Goal: Task Accomplishment & Management: Complete application form

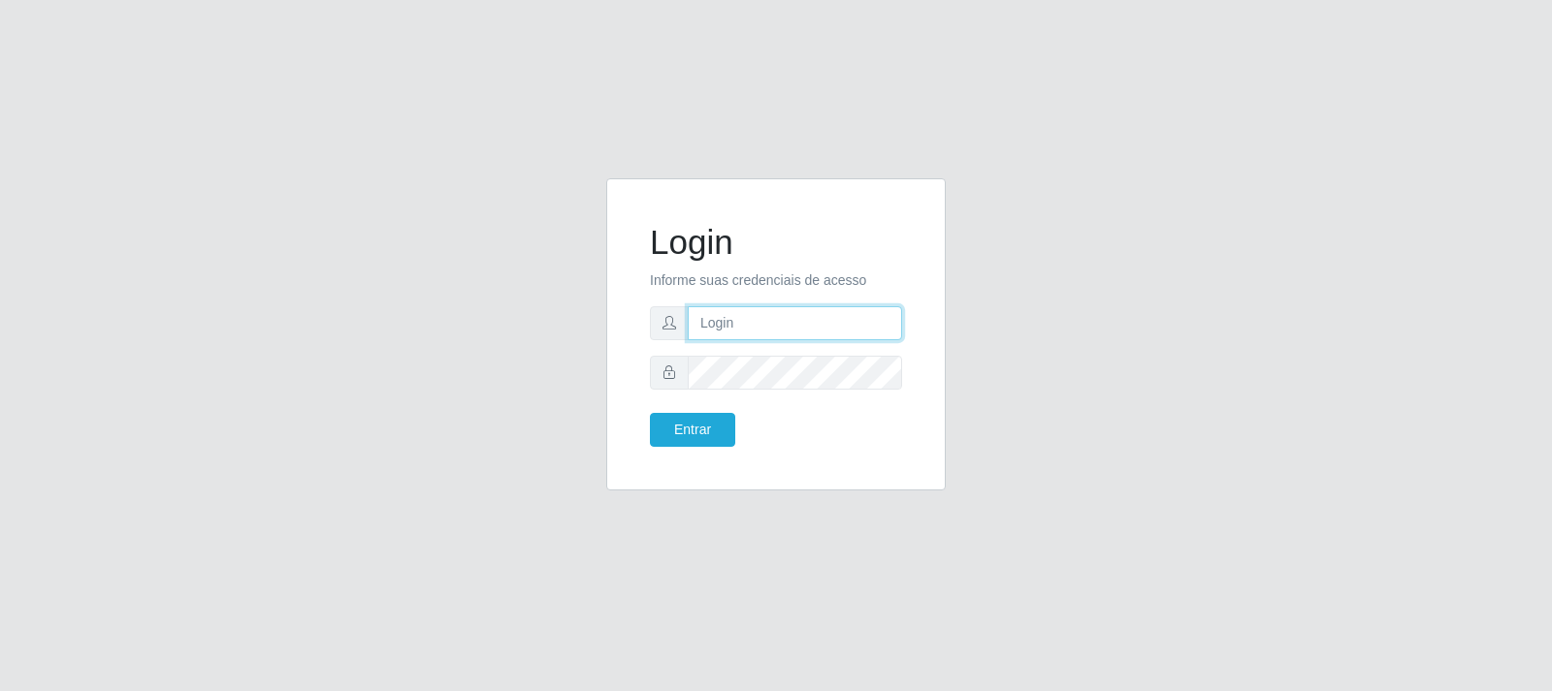
click at [742, 328] on input "text" at bounding box center [795, 323] width 214 height 34
type input "vambertoCD@redecompras"
click at [688, 419] on button "Entrar" at bounding box center [692, 430] width 85 height 34
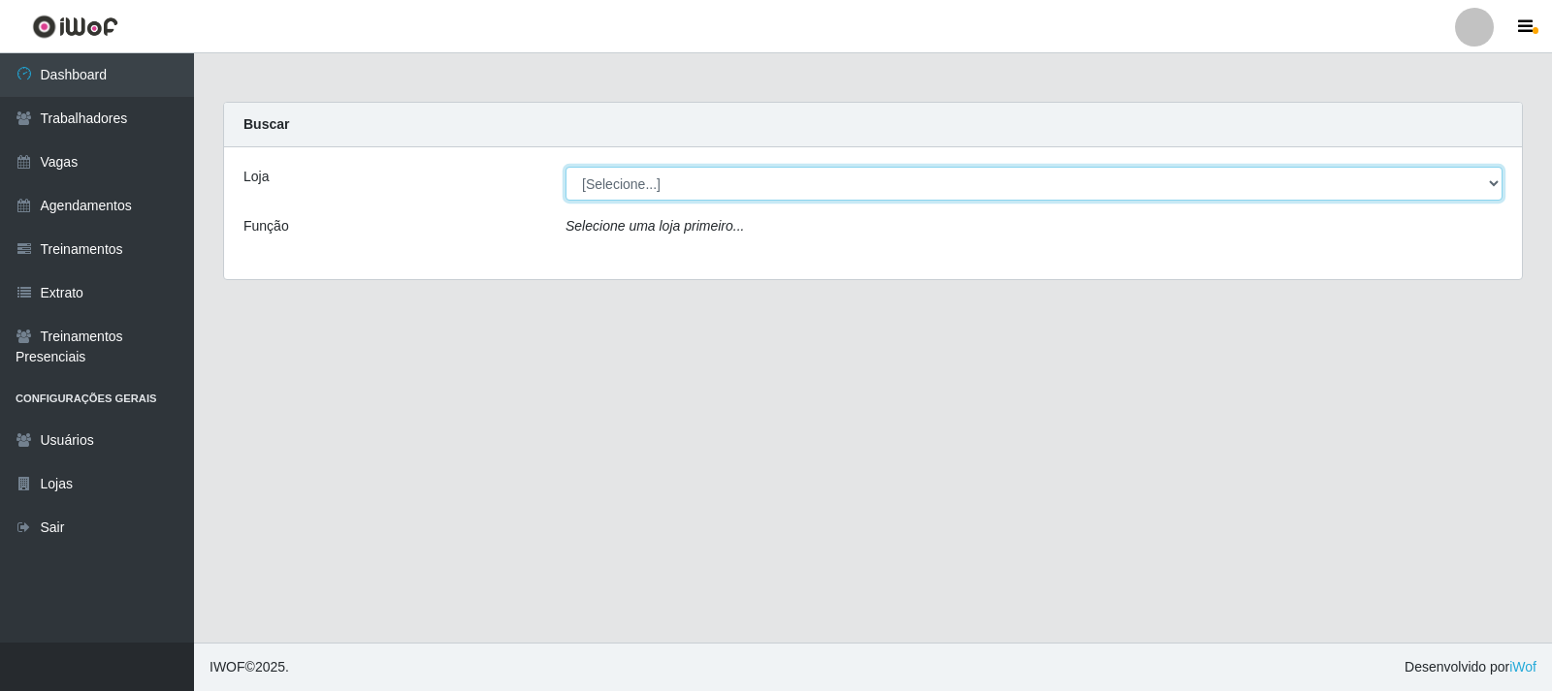
click at [761, 190] on select "[Selecione...] Rede Compras - CD Logistica" at bounding box center [1033, 184] width 937 height 34
select select "429"
click at [565, 167] on select "[Selecione...] Rede Compras - CD Logistica" at bounding box center [1033, 184] width 937 height 34
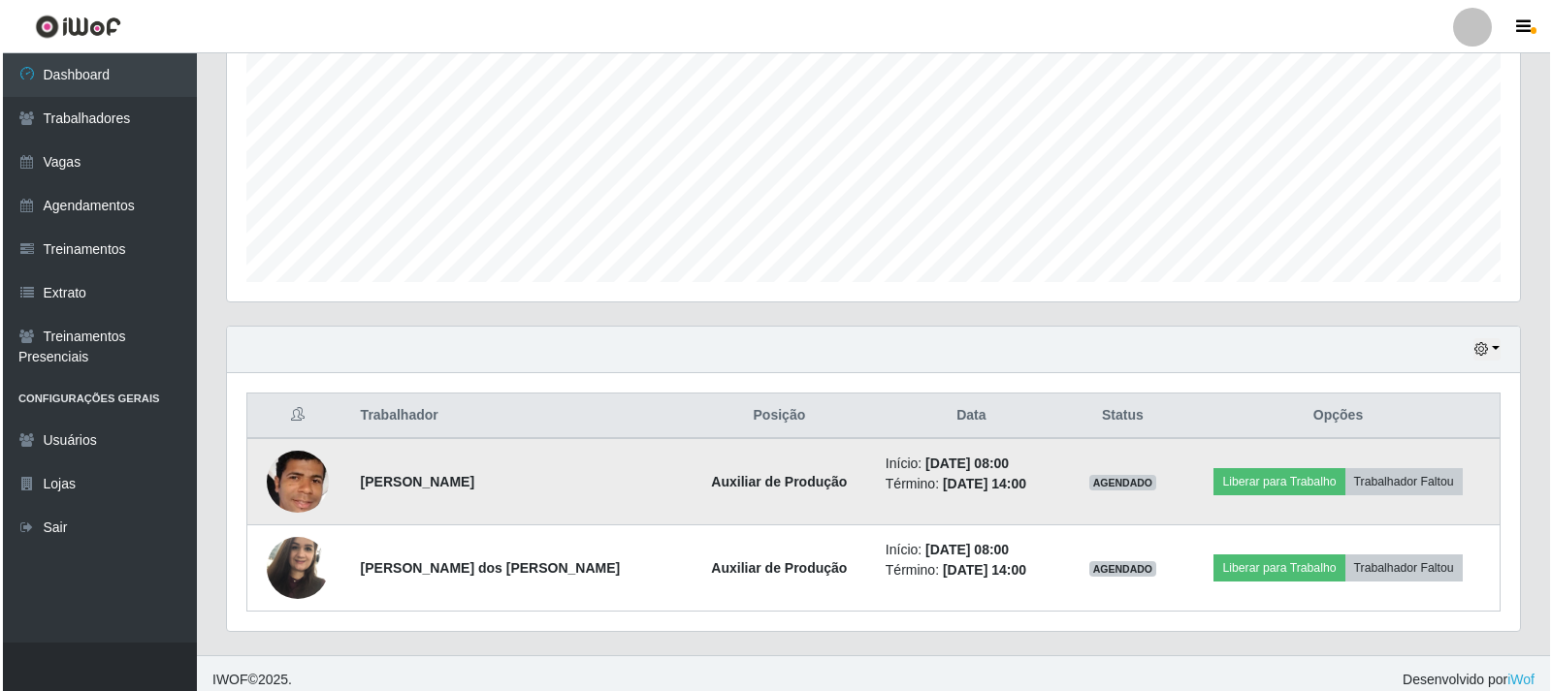
scroll to position [424, 0]
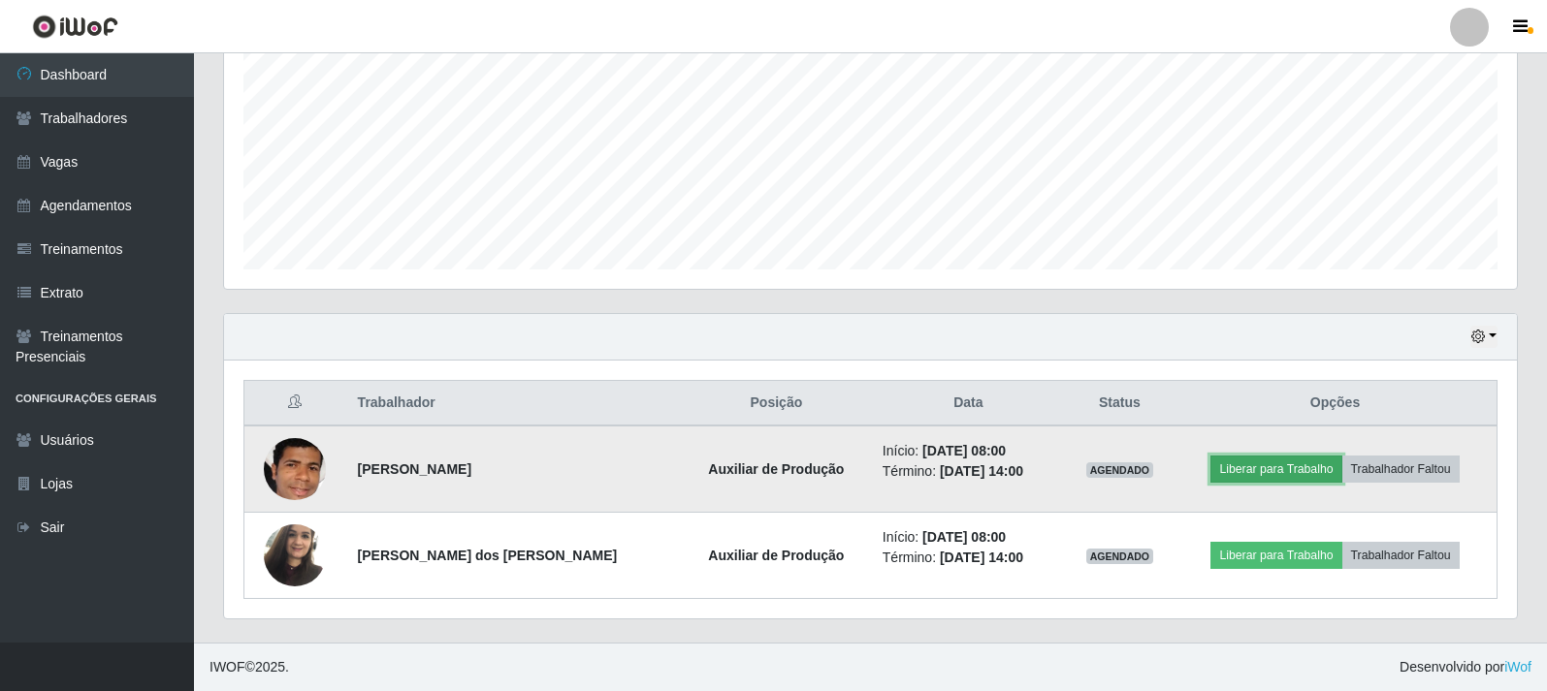
click at [1271, 476] on button "Liberar para Trabalho" at bounding box center [1275, 469] width 131 height 27
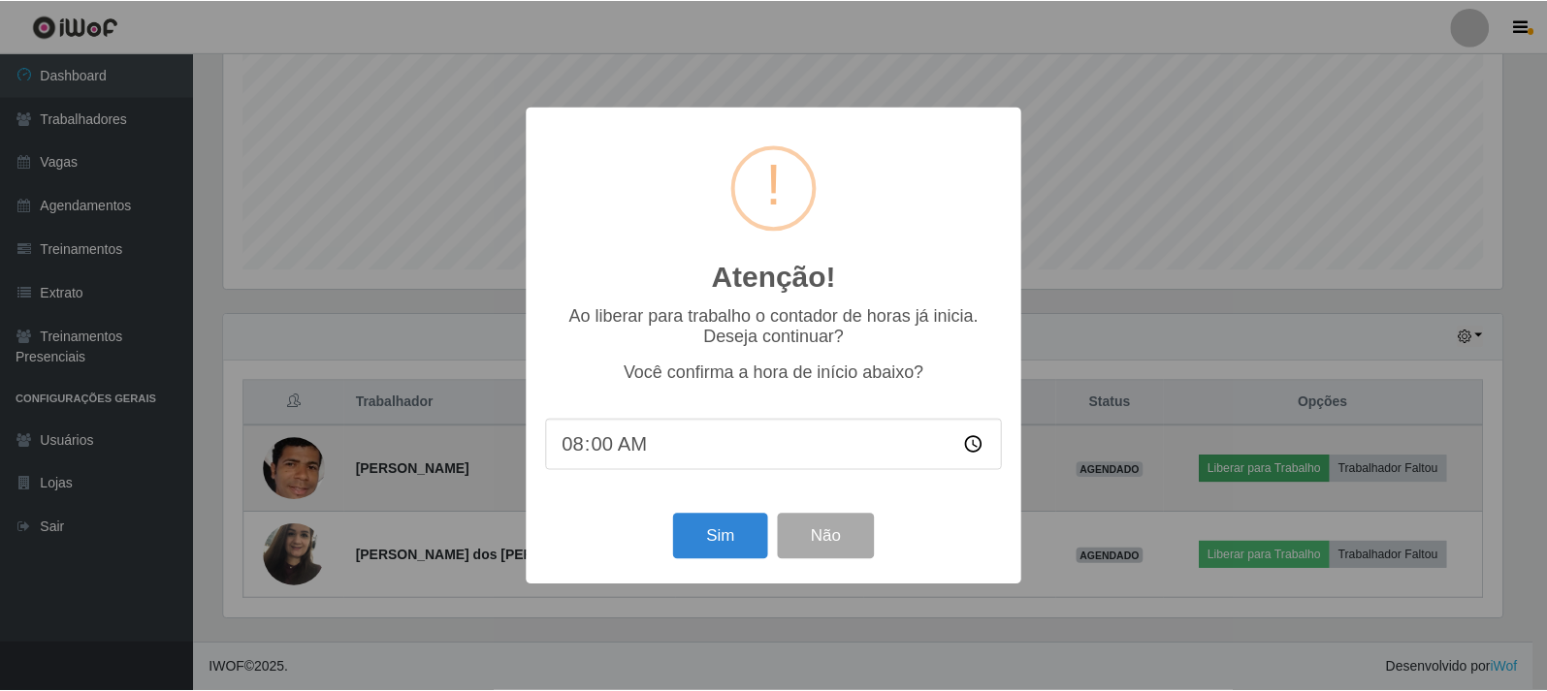
scroll to position [402, 1283]
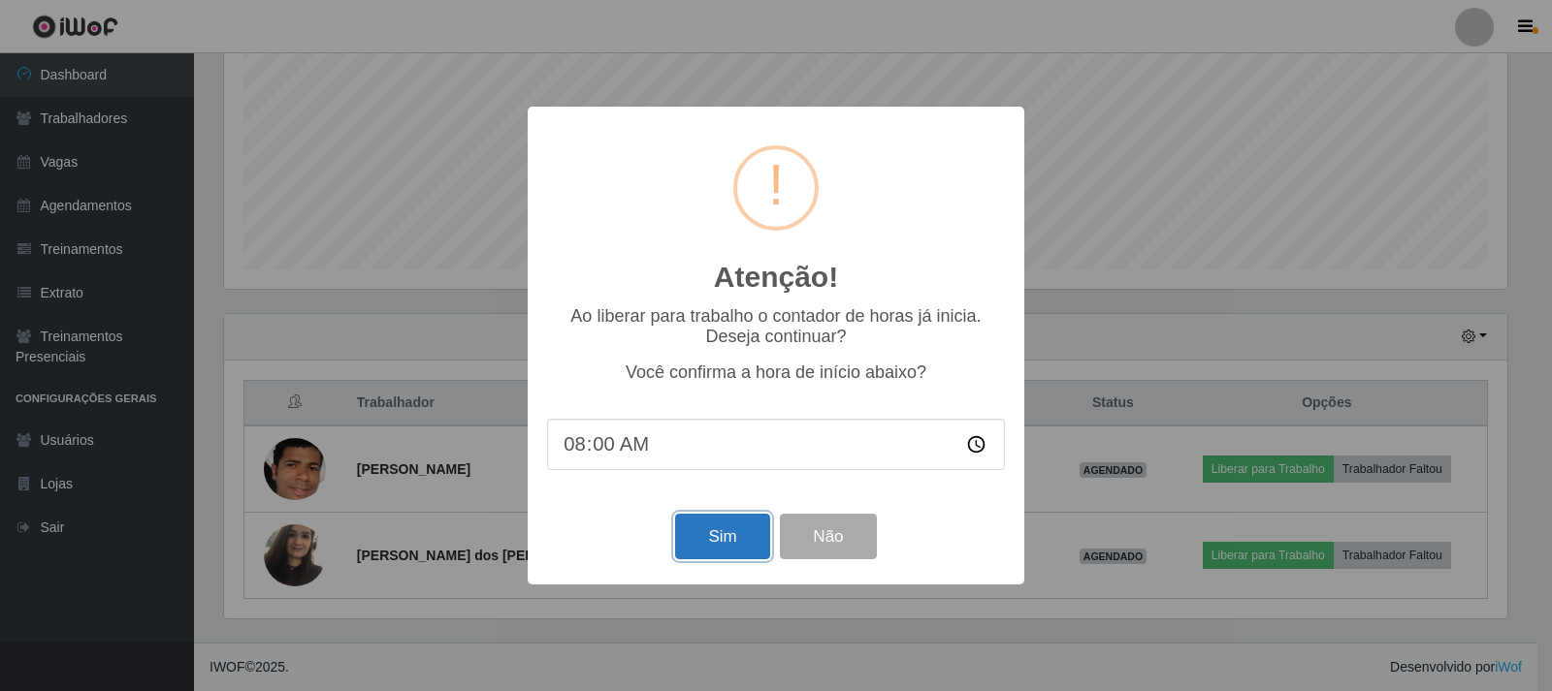
click at [705, 538] on button "Sim" at bounding box center [722, 537] width 94 height 46
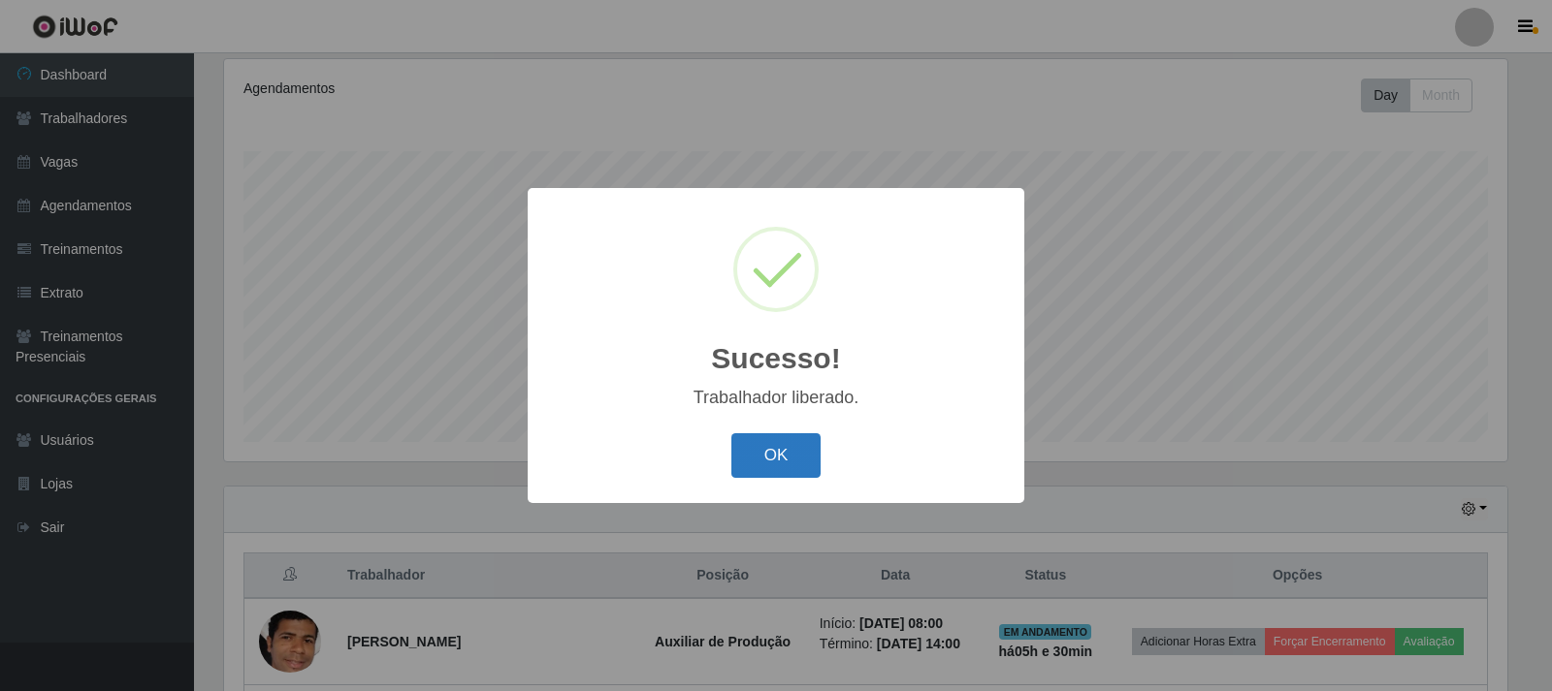
click at [792, 463] on button "OK" at bounding box center [776, 456] width 90 height 46
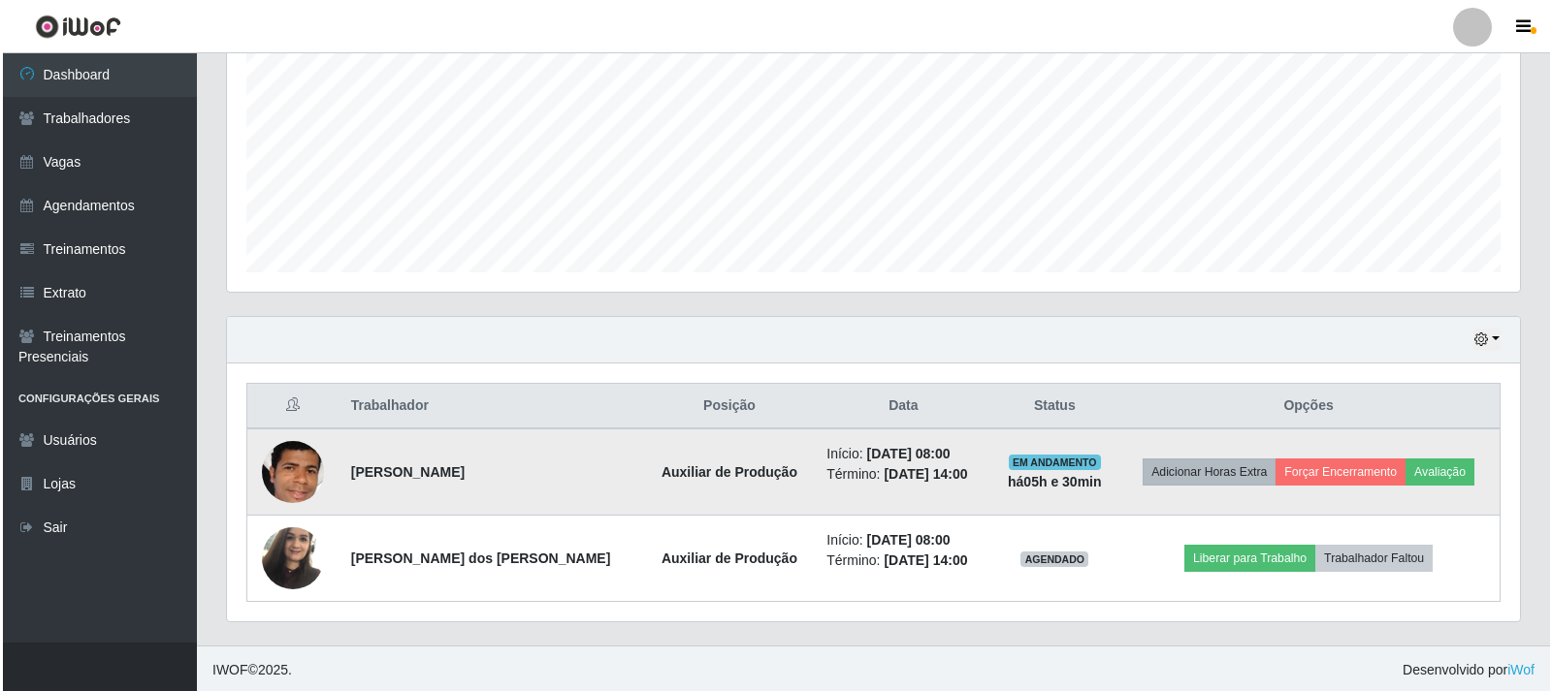
scroll to position [424, 0]
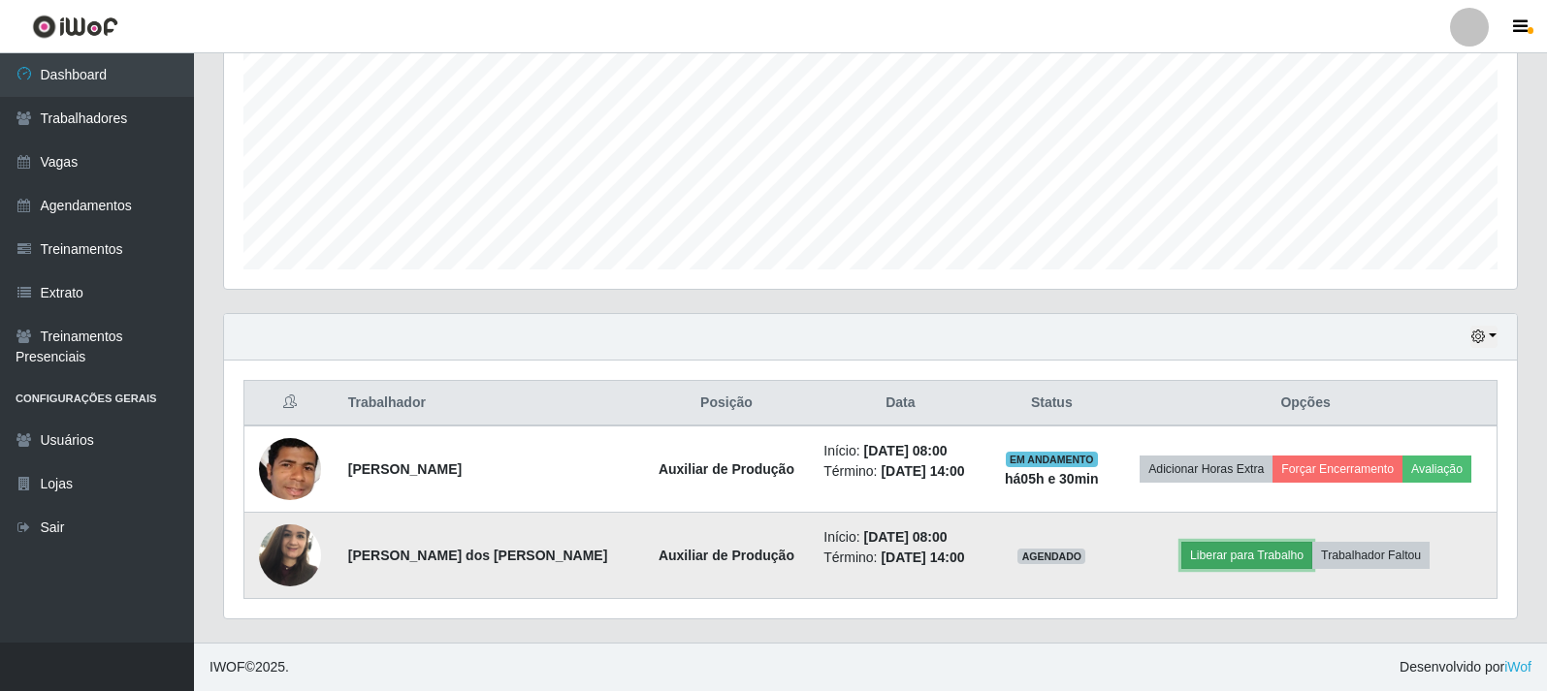
click at [1233, 561] on button "Liberar para Trabalho" at bounding box center [1246, 555] width 131 height 27
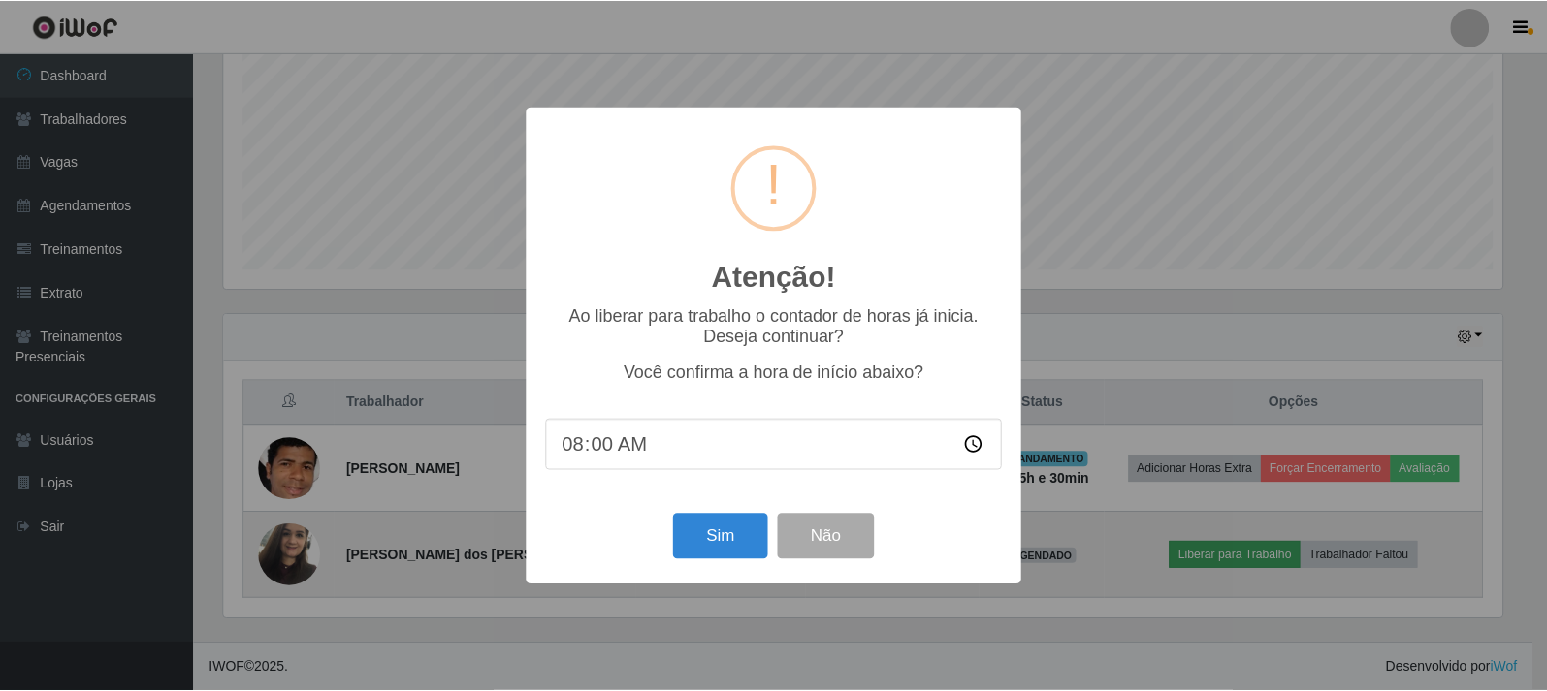
scroll to position [402, 1283]
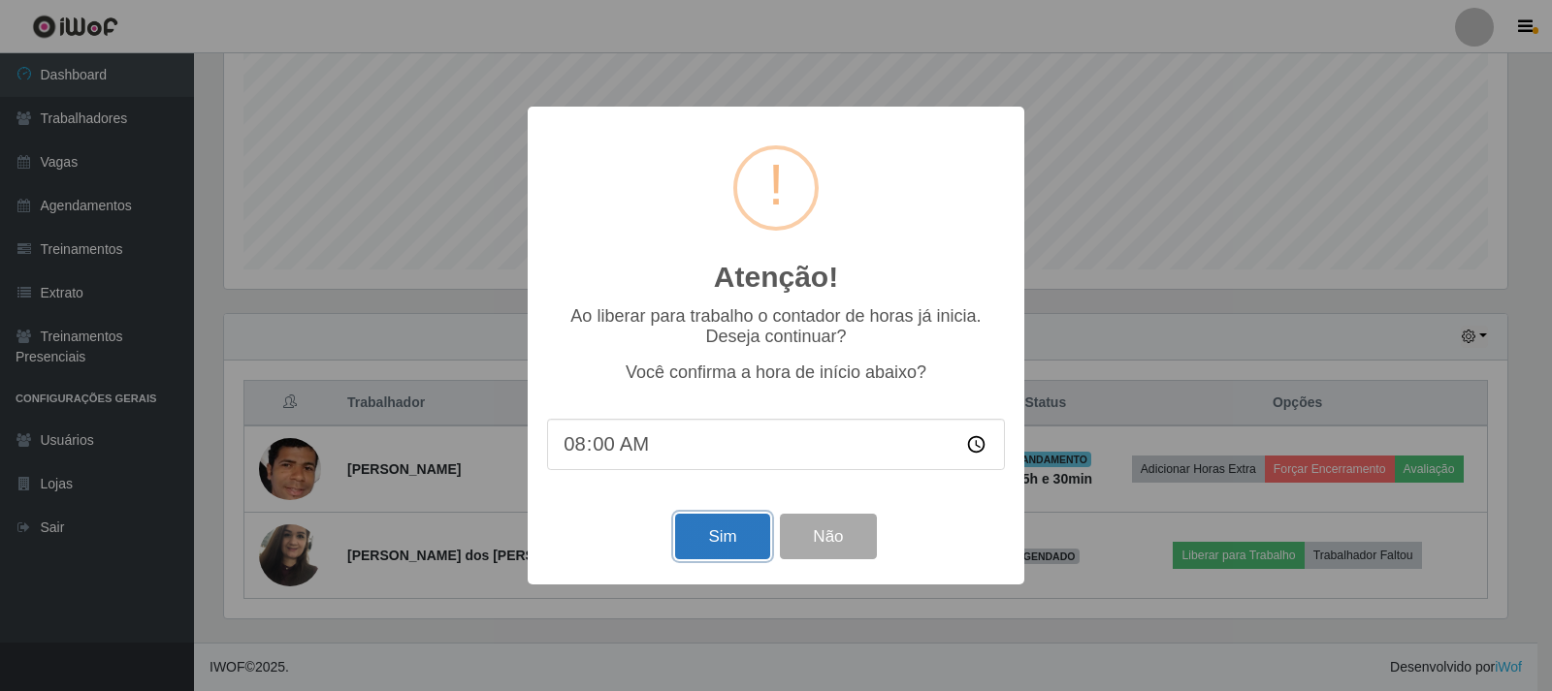
click at [700, 543] on button "Sim" at bounding box center [722, 537] width 94 height 46
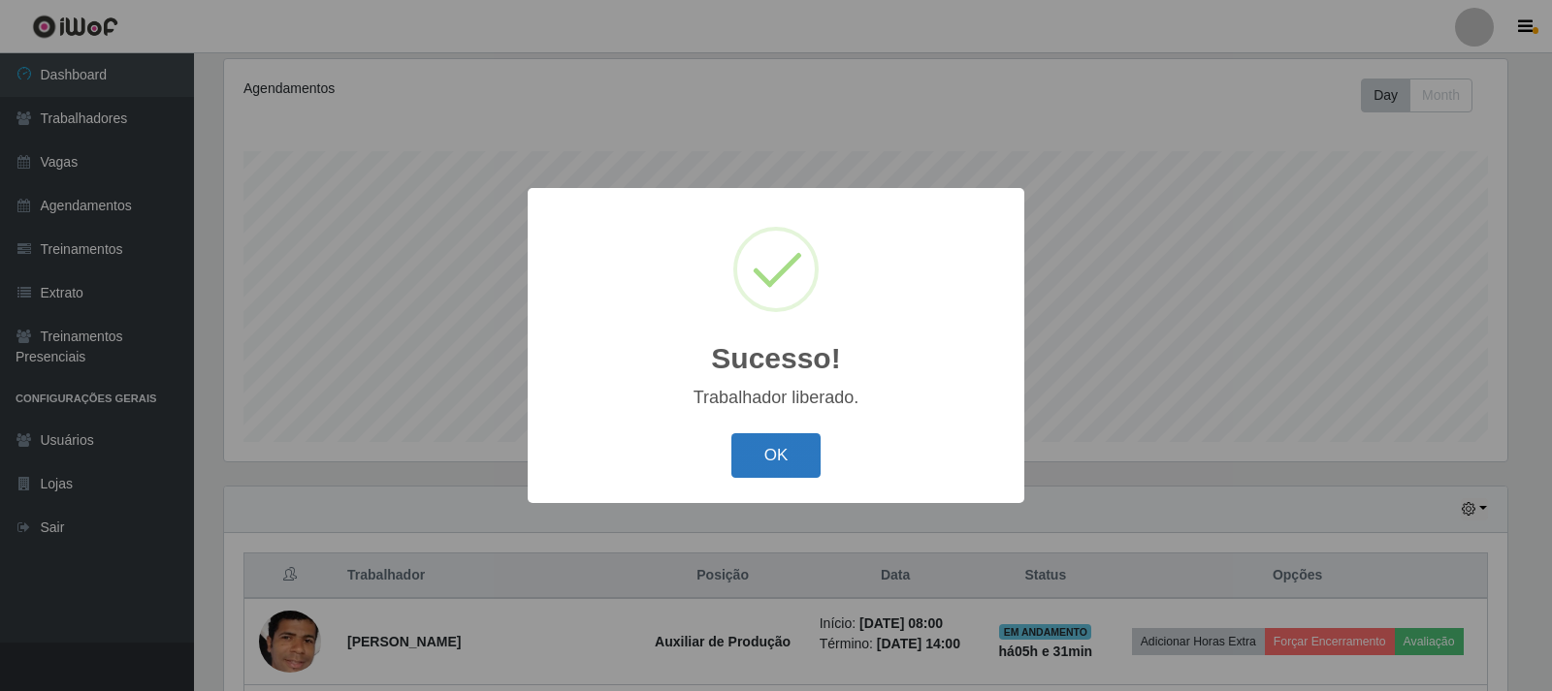
click at [803, 448] on button "OK" at bounding box center [776, 456] width 90 height 46
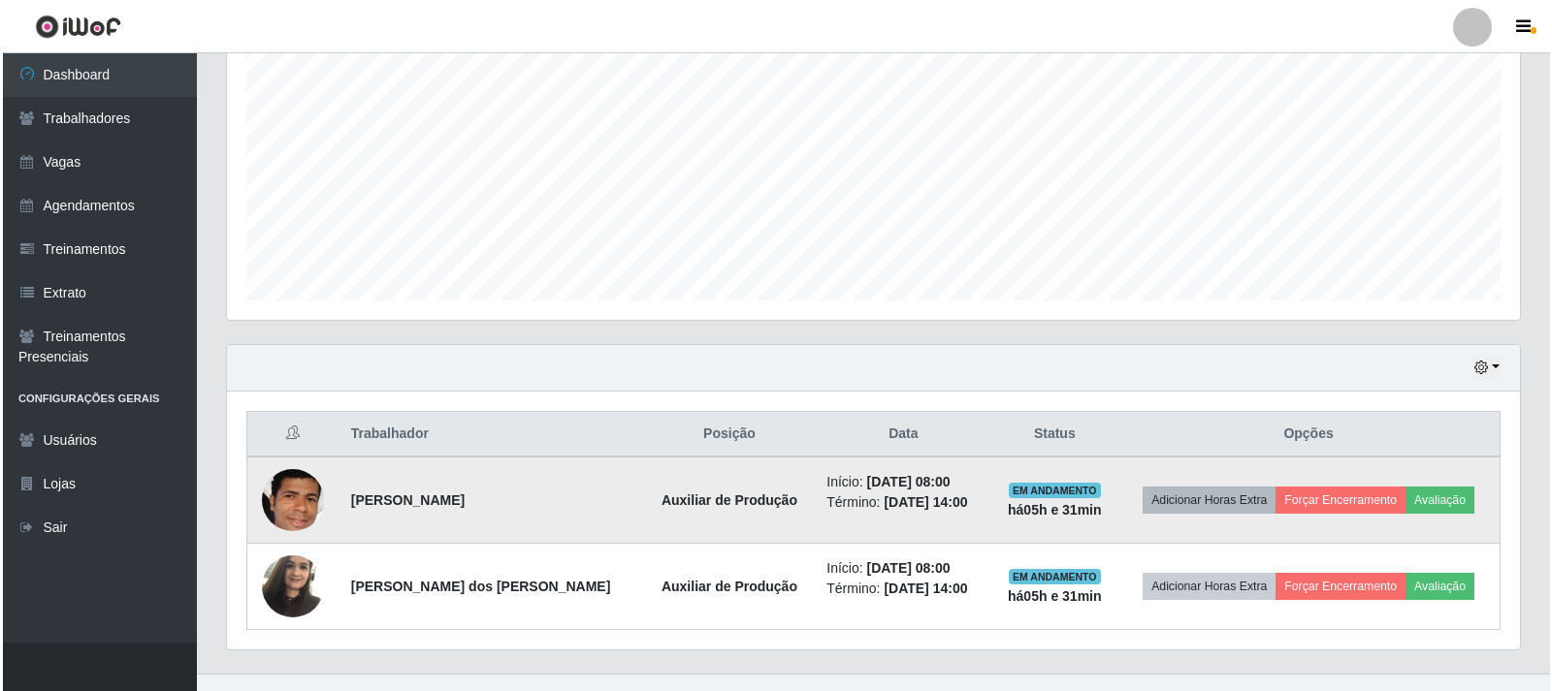
scroll to position [424, 0]
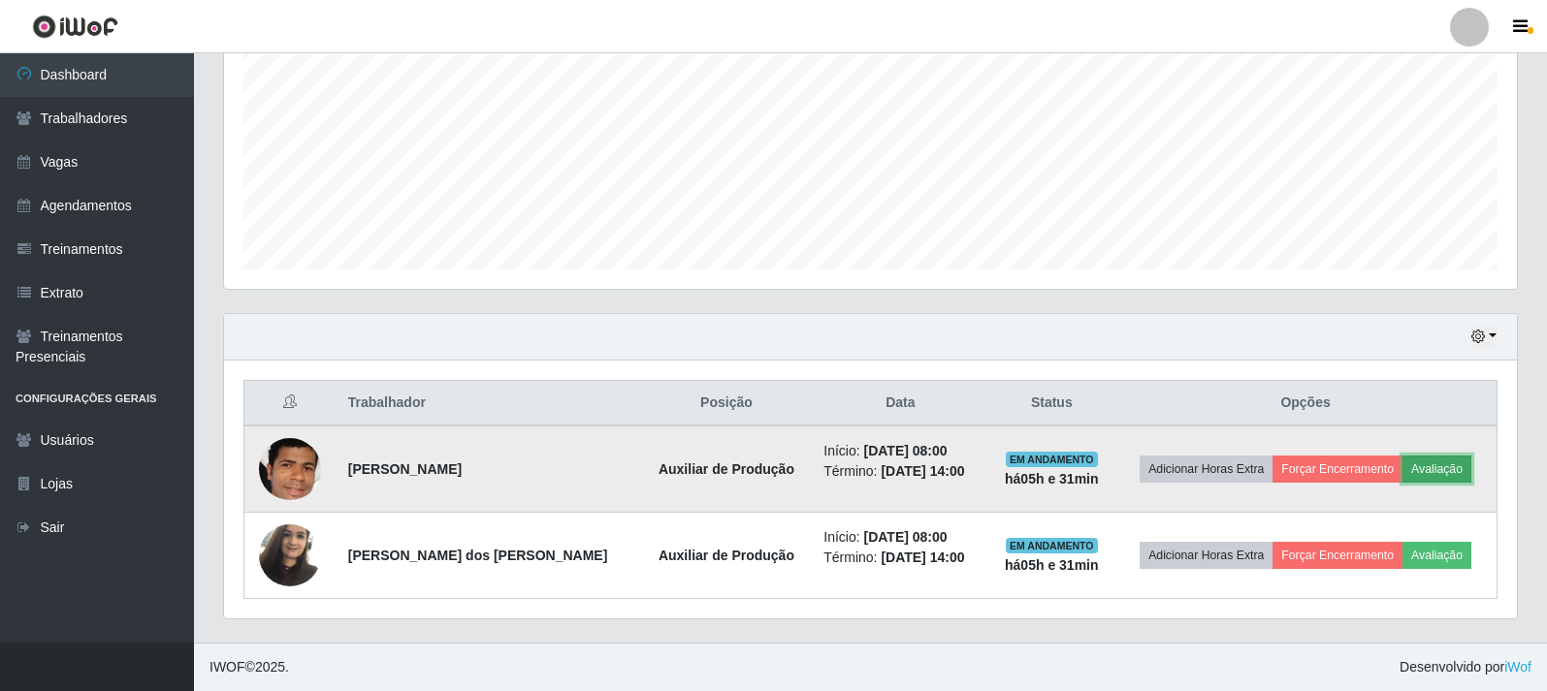
click at [1420, 472] on button "Avaliação" at bounding box center [1436, 469] width 69 height 27
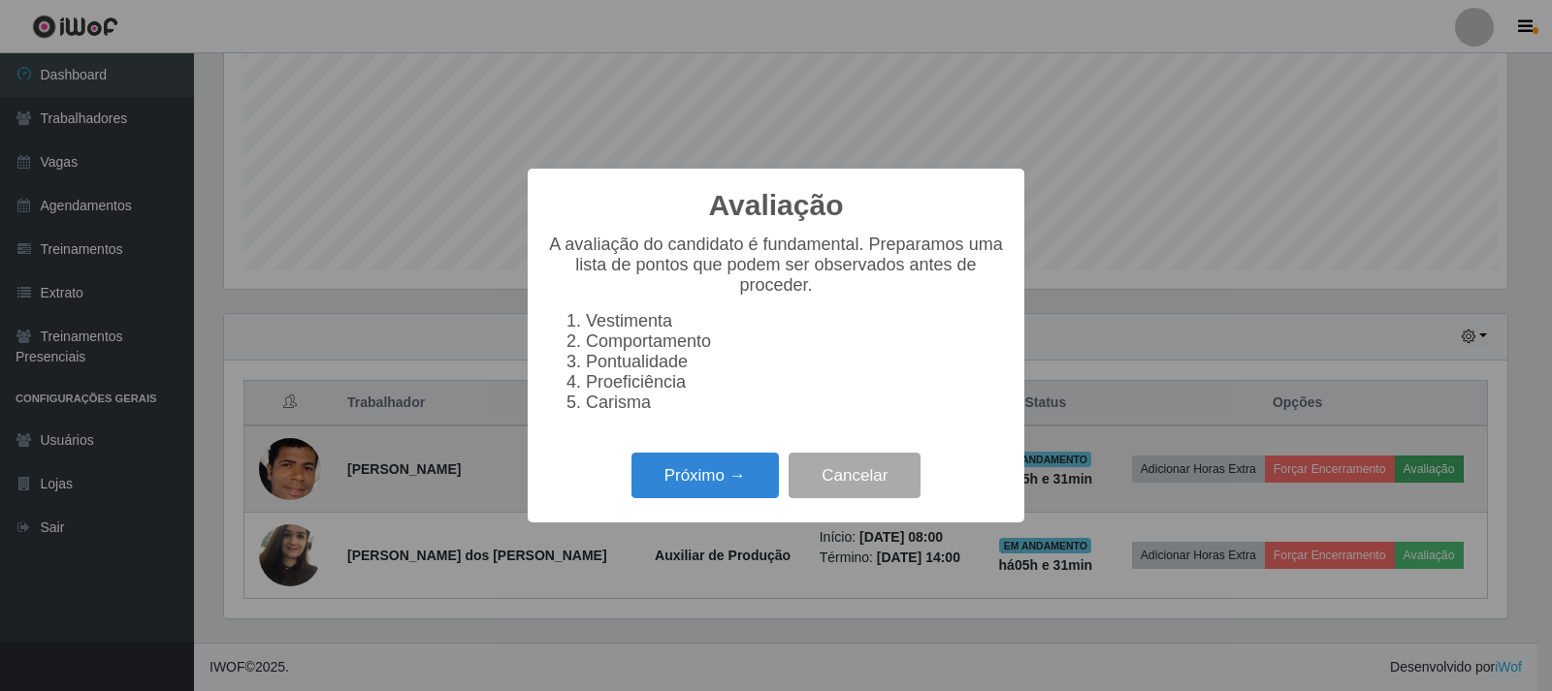
scroll to position [402, 1283]
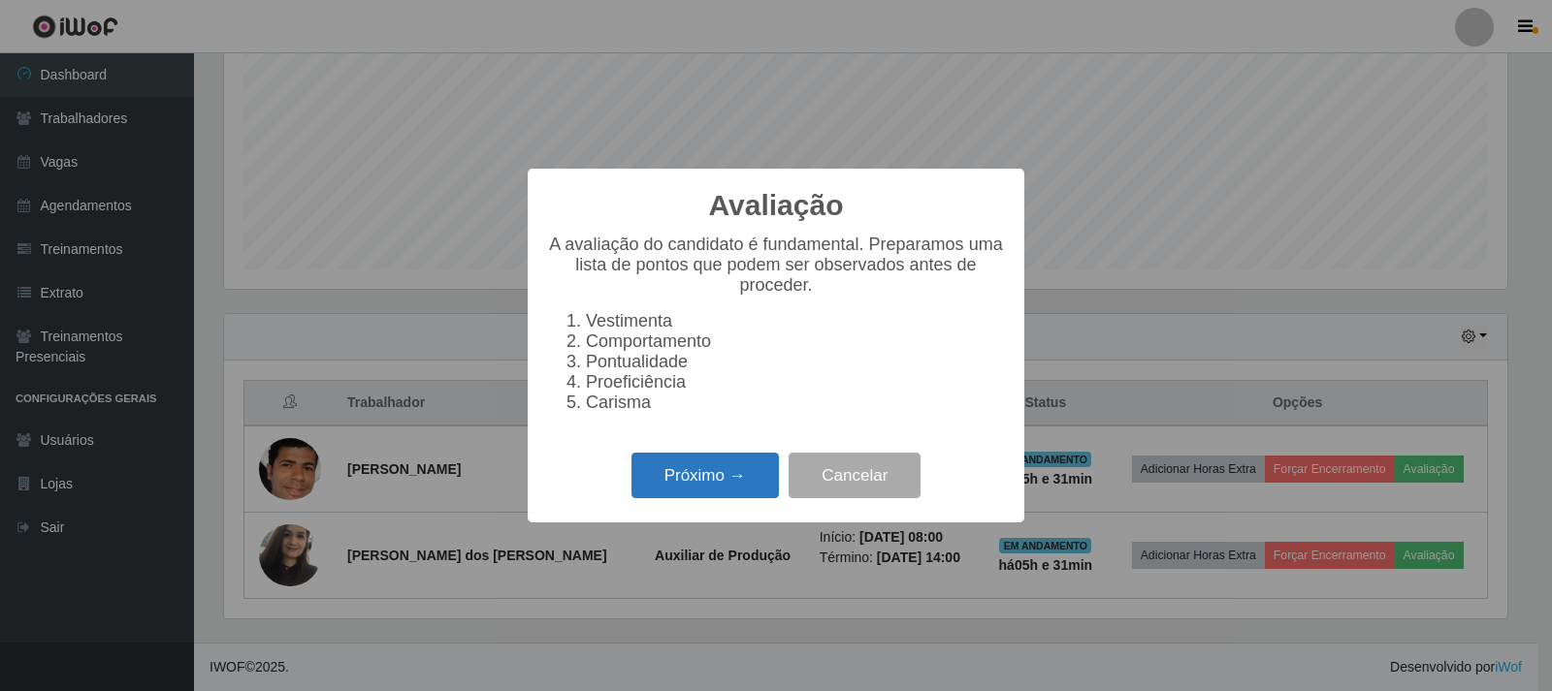
click at [716, 498] on button "Próximo →" at bounding box center [704, 476] width 147 height 46
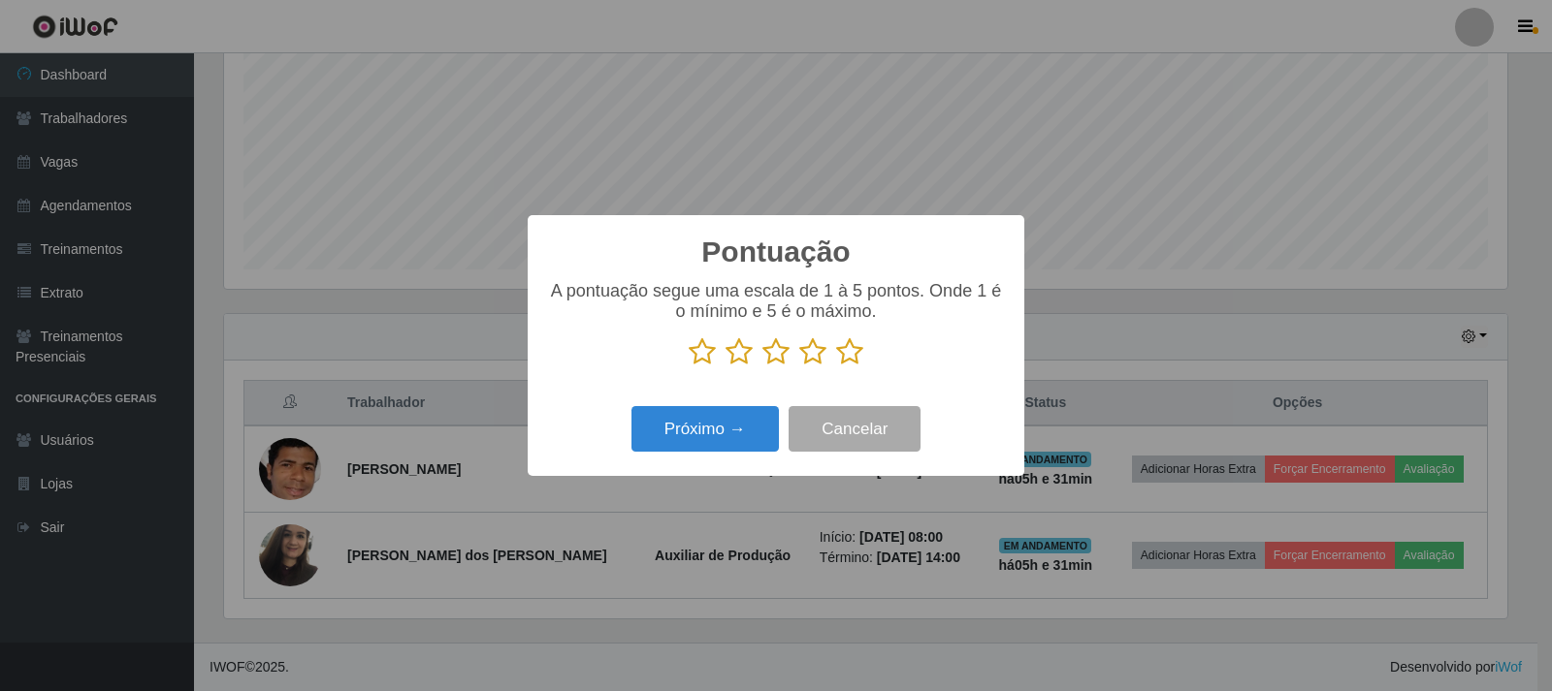
scroll to position [969318, 968437]
click at [850, 354] on icon at bounding box center [849, 351] width 27 height 29
click at [836, 367] on input "radio" at bounding box center [836, 367] width 0 height 0
click at [734, 419] on button "Próximo →" at bounding box center [704, 429] width 147 height 46
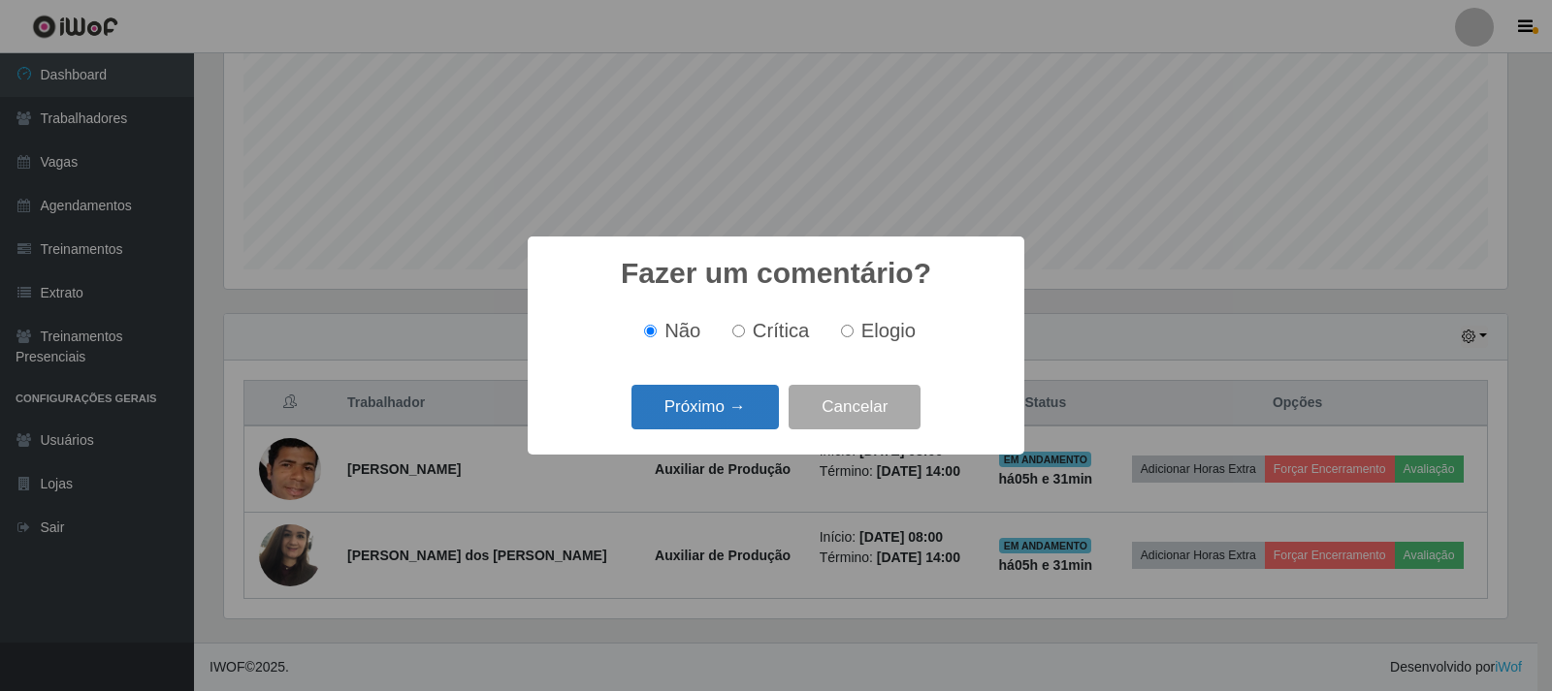
click at [734, 413] on button "Próximo →" at bounding box center [704, 408] width 147 height 46
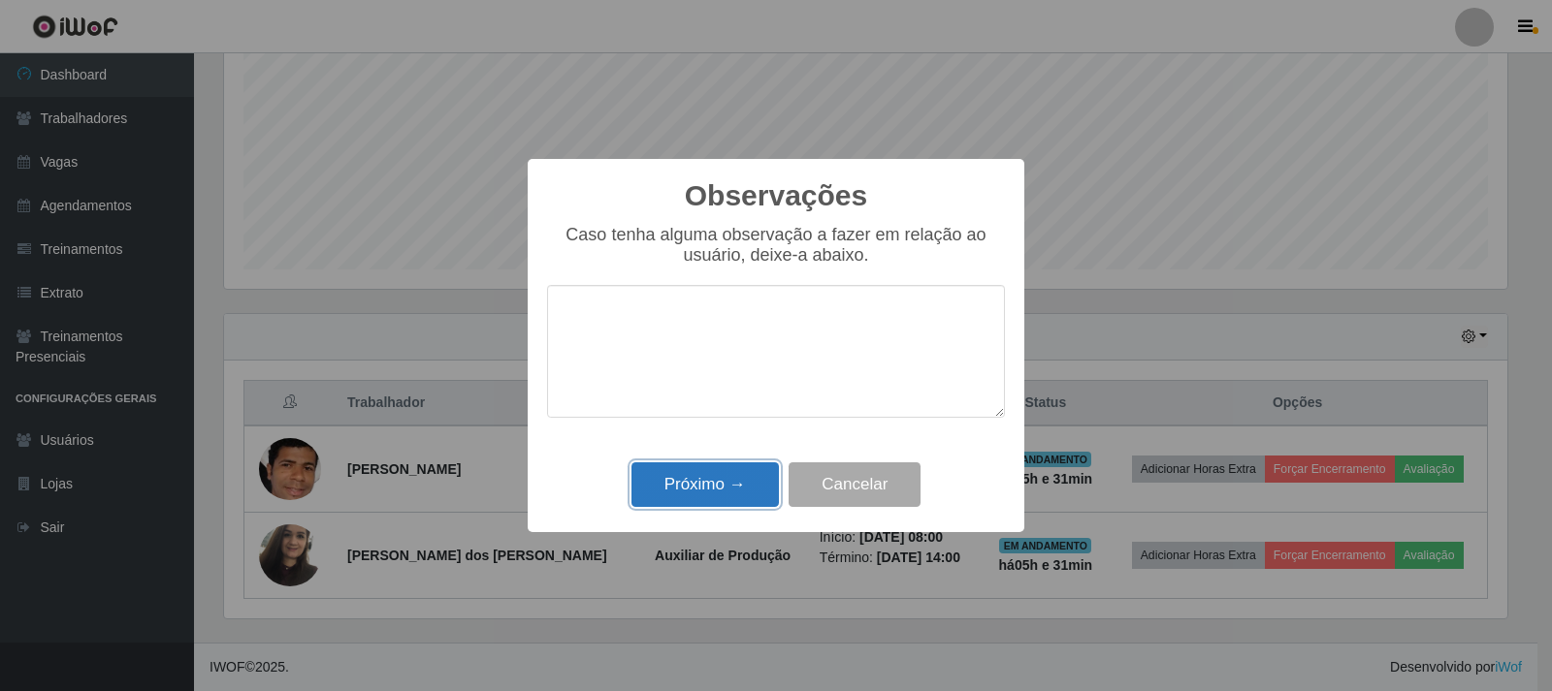
click at [737, 505] on button "Próximo →" at bounding box center [704, 486] width 147 height 46
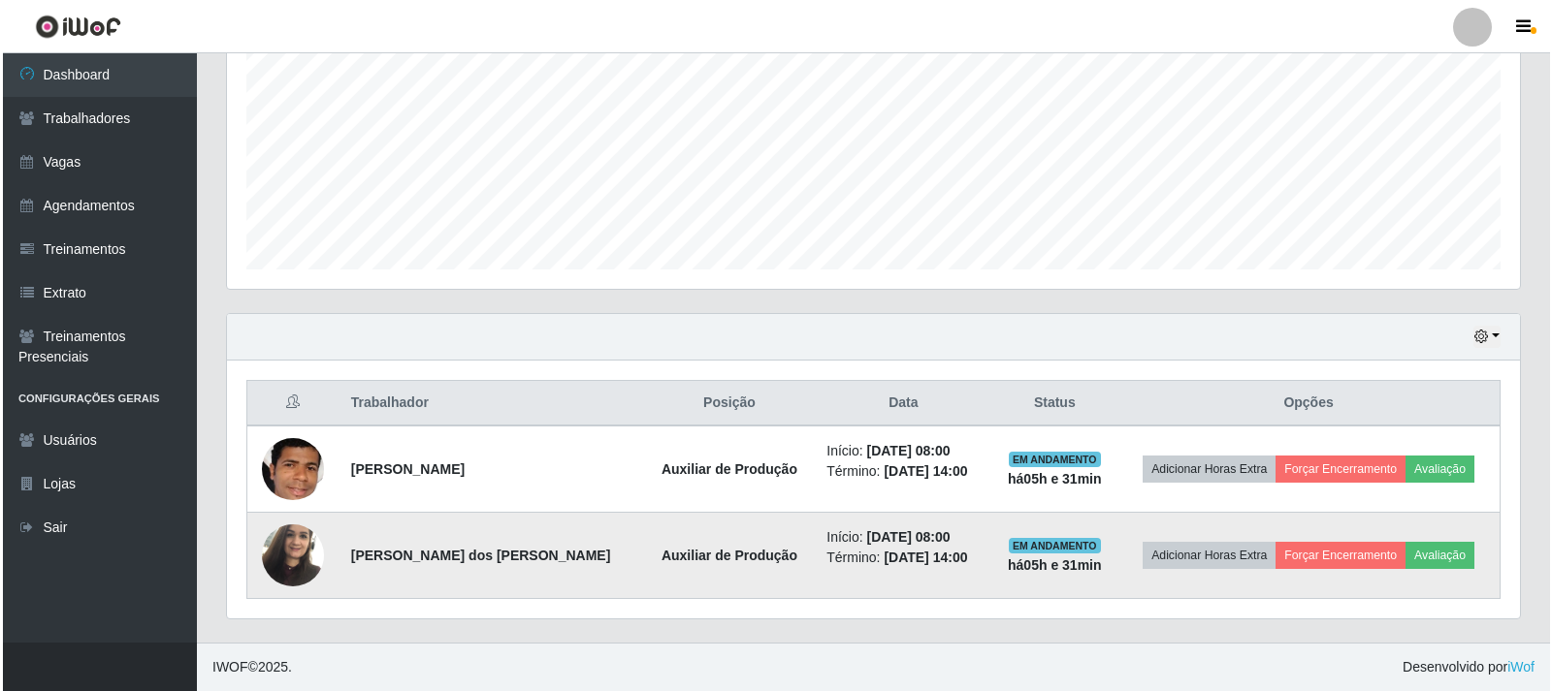
scroll to position [402, 1293]
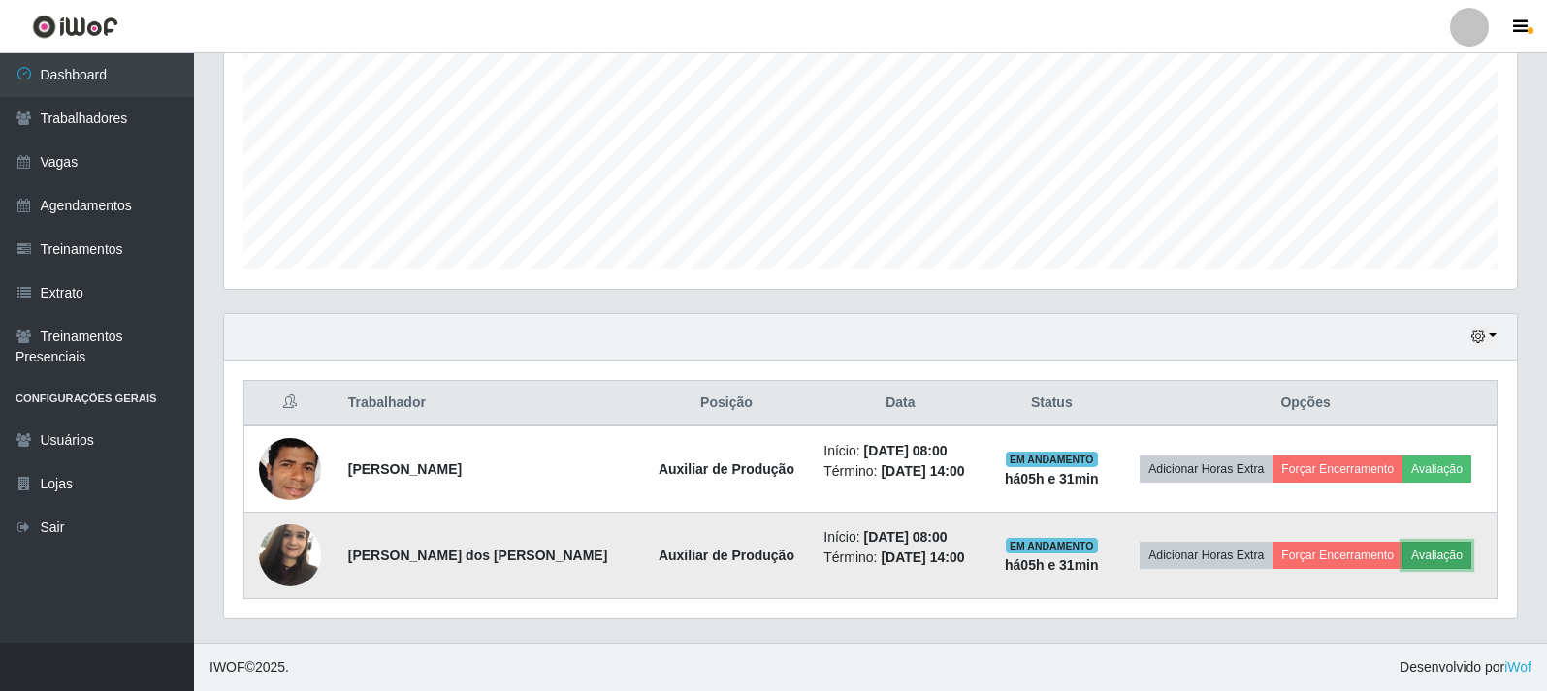
click at [1422, 557] on button "Avaliação" at bounding box center [1436, 555] width 69 height 27
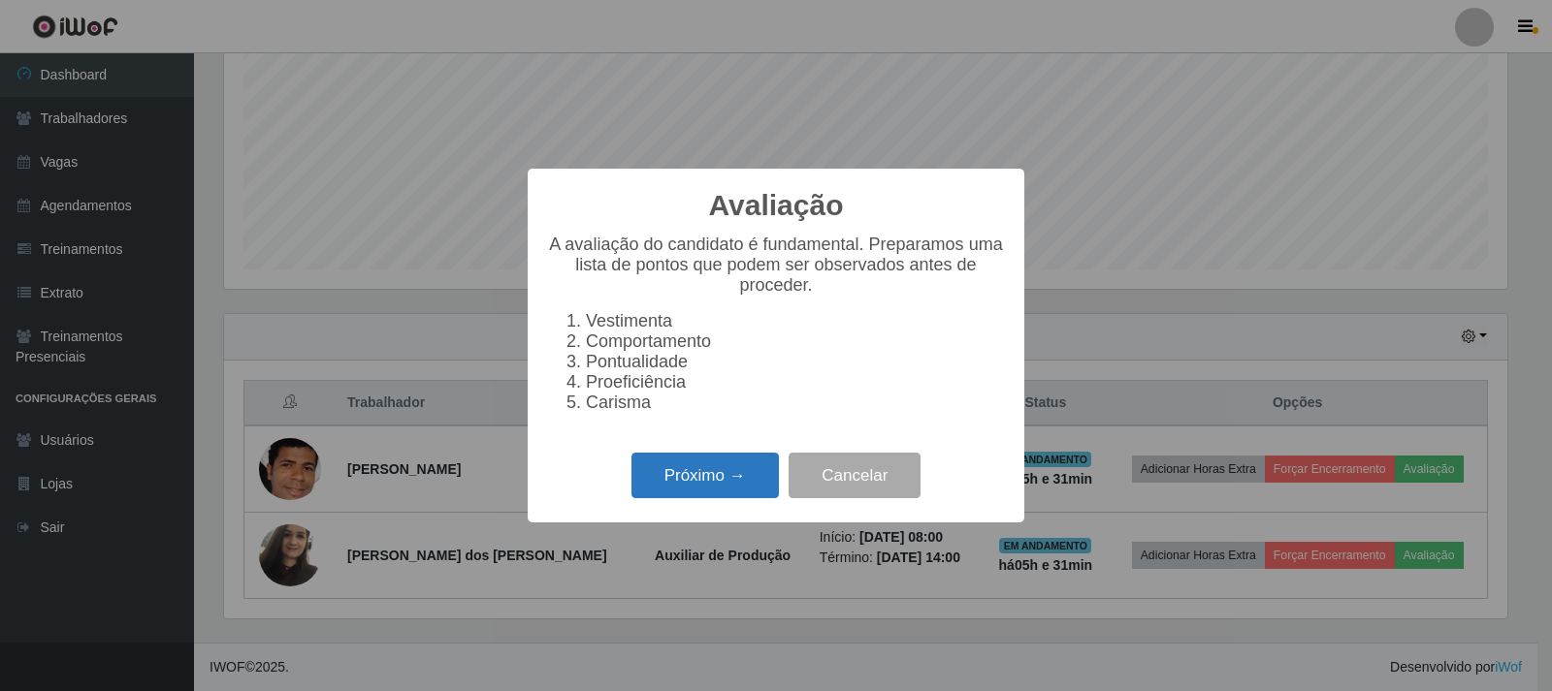
click at [719, 494] on button "Próximo →" at bounding box center [704, 476] width 147 height 46
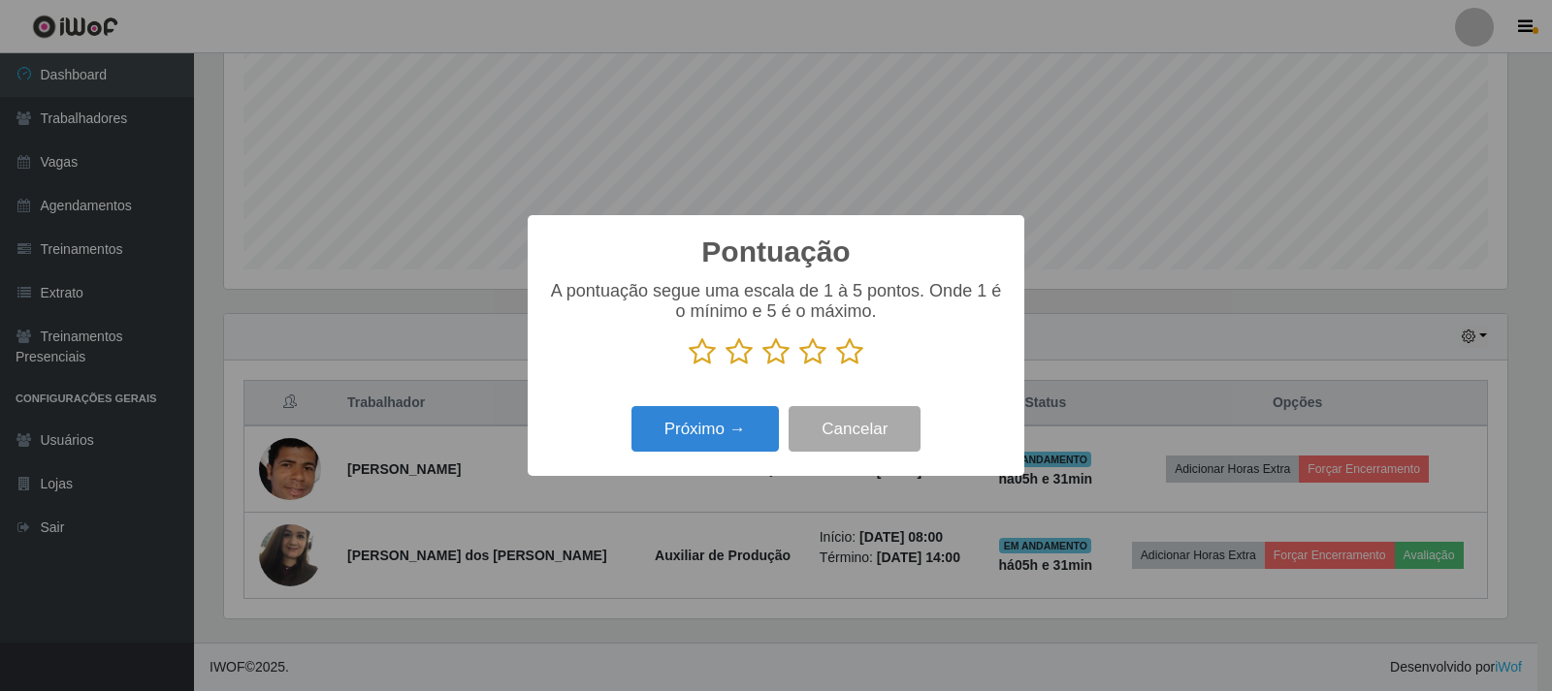
click at [853, 356] on icon at bounding box center [849, 351] width 27 height 29
click at [836, 367] on input "radio" at bounding box center [836, 367] width 0 height 0
click at [649, 430] on button "Próximo →" at bounding box center [704, 429] width 147 height 46
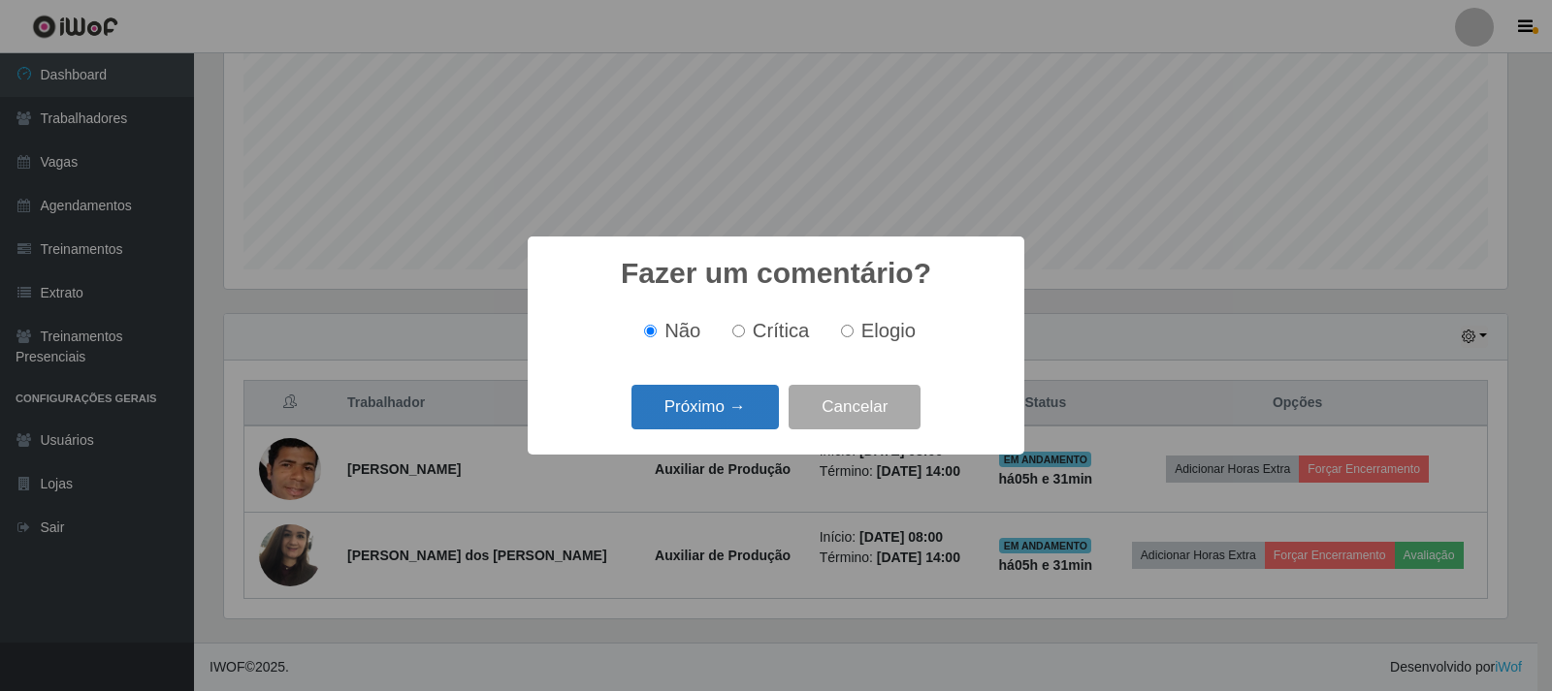
click at [712, 416] on button "Próximo →" at bounding box center [704, 408] width 147 height 46
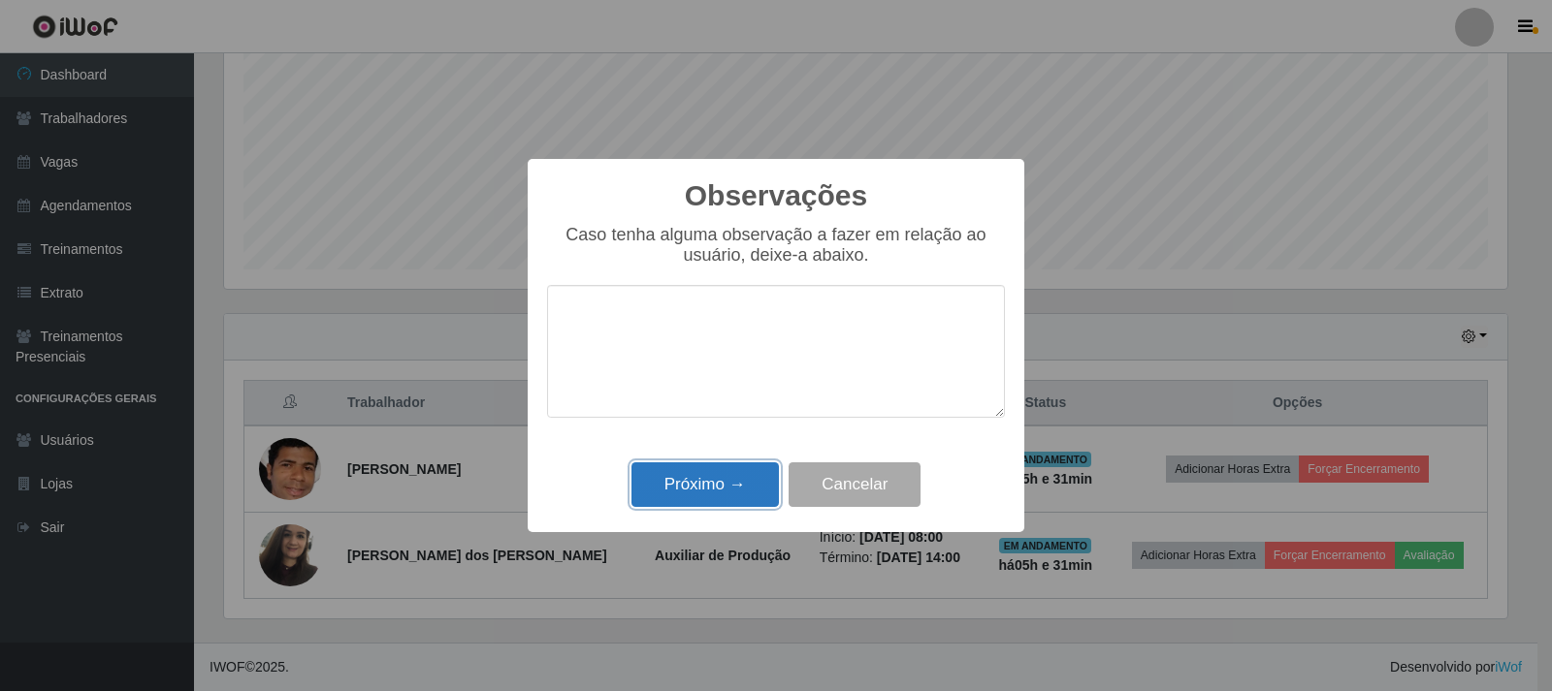
click at [712, 481] on button "Próximo →" at bounding box center [704, 486] width 147 height 46
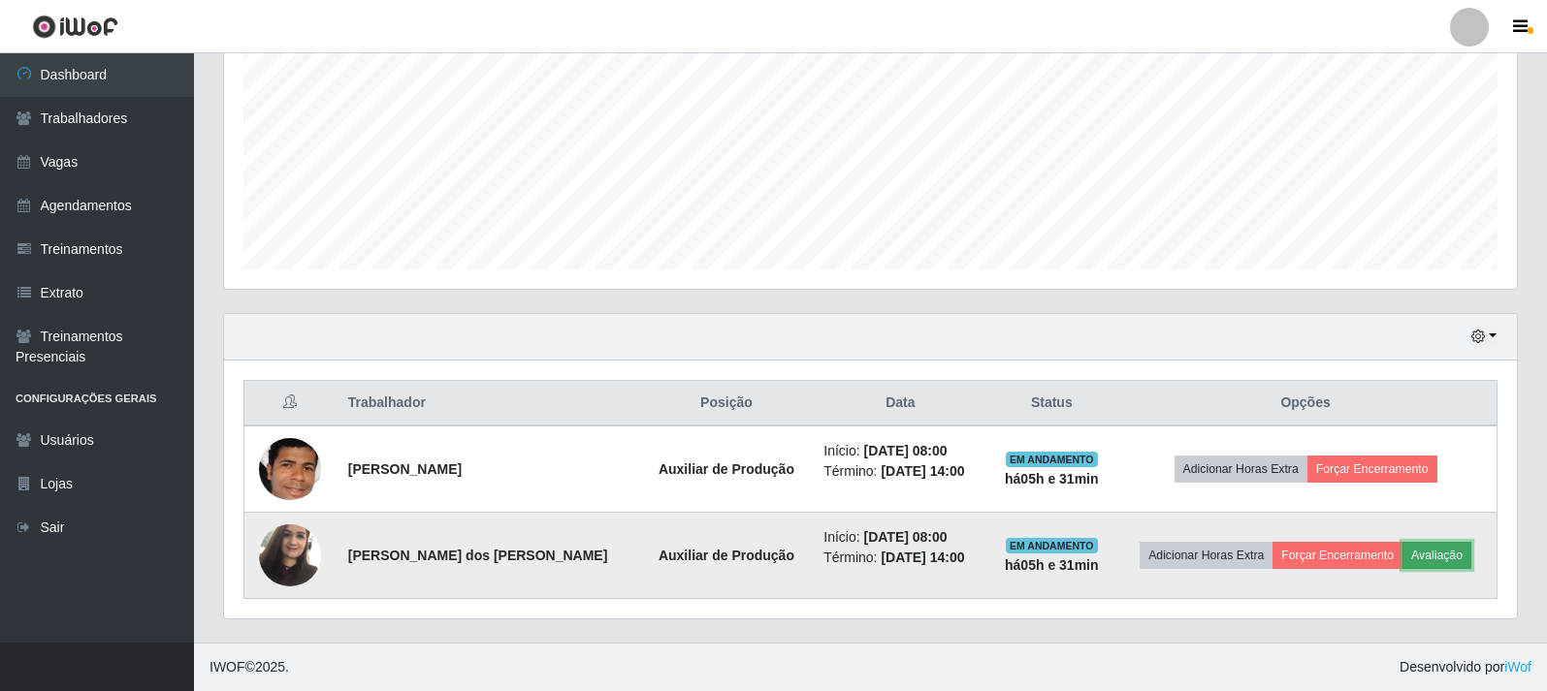
click at [1407, 553] on button "Avaliação" at bounding box center [1436, 555] width 69 height 27
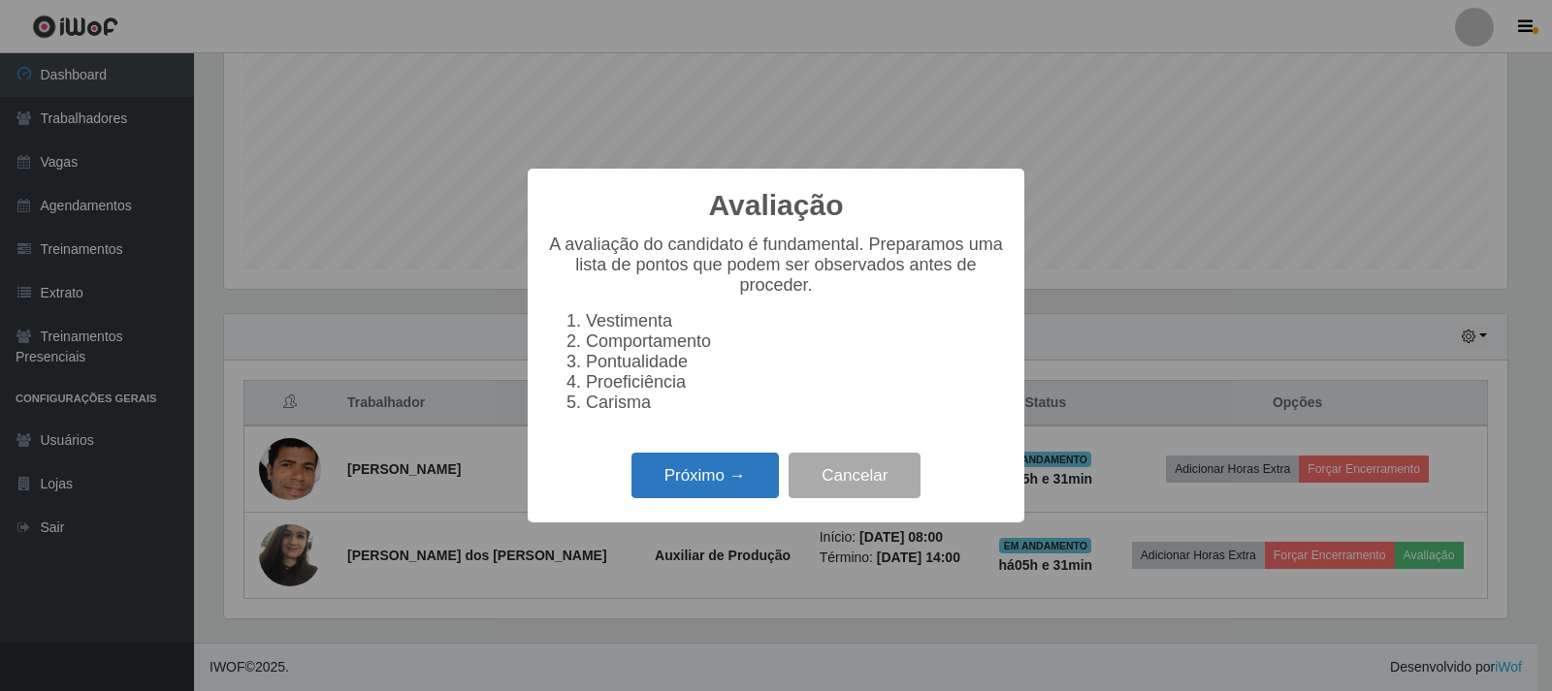
click at [701, 478] on button "Próximo →" at bounding box center [704, 476] width 147 height 46
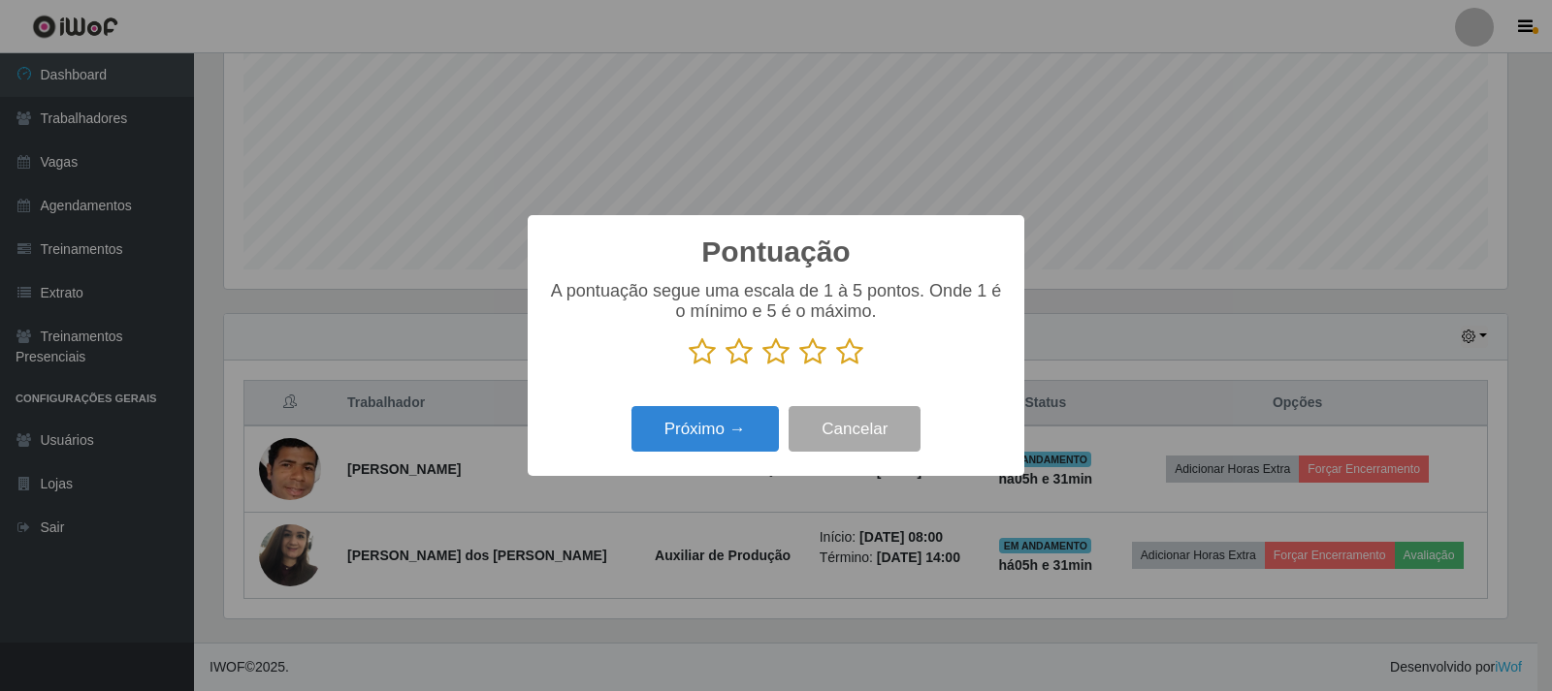
click at [849, 355] on icon at bounding box center [849, 351] width 27 height 29
click at [836, 367] on input "radio" at bounding box center [836, 367] width 0 height 0
click at [693, 428] on button "Próximo →" at bounding box center [704, 429] width 147 height 46
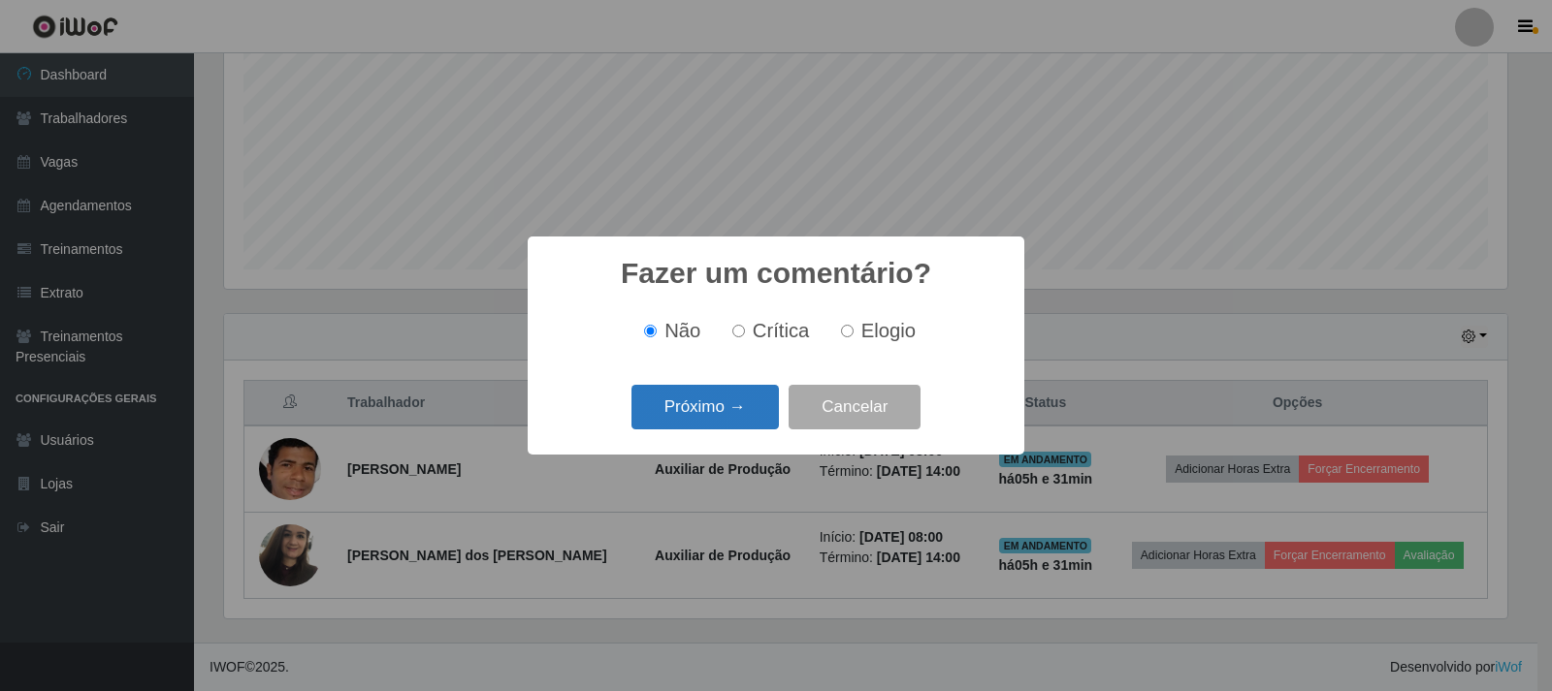
click at [697, 420] on button "Próximo →" at bounding box center [704, 408] width 147 height 46
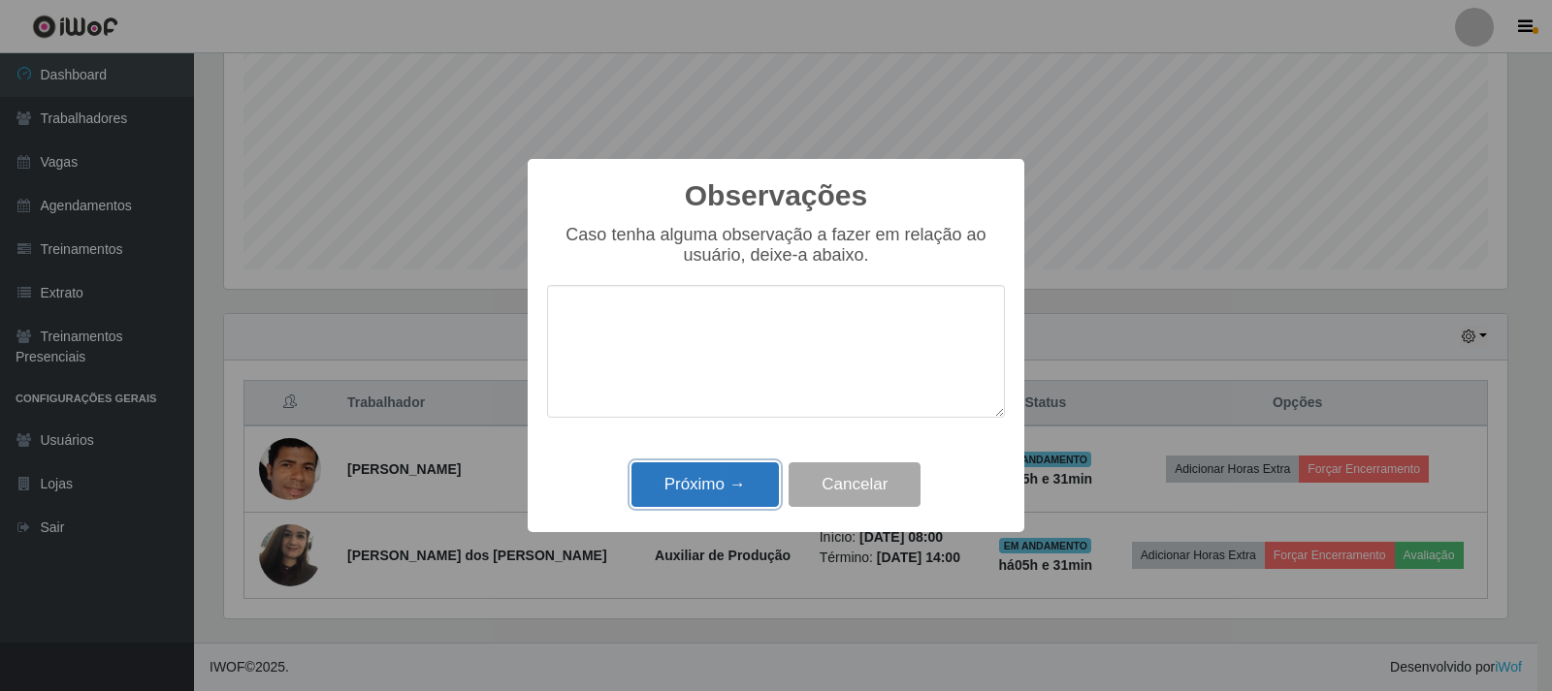
click at [666, 489] on button "Próximo →" at bounding box center [704, 486] width 147 height 46
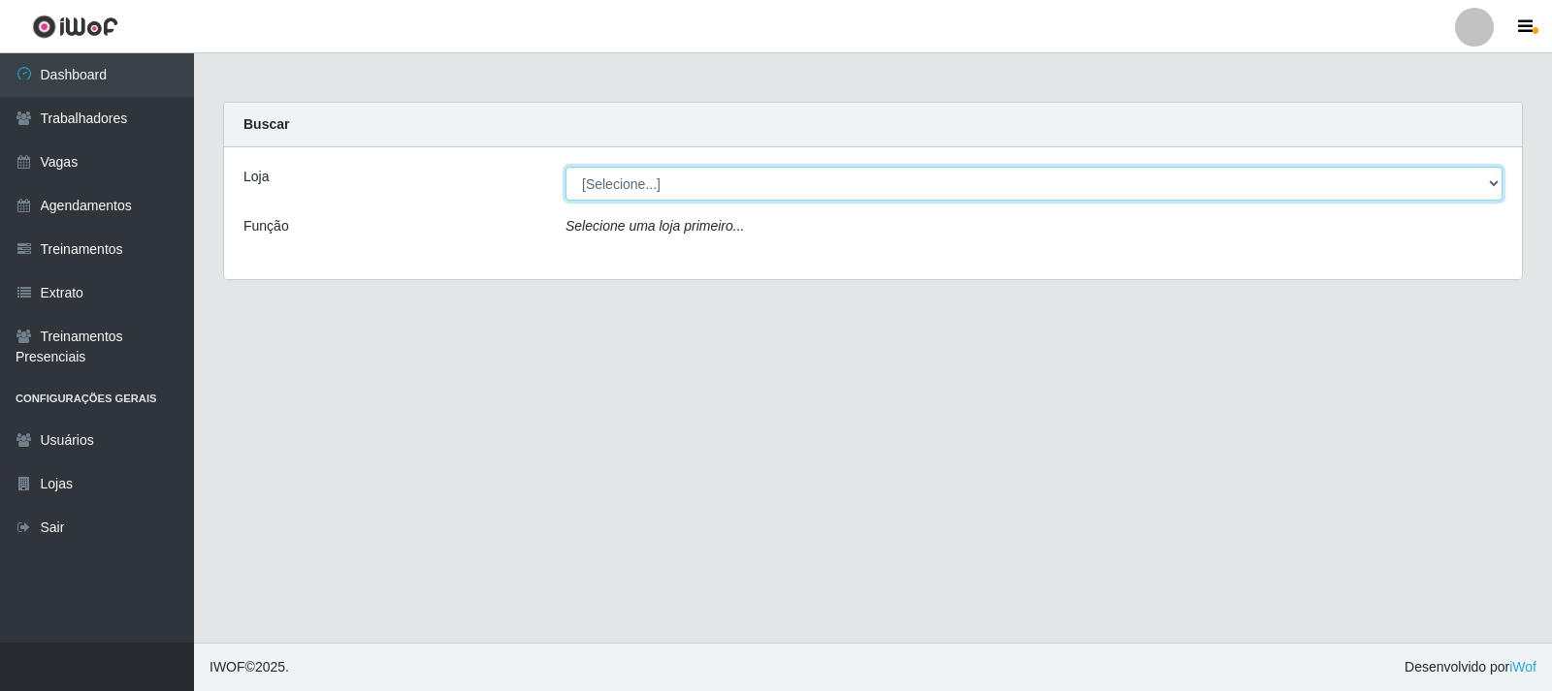
click at [751, 190] on select "[Selecione...] Rede Compras - CD Logistica" at bounding box center [1033, 184] width 937 height 34
select select "429"
click at [565, 167] on select "[Selecione...] Rede Compras - CD Logistica" at bounding box center [1033, 184] width 937 height 34
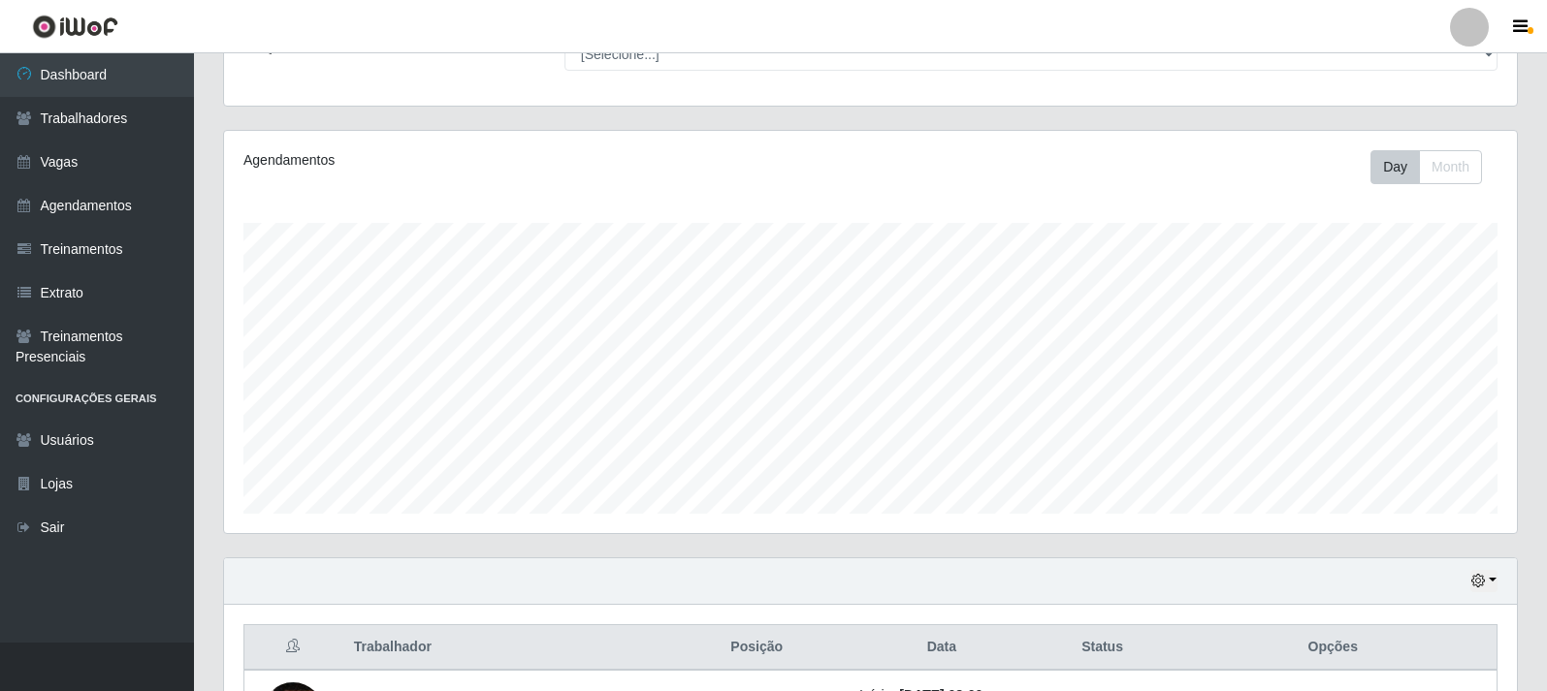
scroll to position [133, 0]
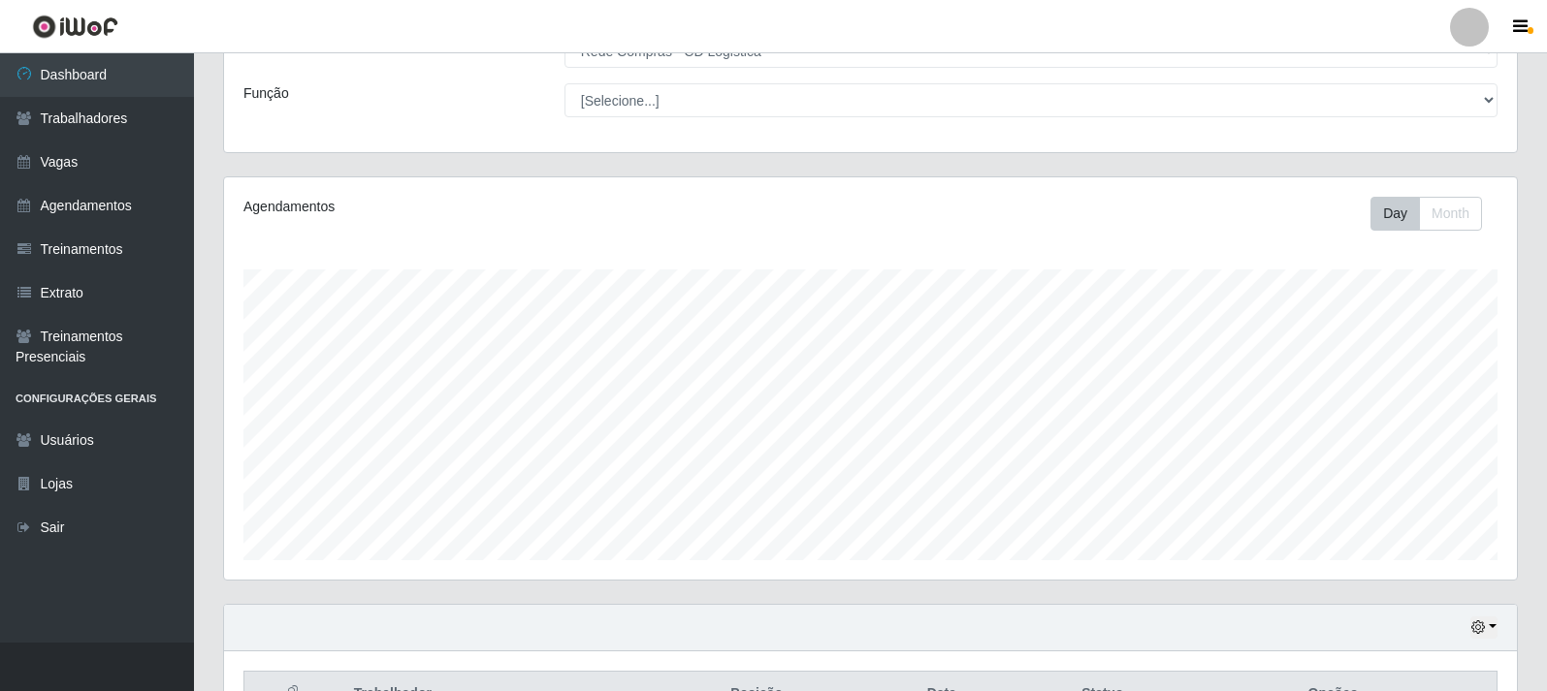
click at [928, 571] on div "Agendamentos Day Month 13/08 Agendamentos 12" at bounding box center [870, 378] width 1293 height 402
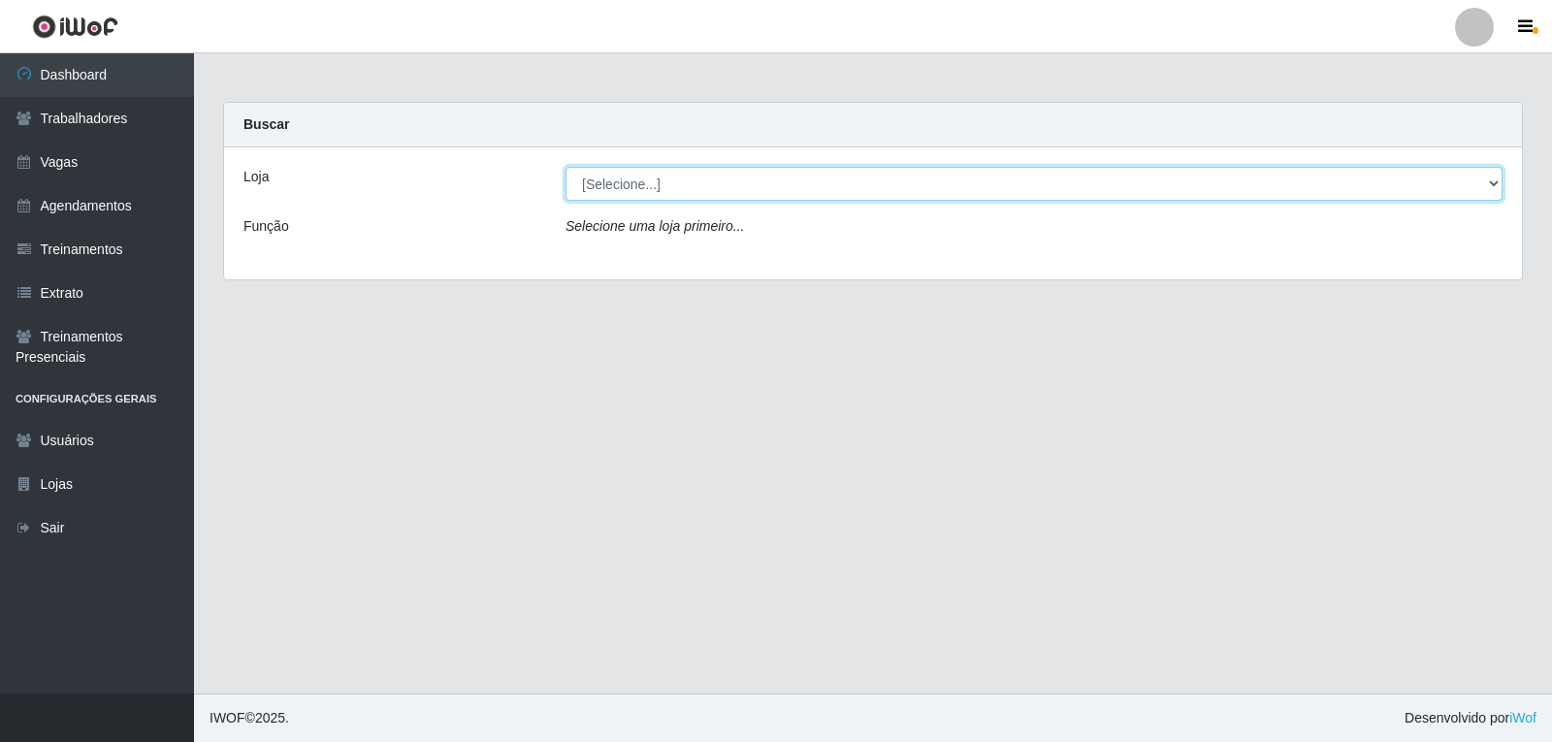
click at [691, 187] on select "[Selecione...] Rede Compras - CD Logistica" at bounding box center [1033, 184] width 937 height 34
select select "429"
click at [565, 167] on select "[Selecione...] Rede Compras - CD Logistica" at bounding box center [1033, 184] width 937 height 34
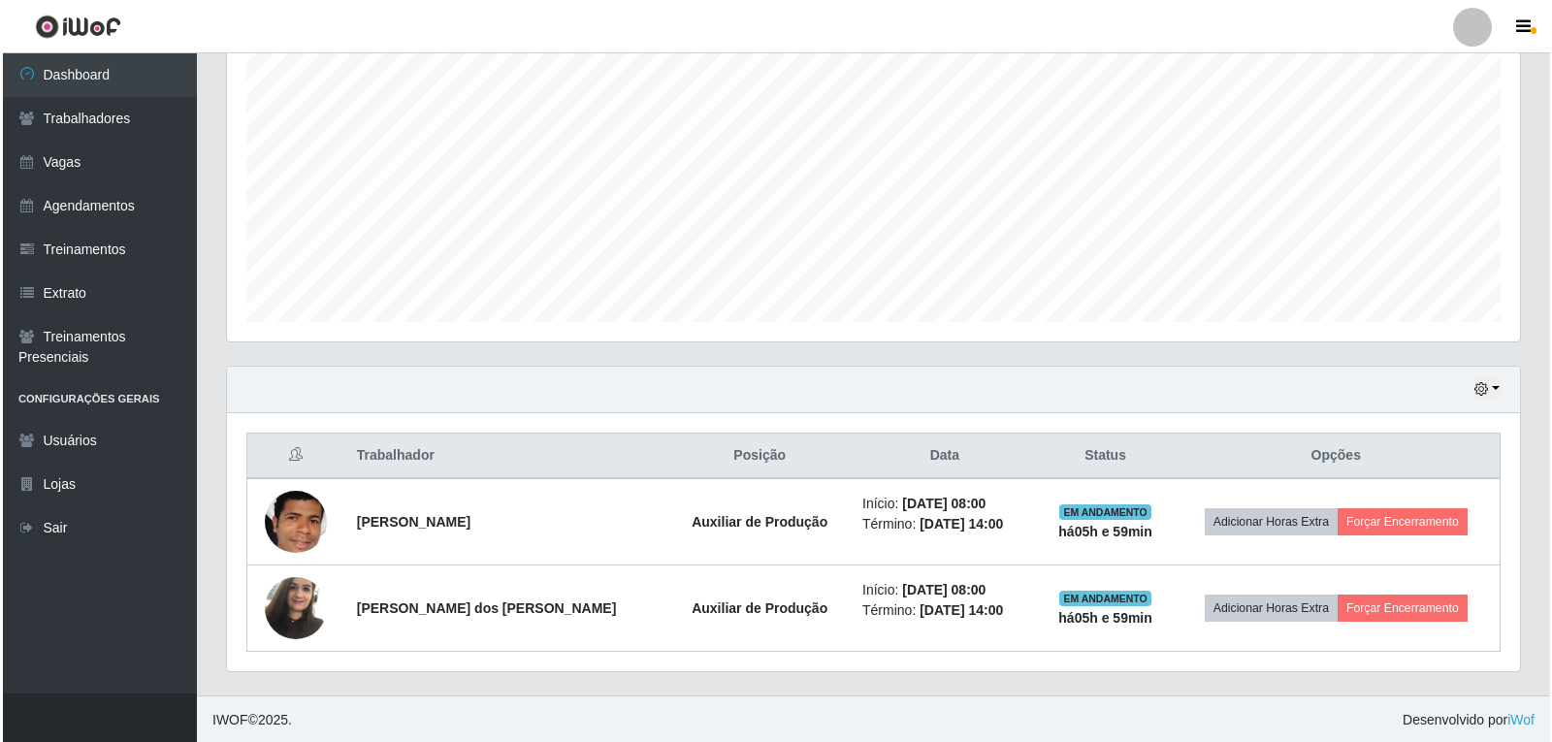
scroll to position [373, 0]
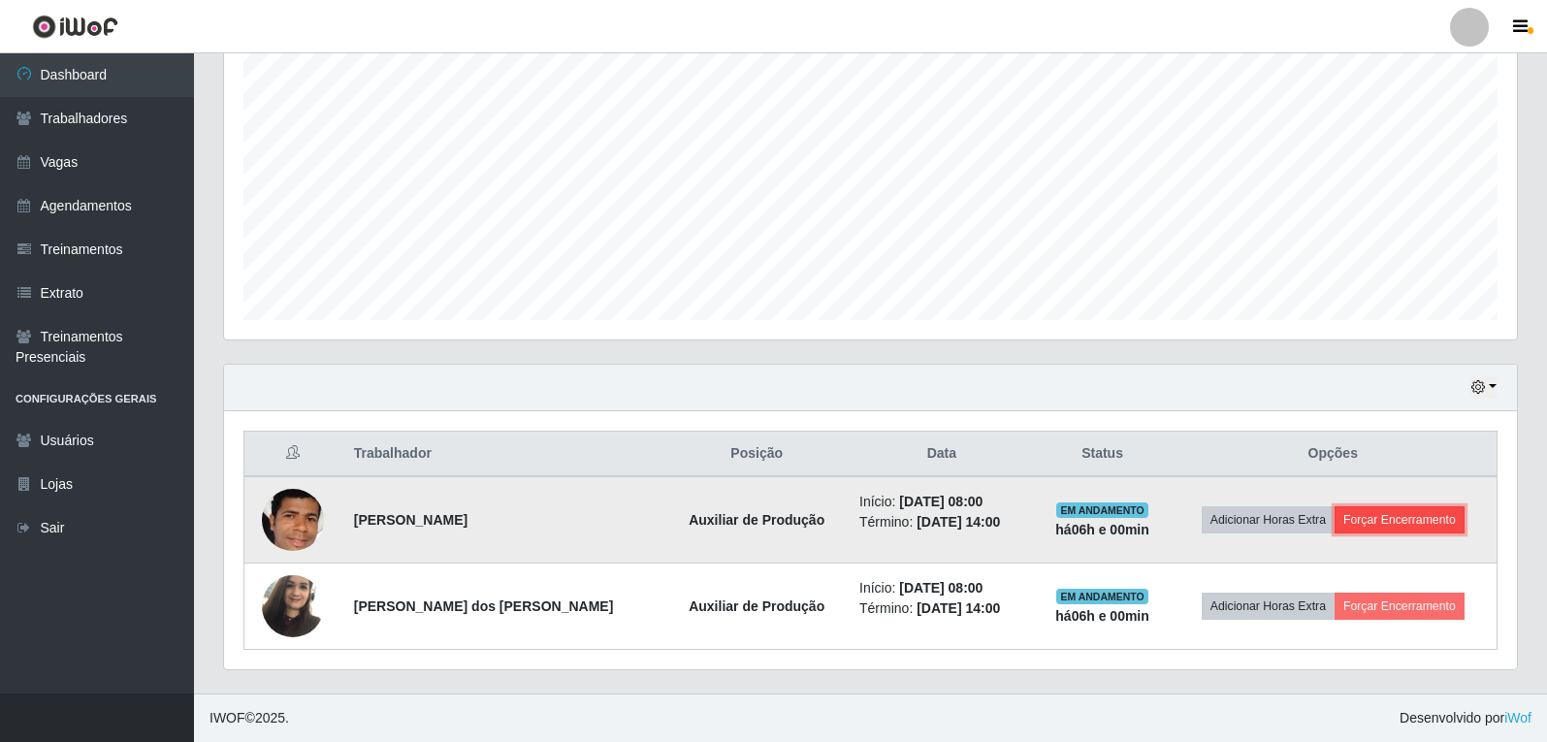
click at [1364, 526] on button "Forçar Encerramento" at bounding box center [1399, 519] width 130 height 27
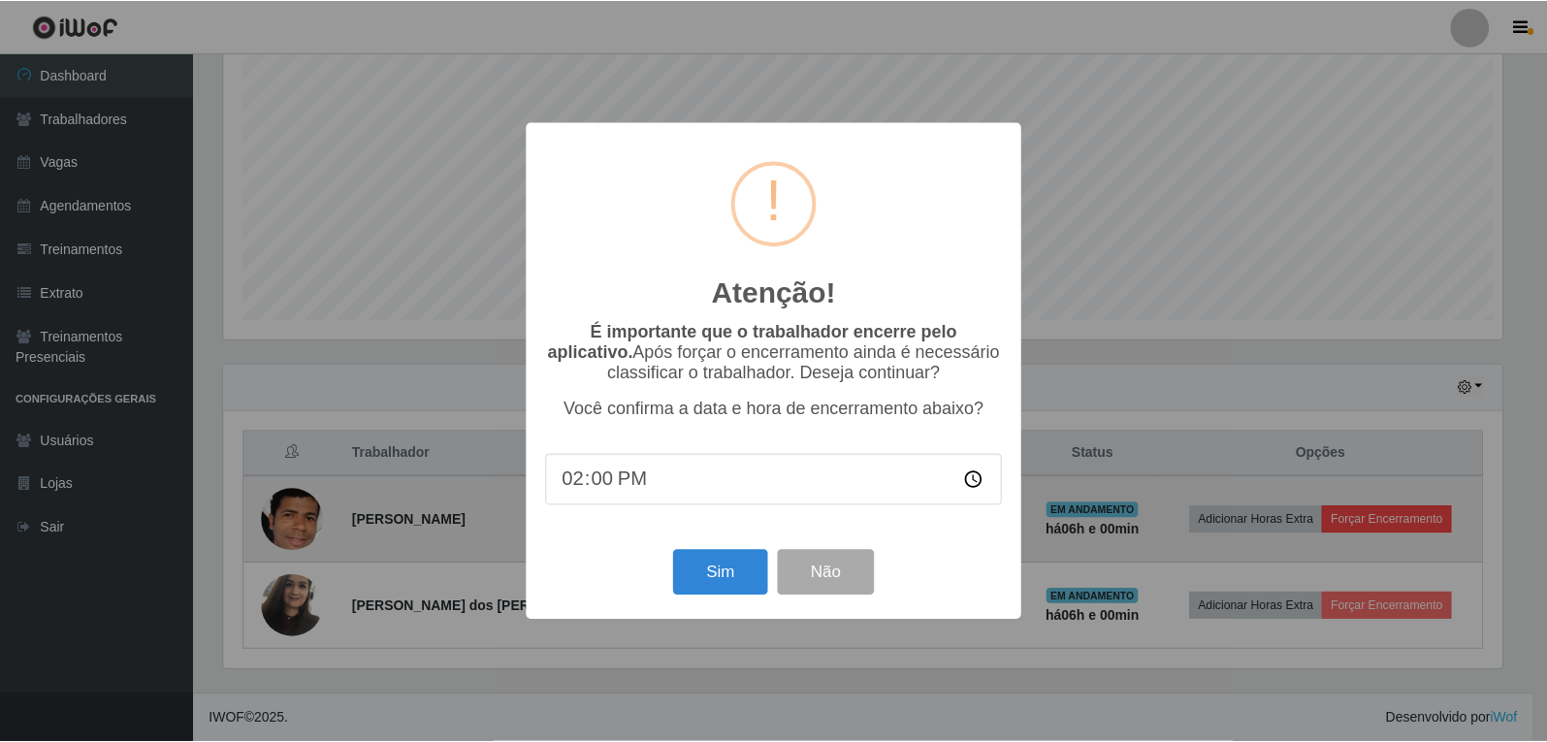
scroll to position [402, 1283]
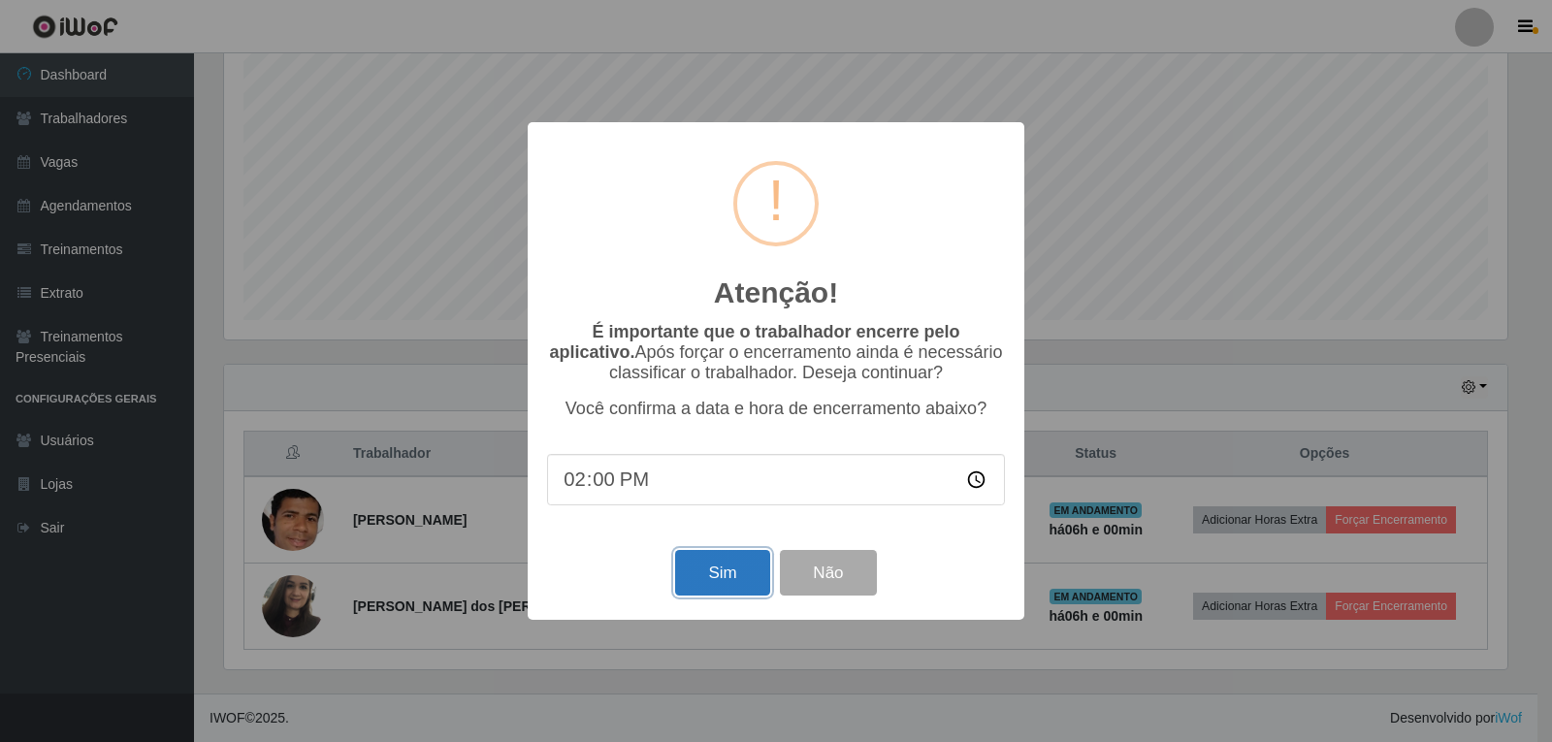
click at [713, 595] on button "Sim" at bounding box center [722, 573] width 94 height 46
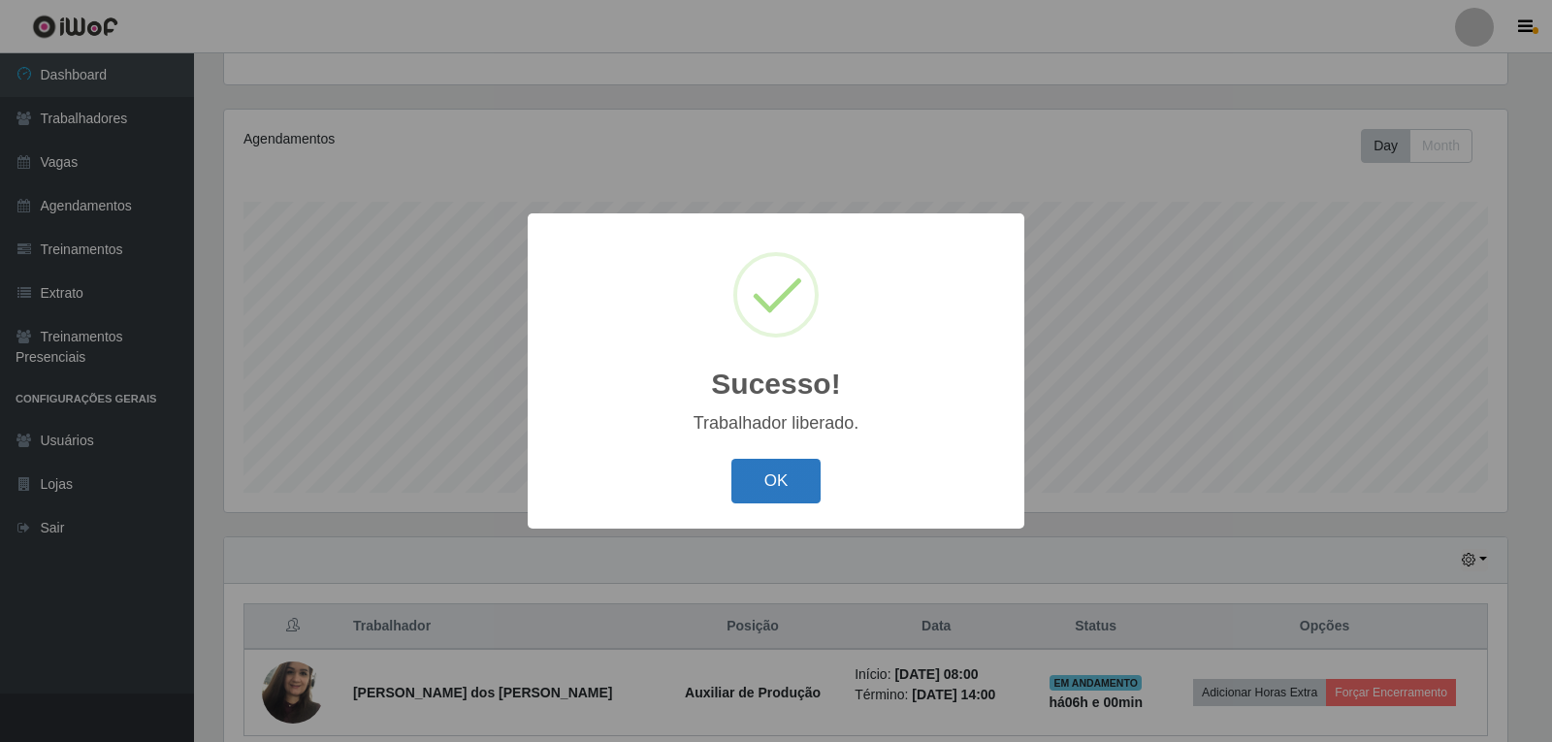
click at [800, 481] on button "OK" at bounding box center [776, 482] width 90 height 46
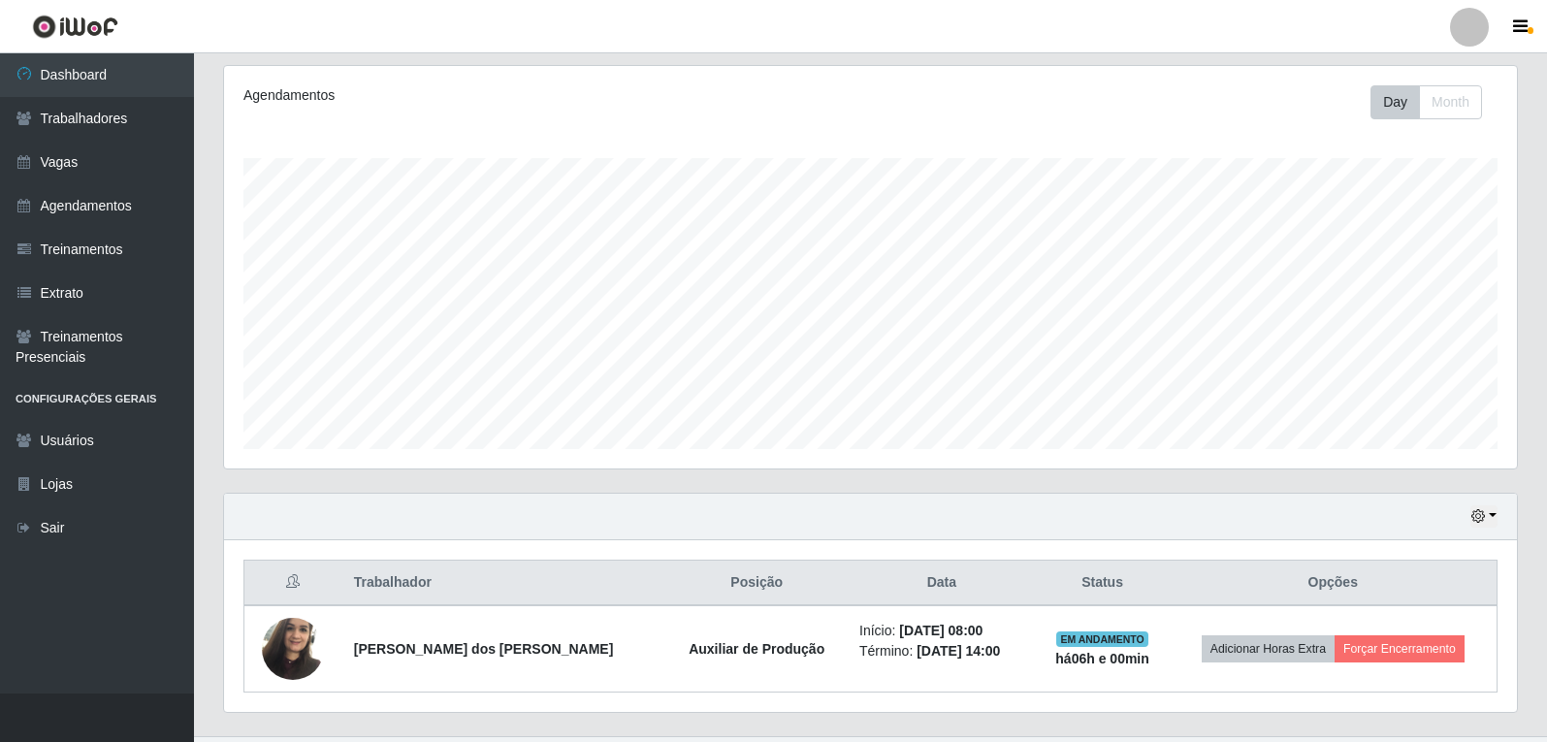
scroll to position [287, 0]
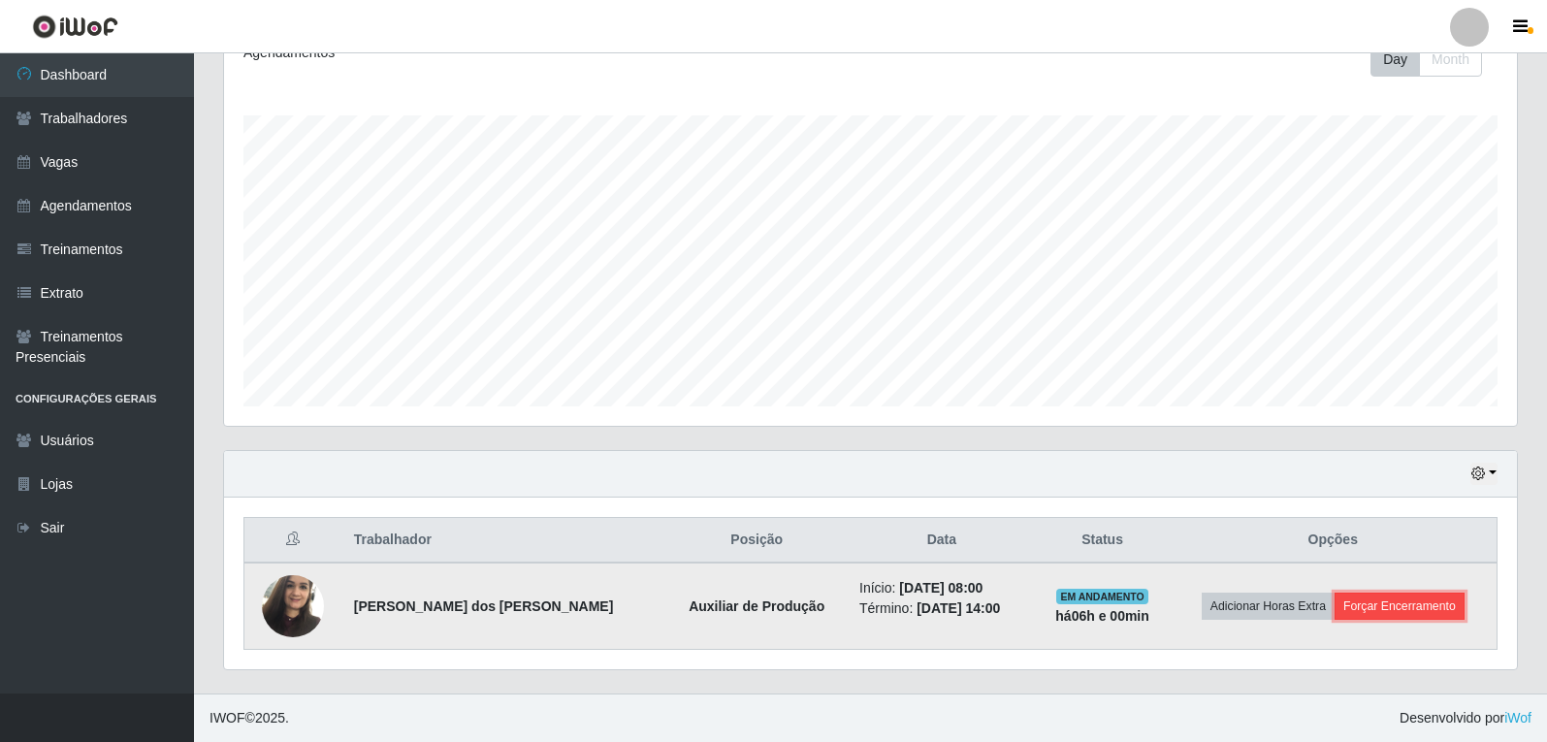
click at [1357, 616] on button "Forçar Encerramento" at bounding box center [1399, 605] width 130 height 27
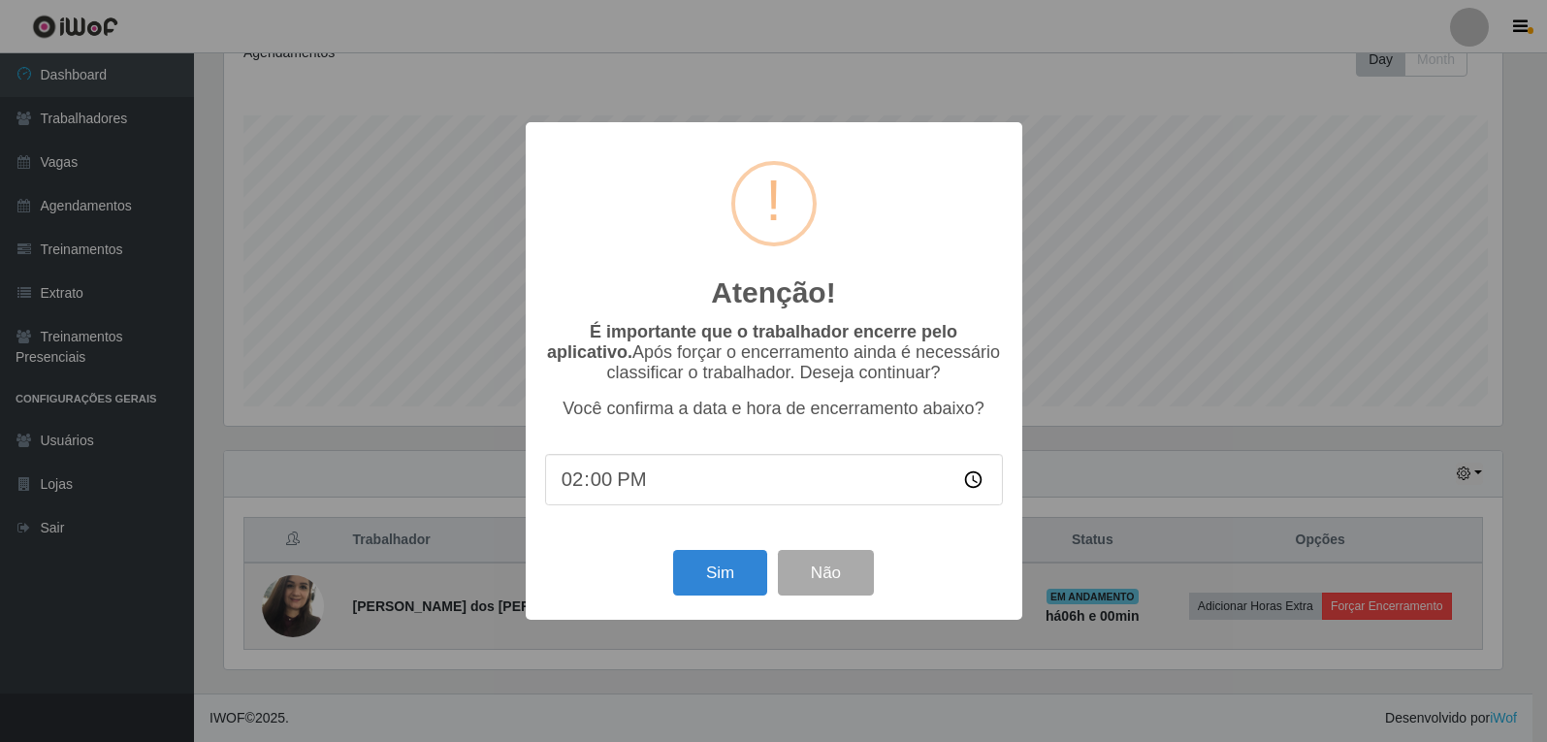
scroll to position [402, 1283]
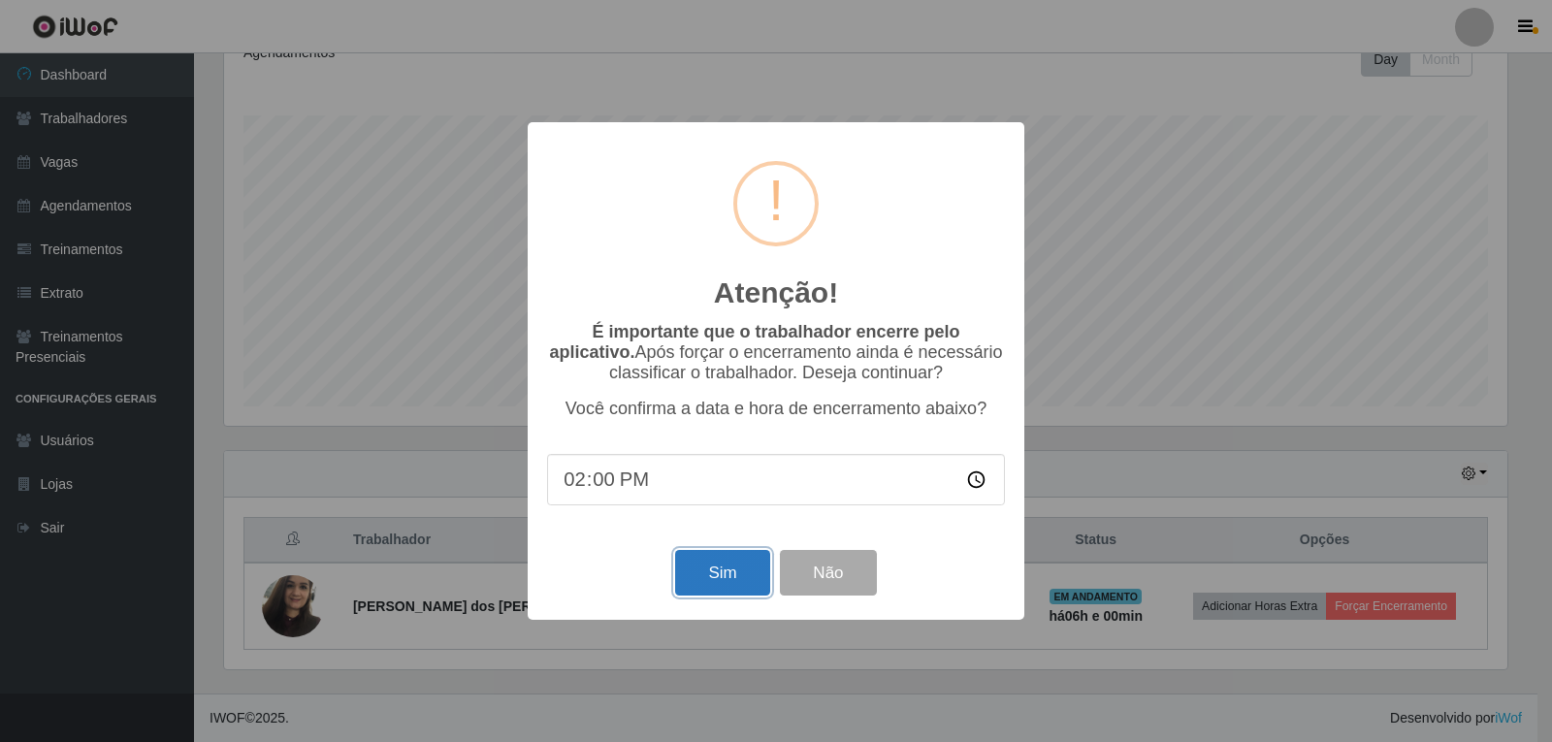
click at [726, 572] on button "Sim" at bounding box center [722, 573] width 94 height 46
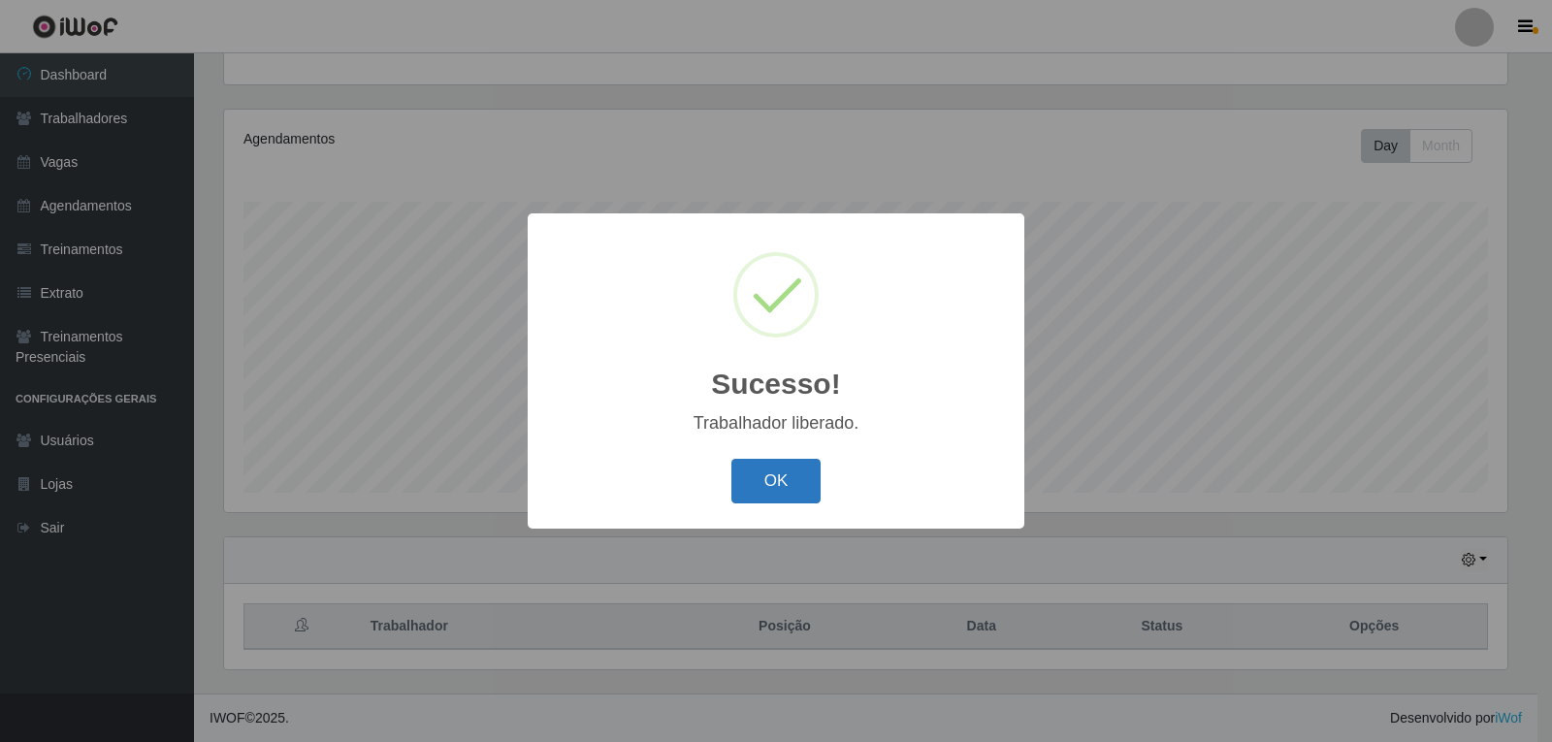
click at [785, 490] on button "OK" at bounding box center [776, 482] width 90 height 46
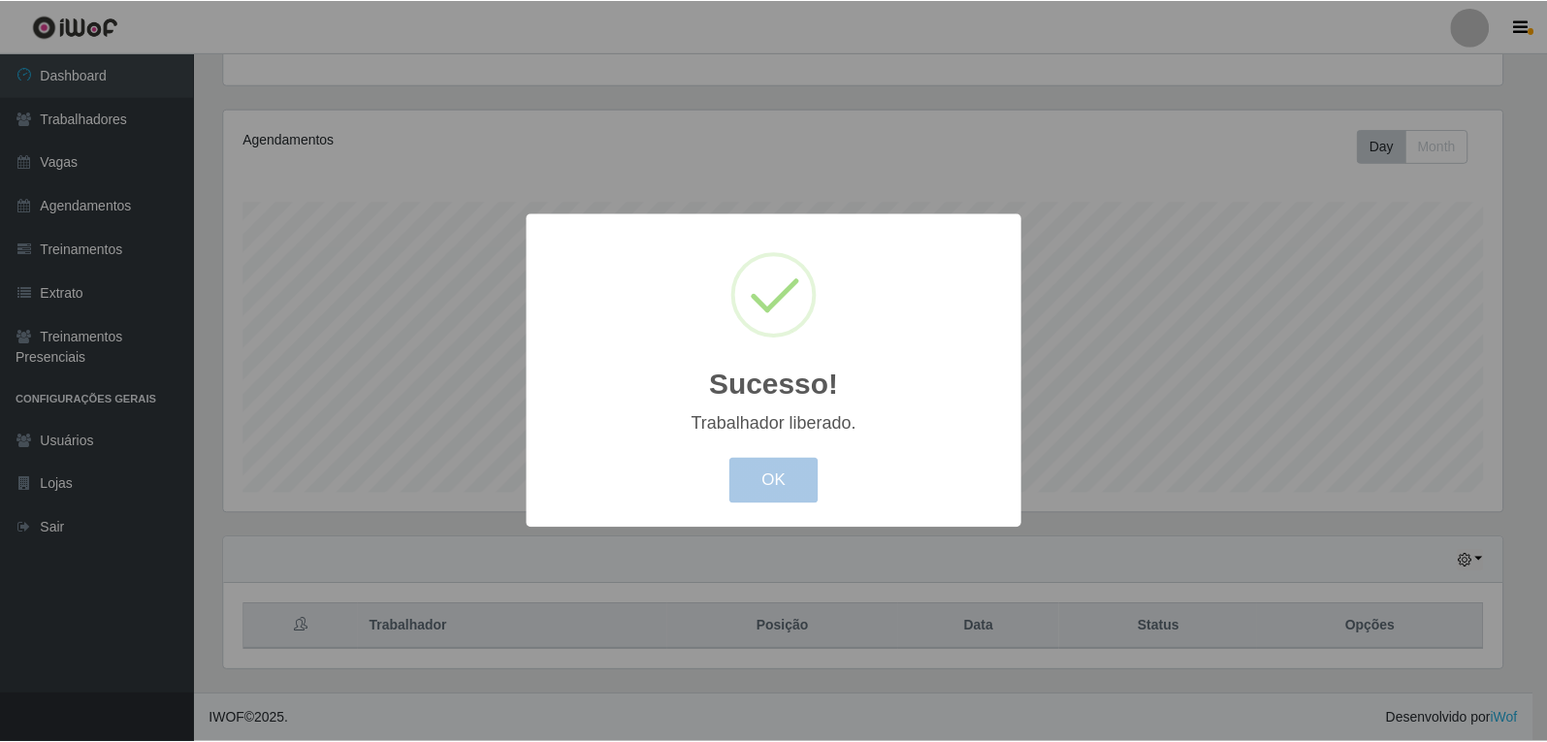
scroll to position [402, 1293]
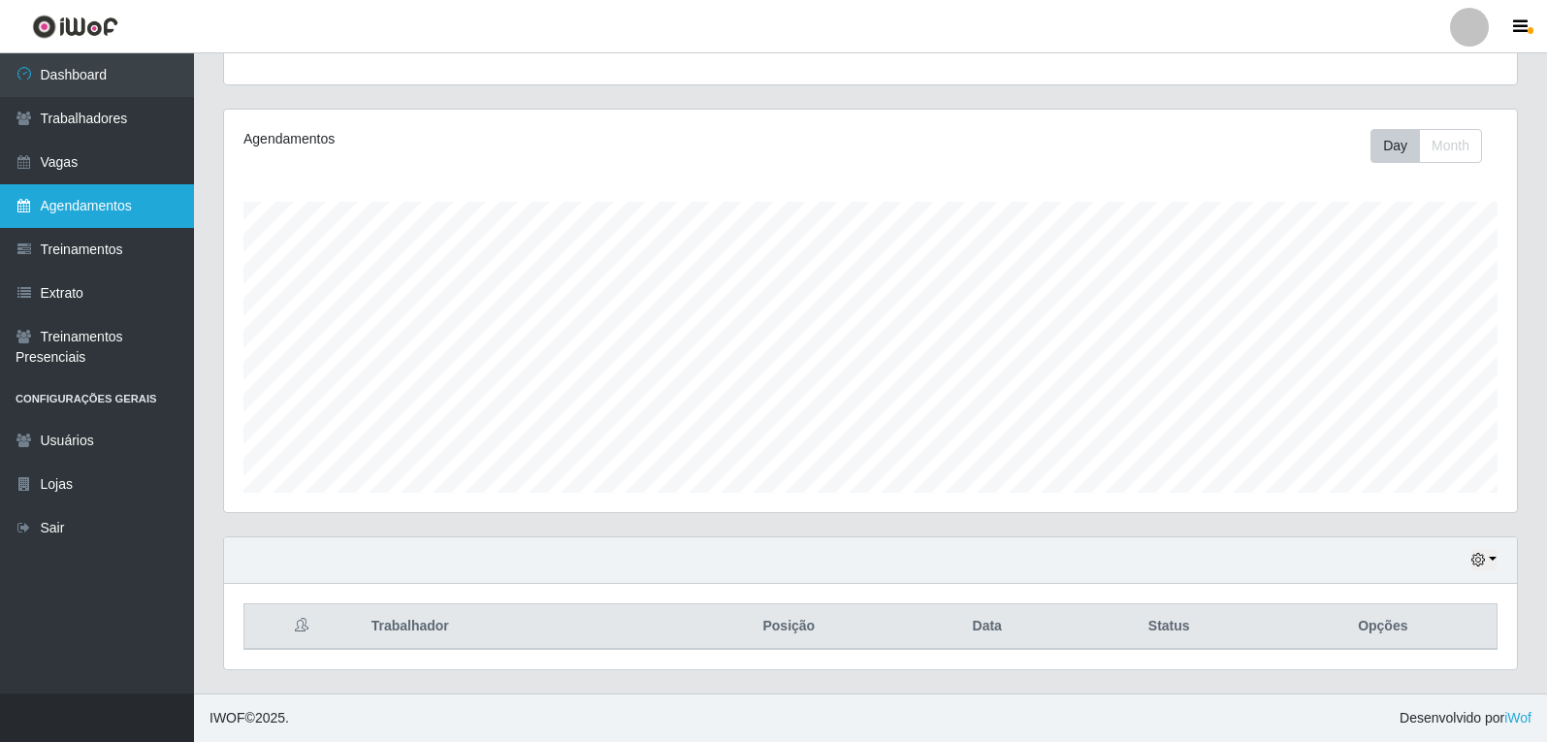
click at [80, 212] on link "Agendamentos" at bounding box center [97, 206] width 194 height 44
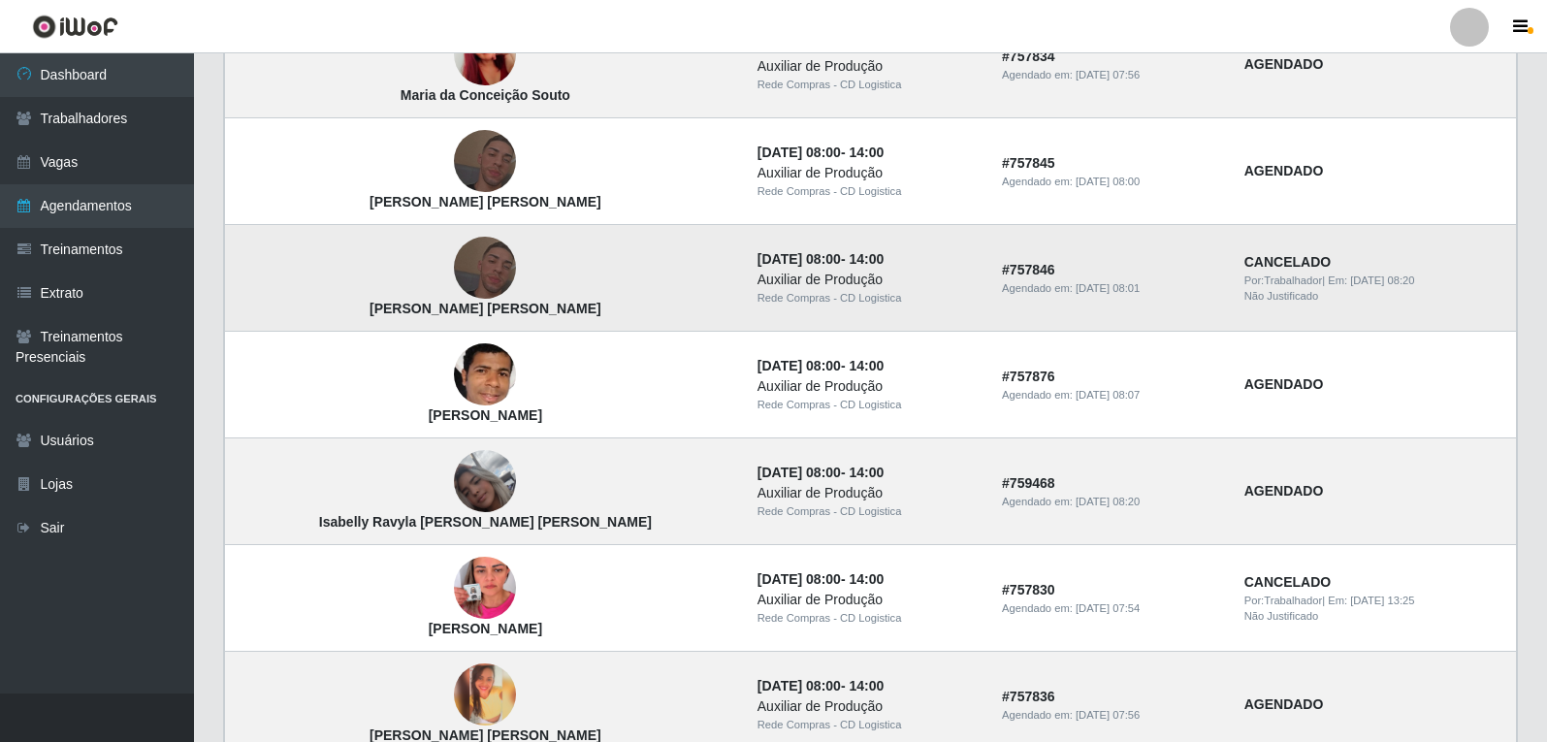
scroll to position [291, 0]
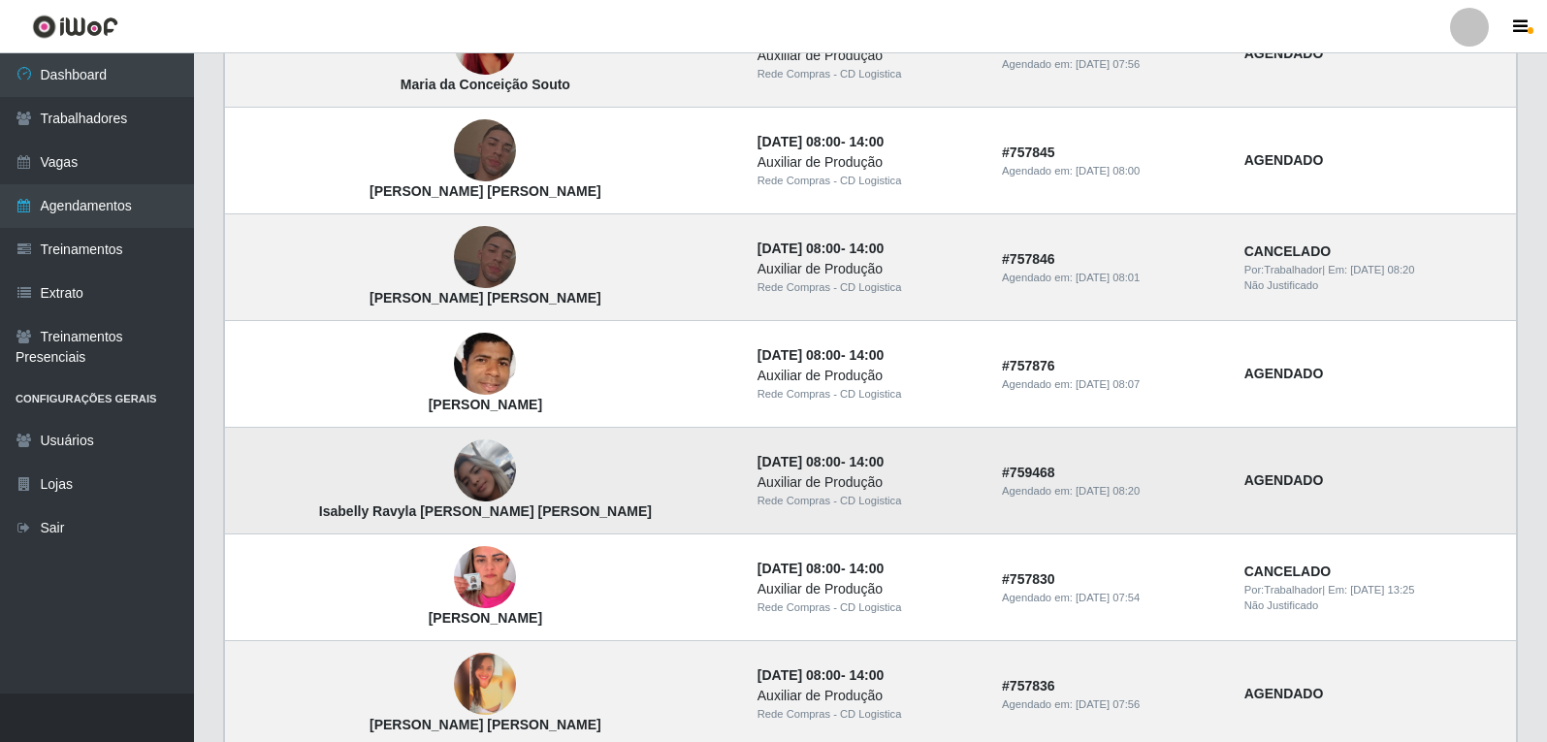
click at [454, 482] on img at bounding box center [485, 471] width 62 height 111
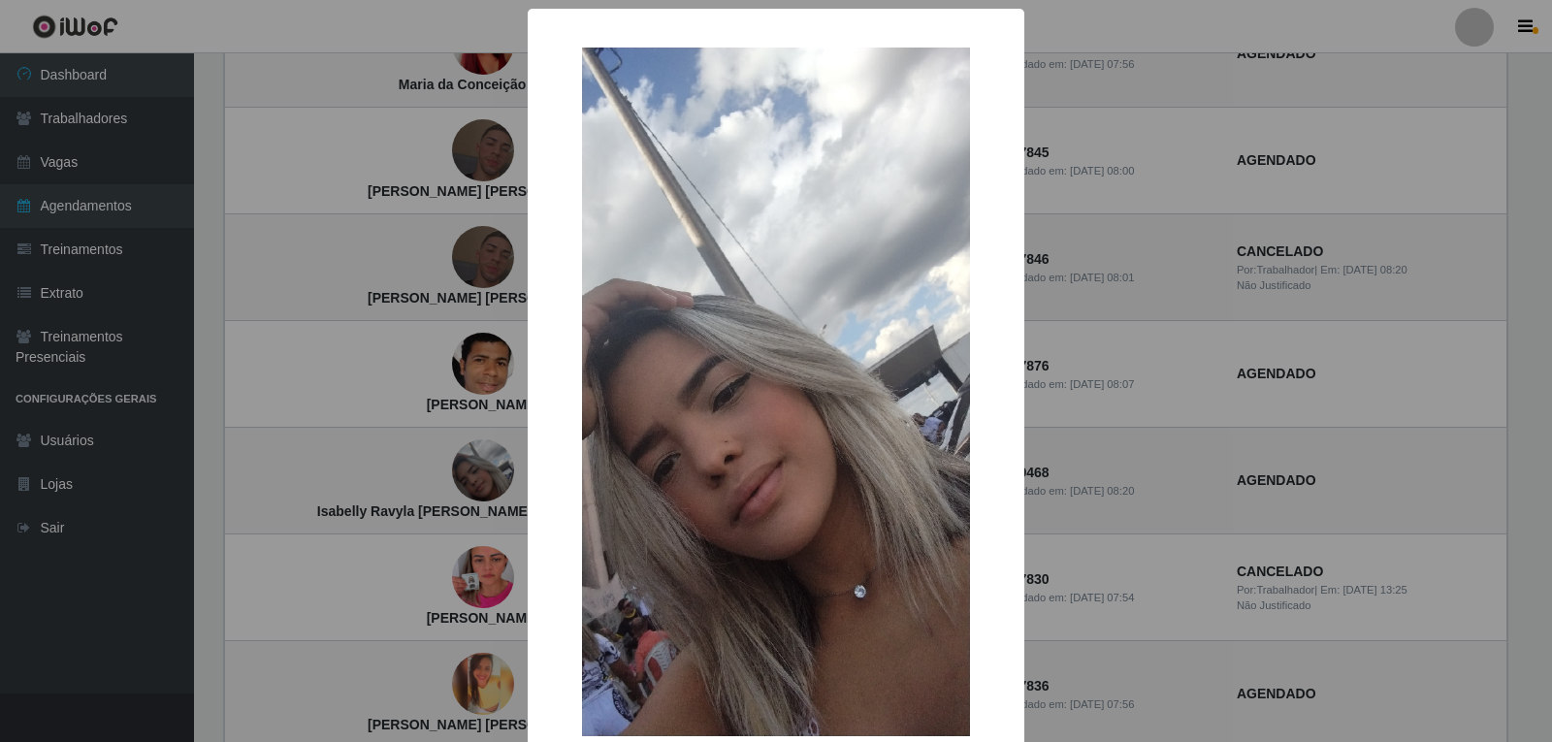
click at [1078, 383] on div "× [PERSON_NAME] [PERSON_NAME] OK Cancel" at bounding box center [776, 371] width 1552 height 742
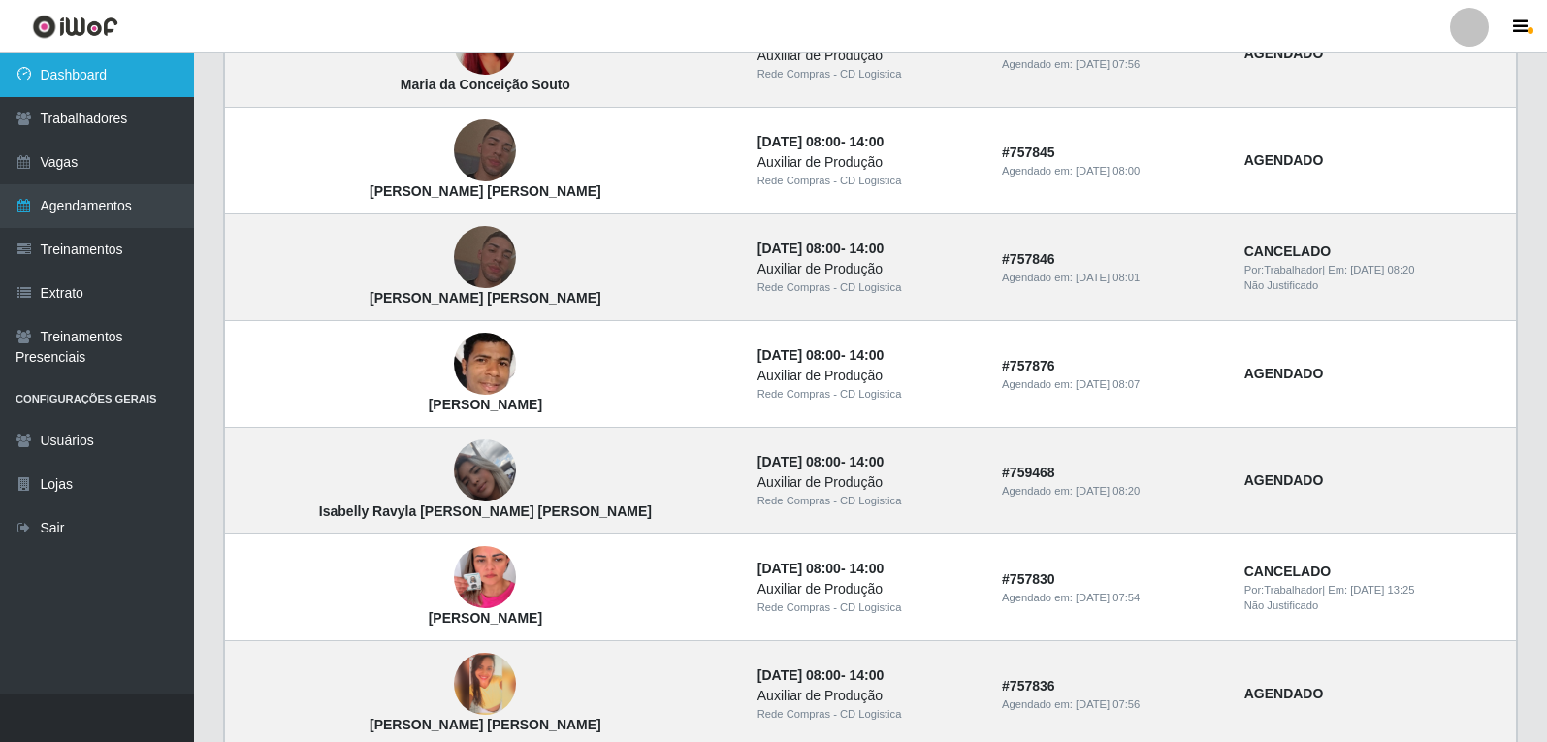
click at [87, 77] on link "Dashboard" at bounding box center [97, 75] width 194 height 44
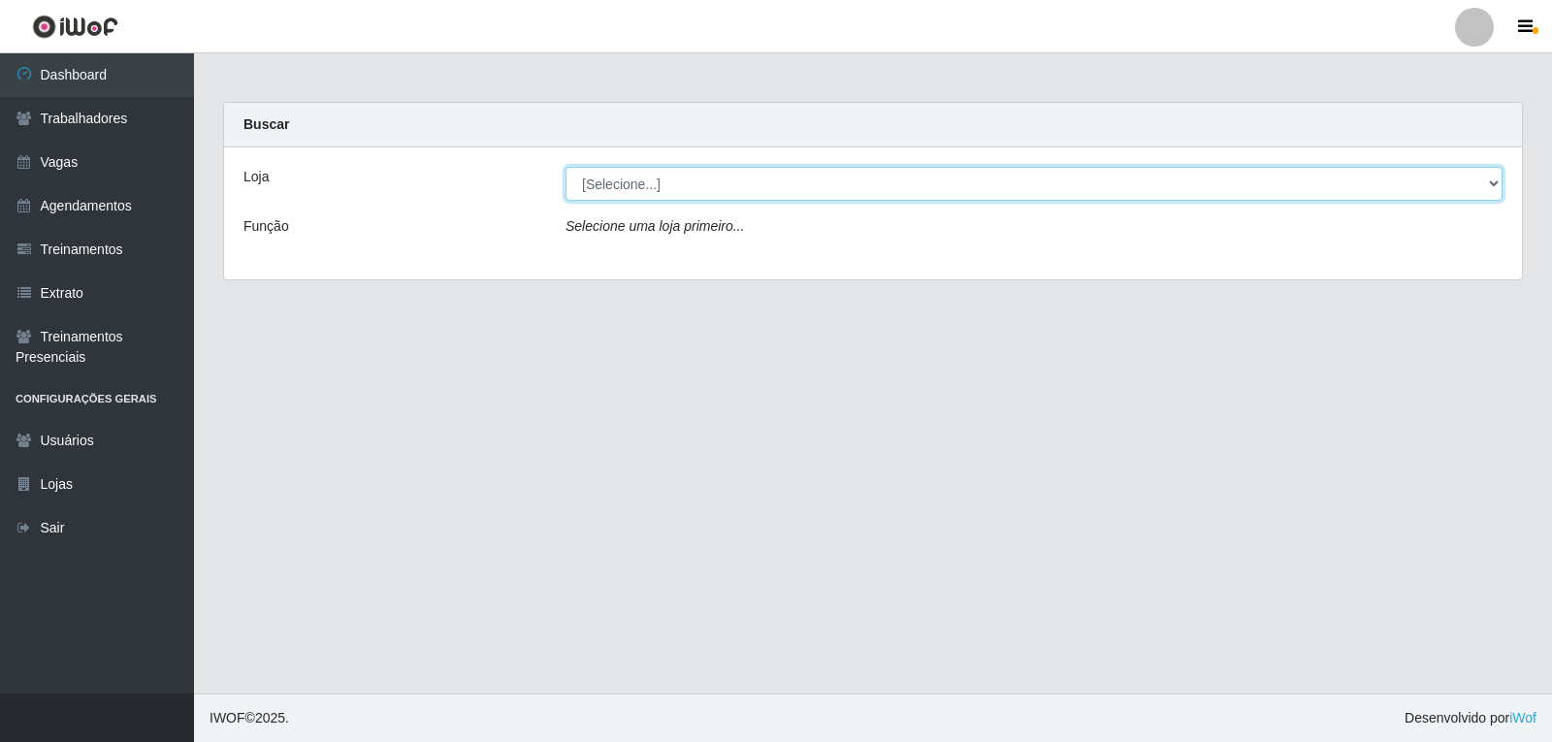
click at [619, 185] on select "[Selecione...] Rede Compras - CD Logistica" at bounding box center [1033, 184] width 937 height 34
select select "429"
click at [565, 167] on select "[Selecione...] Rede Compras - CD Logistica" at bounding box center [1033, 184] width 937 height 34
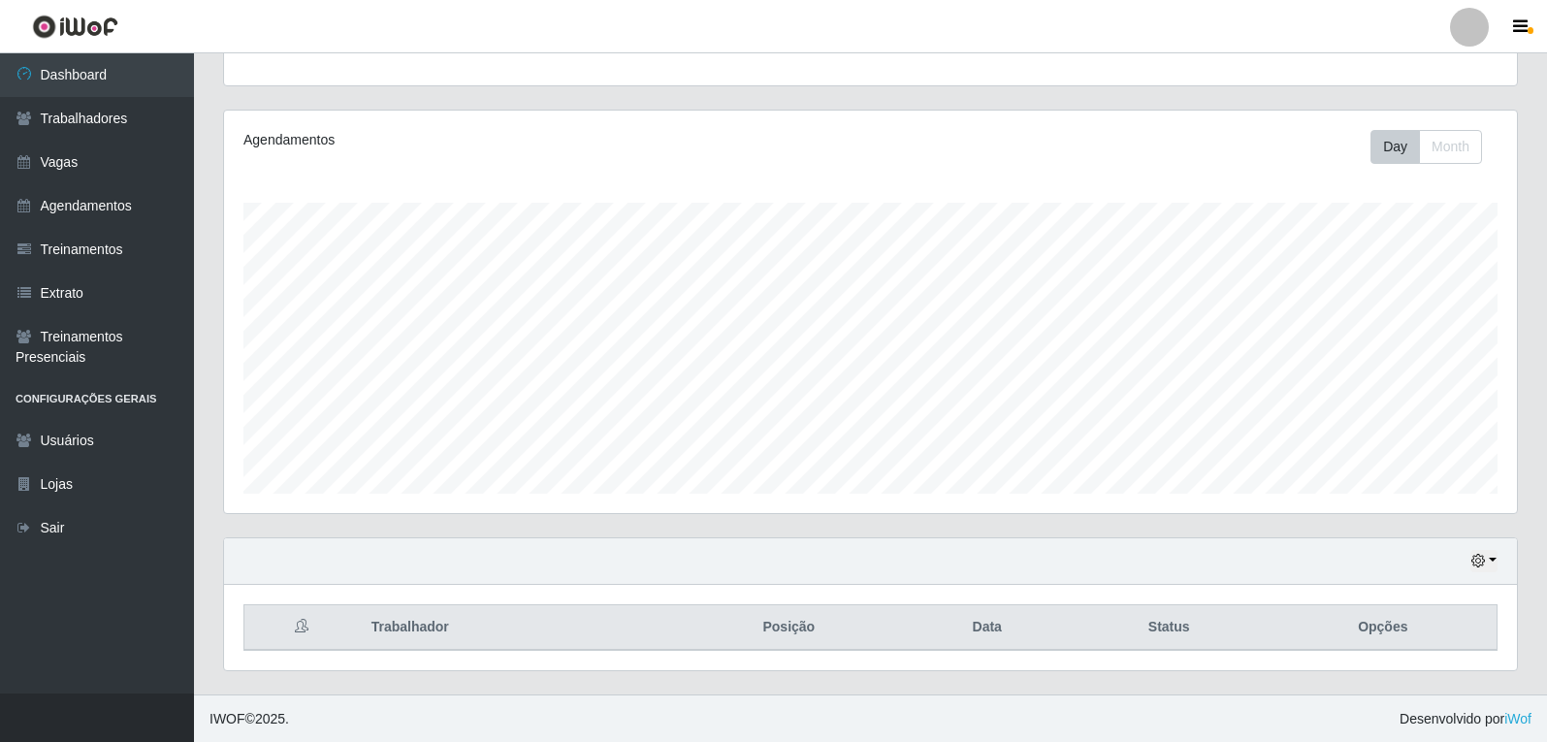
scroll to position [201, 0]
click at [57, 158] on link "Vagas" at bounding box center [97, 163] width 194 height 44
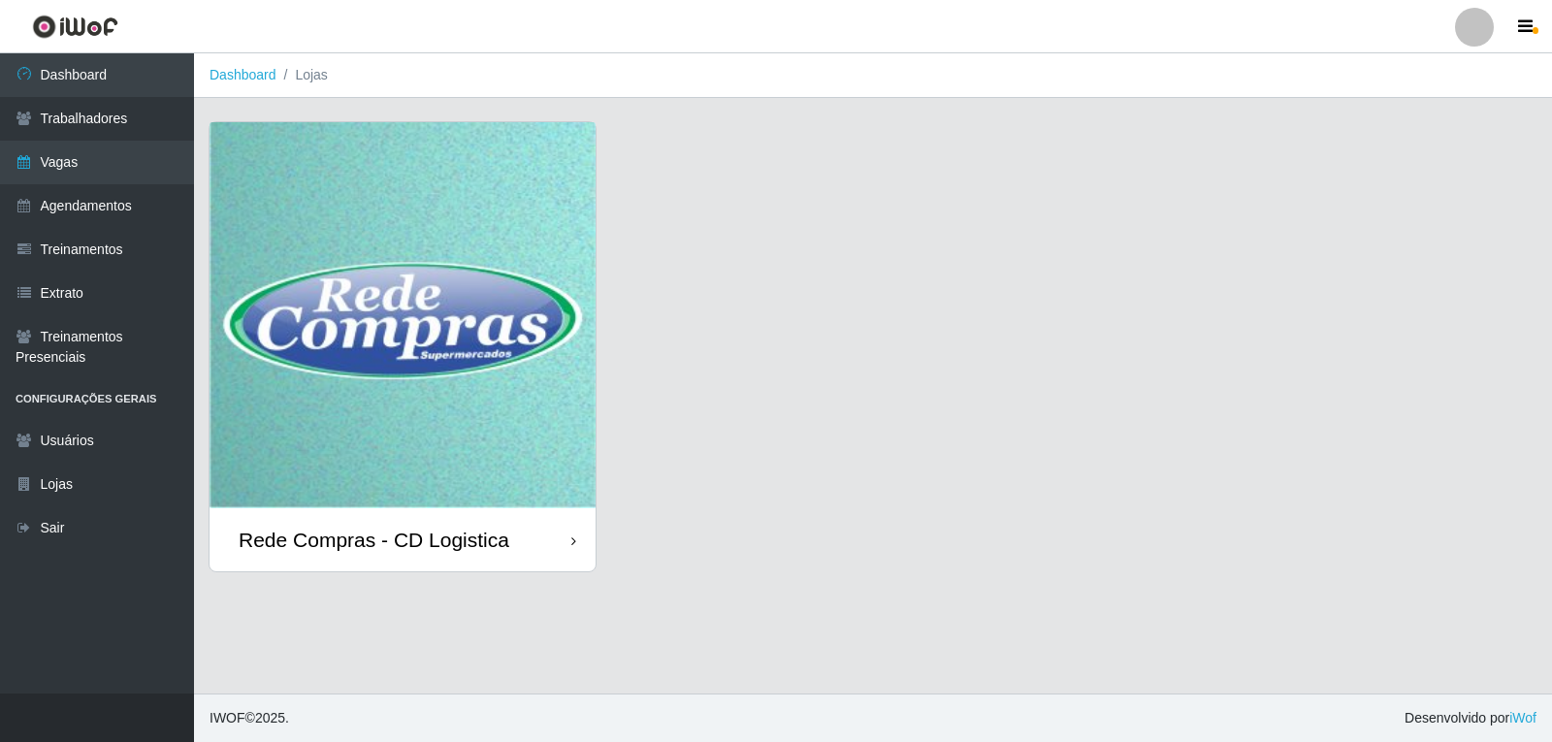
click at [374, 539] on div "Rede Compras - CD Logistica" at bounding box center [374, 540] width 271 height 24
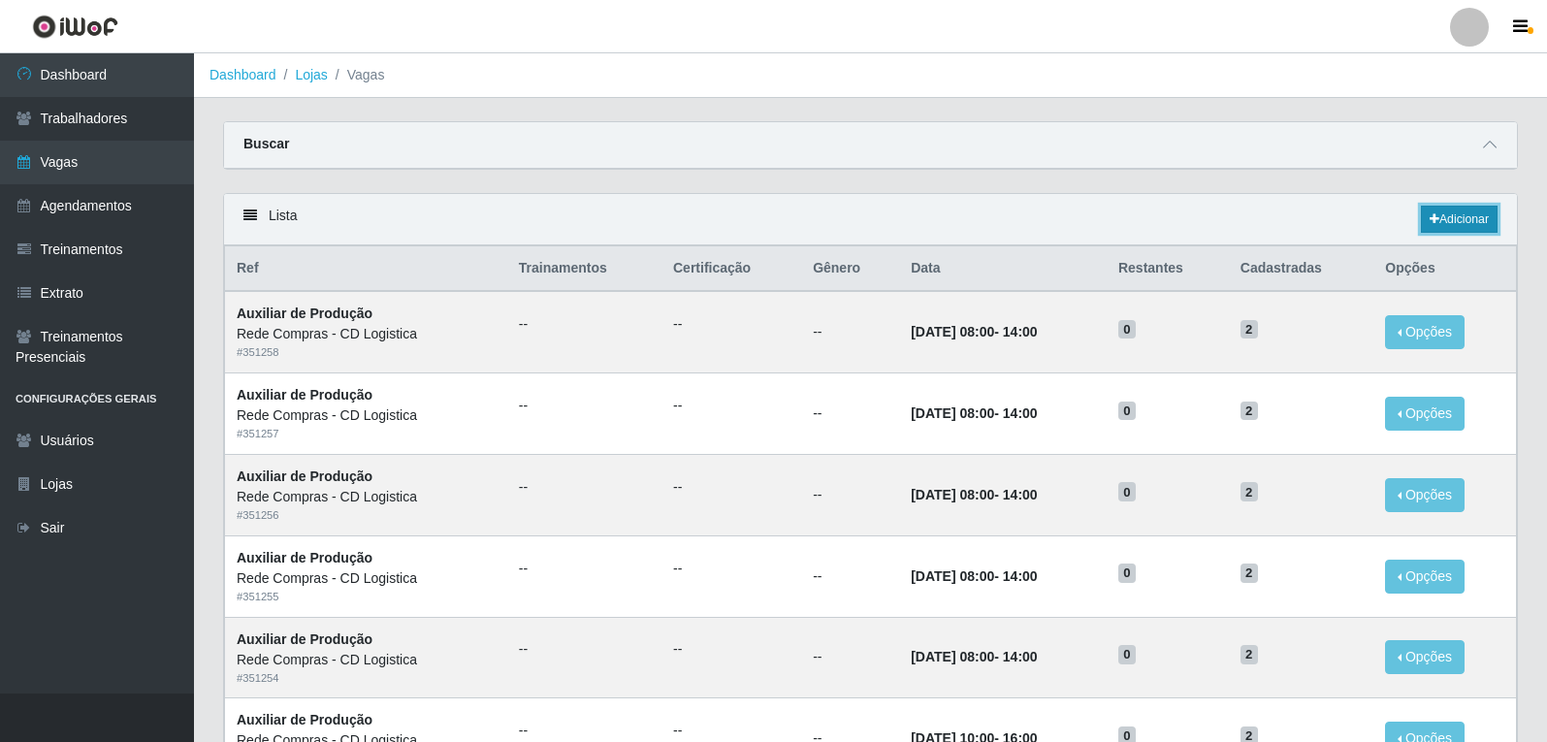
click at [1448, 223] on link "Adicionar" at bounding box center [1459, 219] width 77 height 27
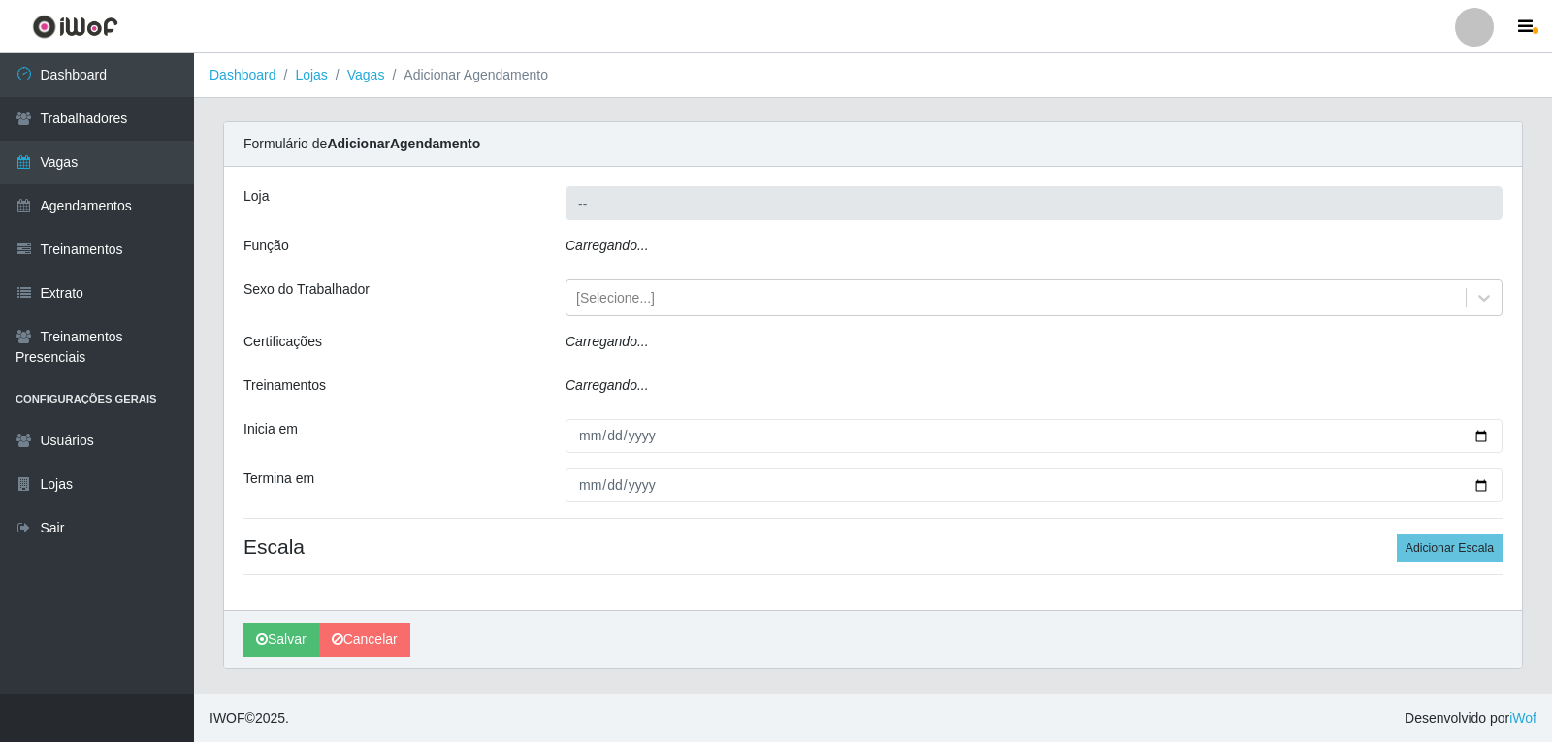
type input "Rede Compras - CD Logistica"
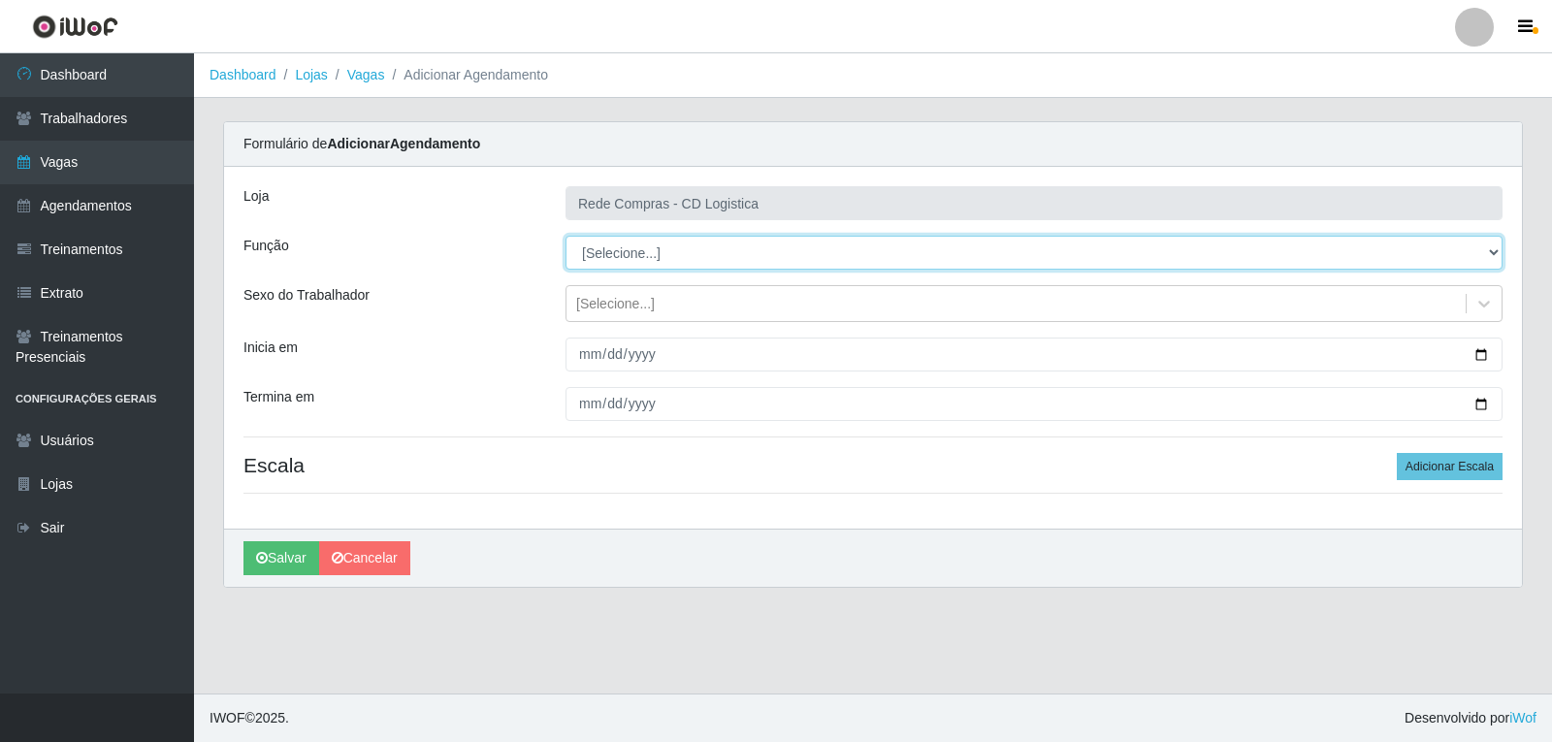
click at [696, 257] on select "[Selecione...] ASG ASG + ASG ++ Auxiliar de Depósito Auxiliar de Depósito + Aux…" at bounding box center [1033, 253] width 937 height 34
select select "16"
click at [565, 236] on select "[Selecione...] ASG ASG + ASG ++ Auxiliar de Depósito Auxiliar de Depósito + Aux…" at bounding box center [1033, 253] width 937 height 34
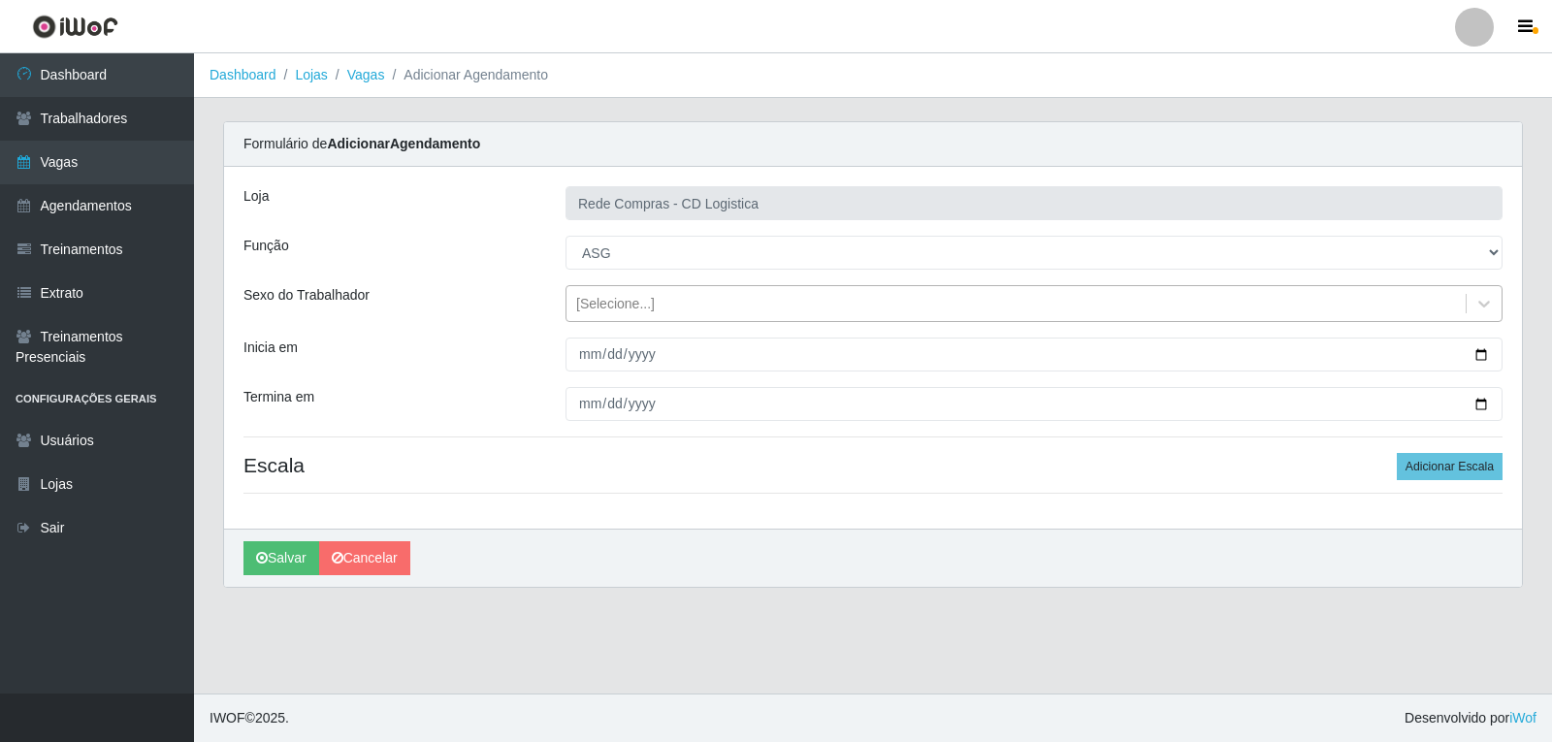
click at [689, 303] on div "[Selecione...]" at bounding box center [1015, 304] width 899 height 32
click at [531, 350] on div "Inicia em" at bounding box center [390, 354] width 322 height 34
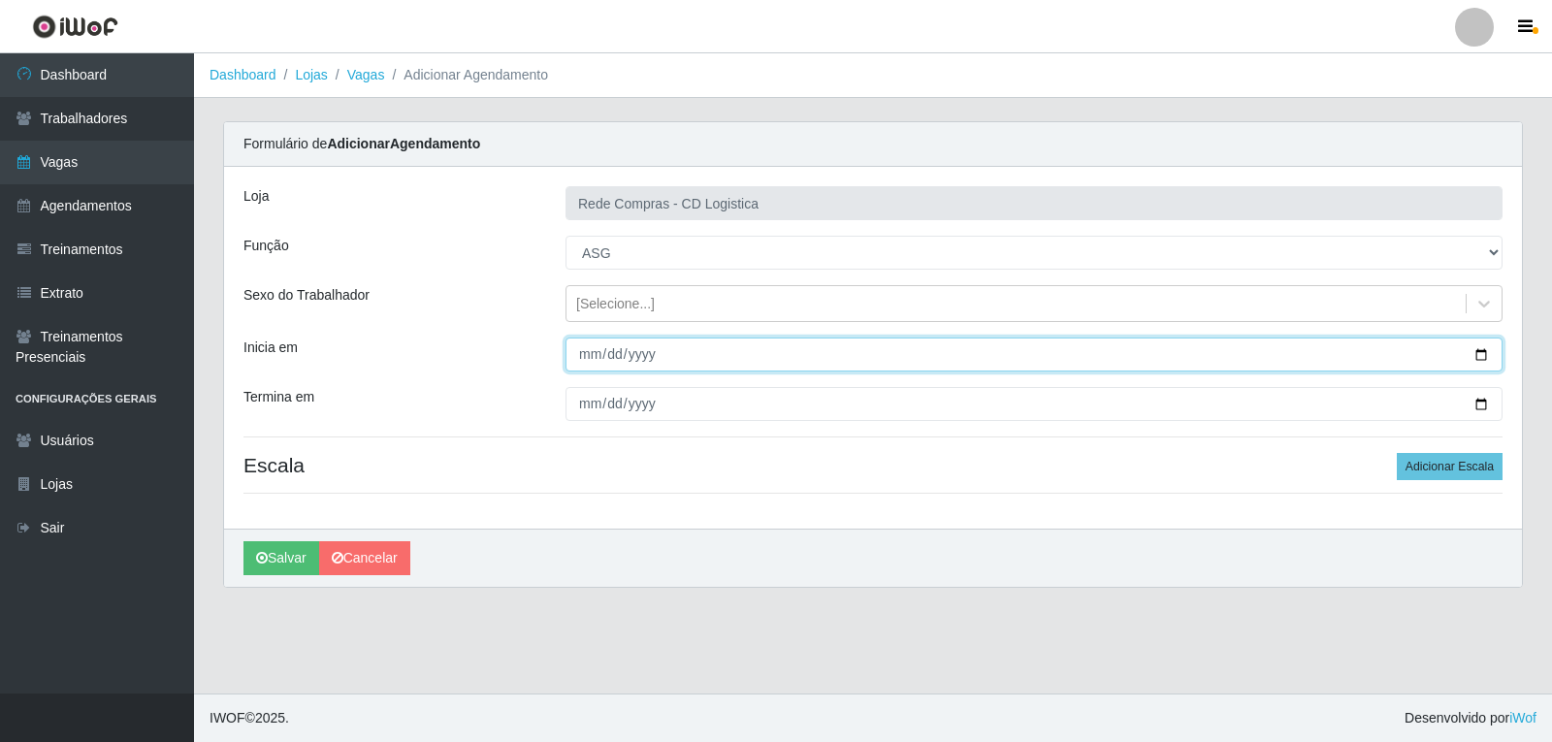
click at [640, 356] on input "Inicia em" at bounding box center [1033, 354] width 937 height 34
click at [581, 361] on input "Inicia em" at bounding box center [1033, 354] width 937 height 34
type input "[DATE]"
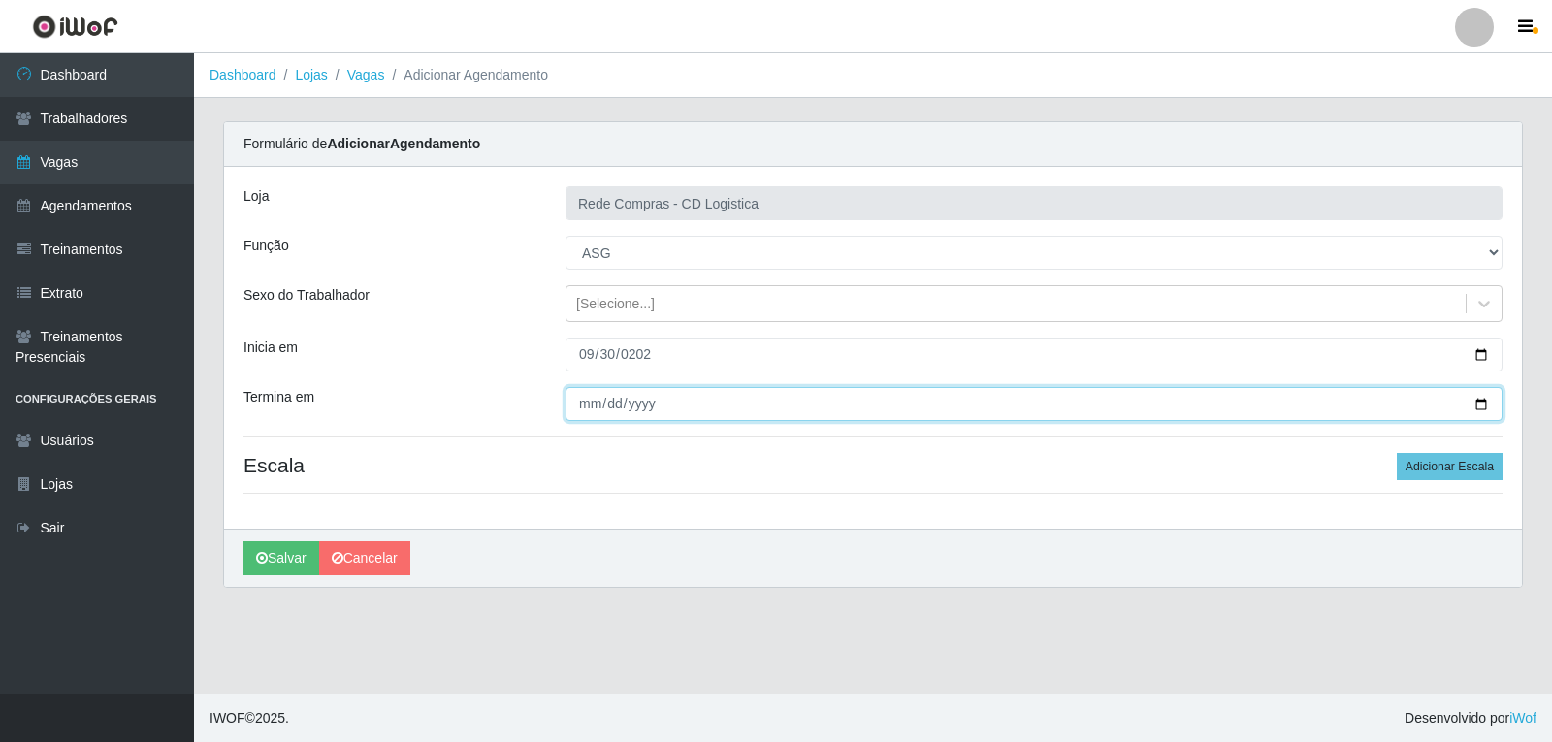
click at [597, 396] on input "Termina em" at bounding box center [1033, 404] width 937 height 34
type input "[DATE]"
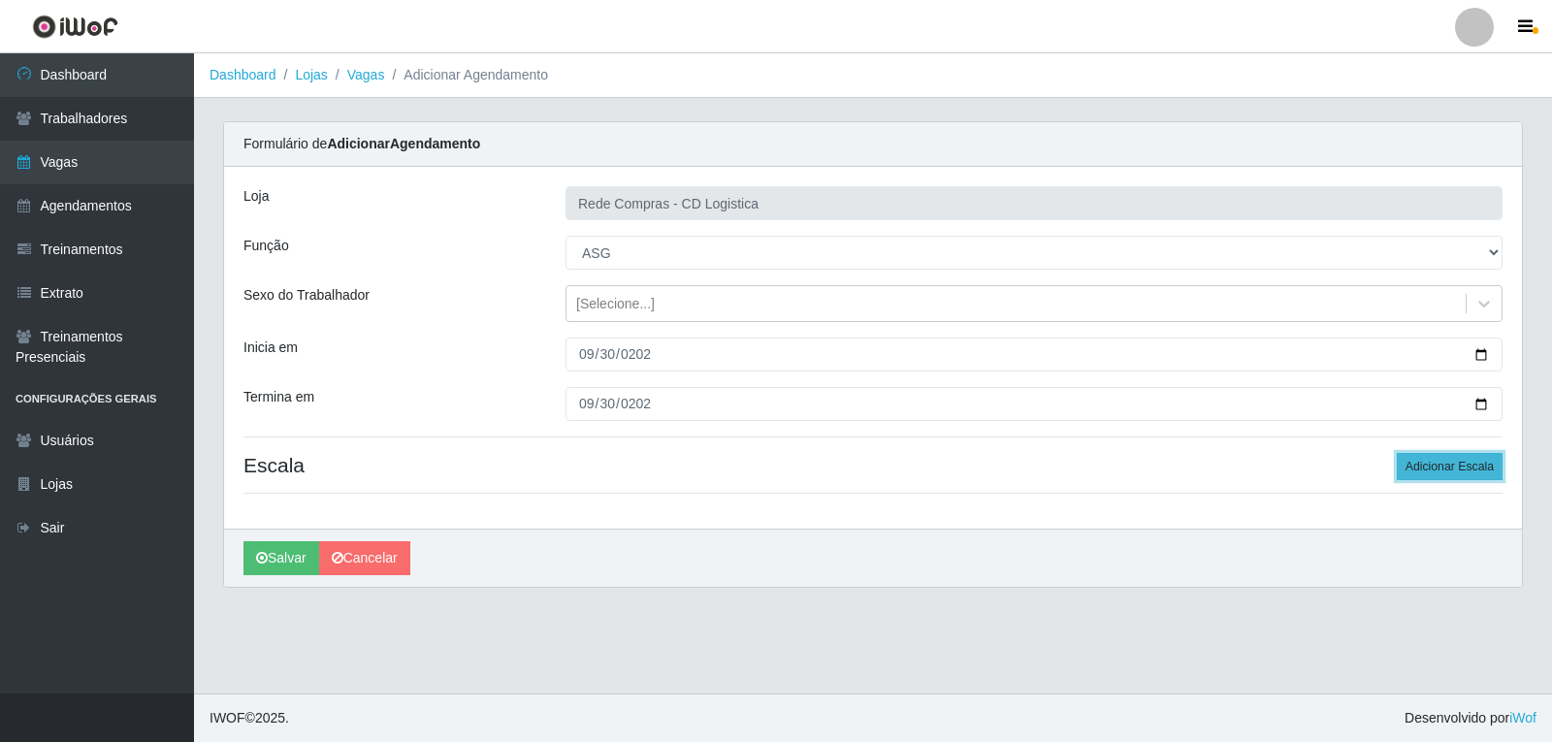
click at [1480, 466] on button "Adicionar Escala" at bounding box center [1449, 466] width 106 height 27
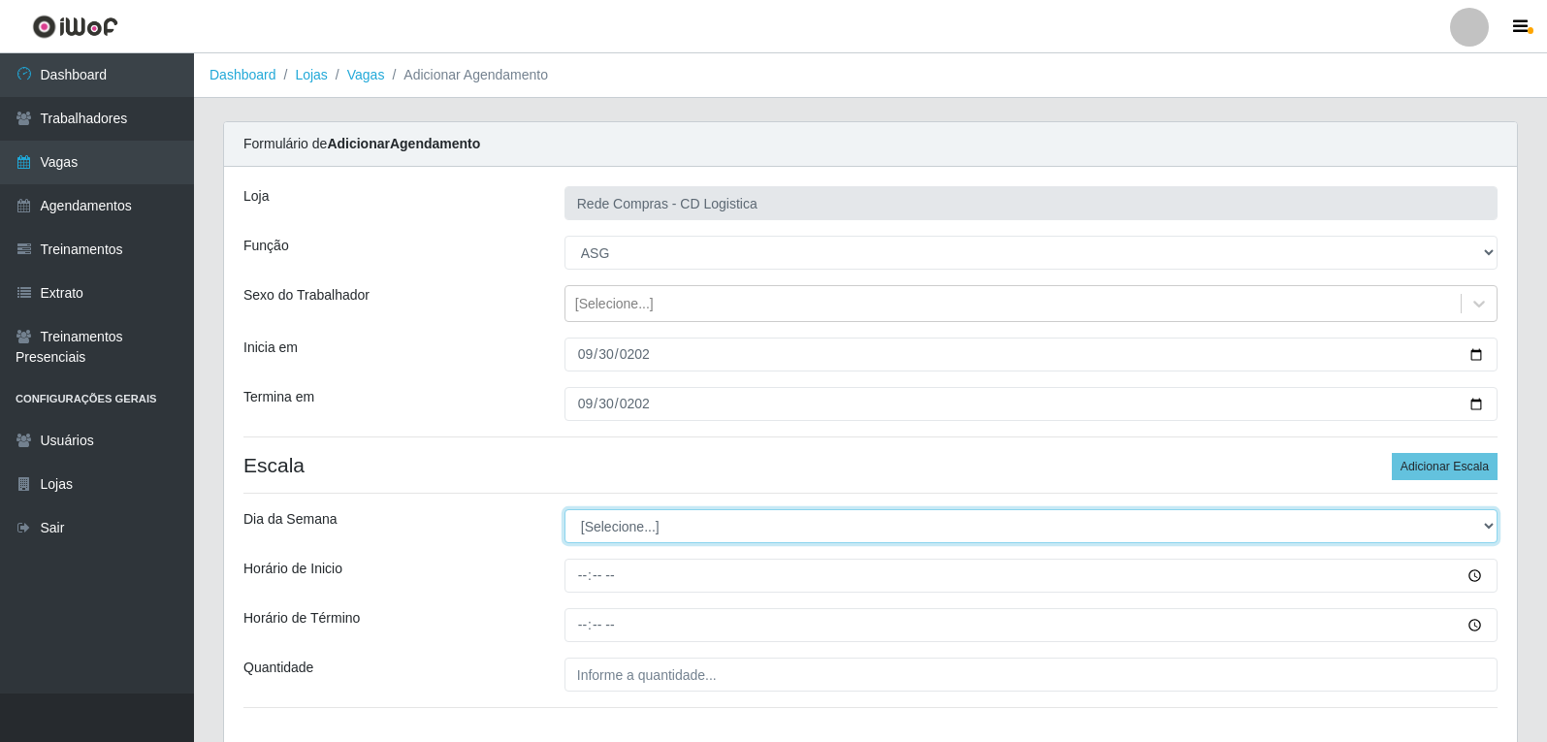
click at [615, 540] on select "[Selecione...] Segunda Terça Quarta Quinta Sexta Sábado Domingo" at bounding box center [1030, 526] width 933 height 34
select select "2"
click at [564, 509] on select "[Selecione...] Segunda Terça Quarta Quinta Sexta Sábado Domingo" at bounding box center [1030, 526] width 933 height 34
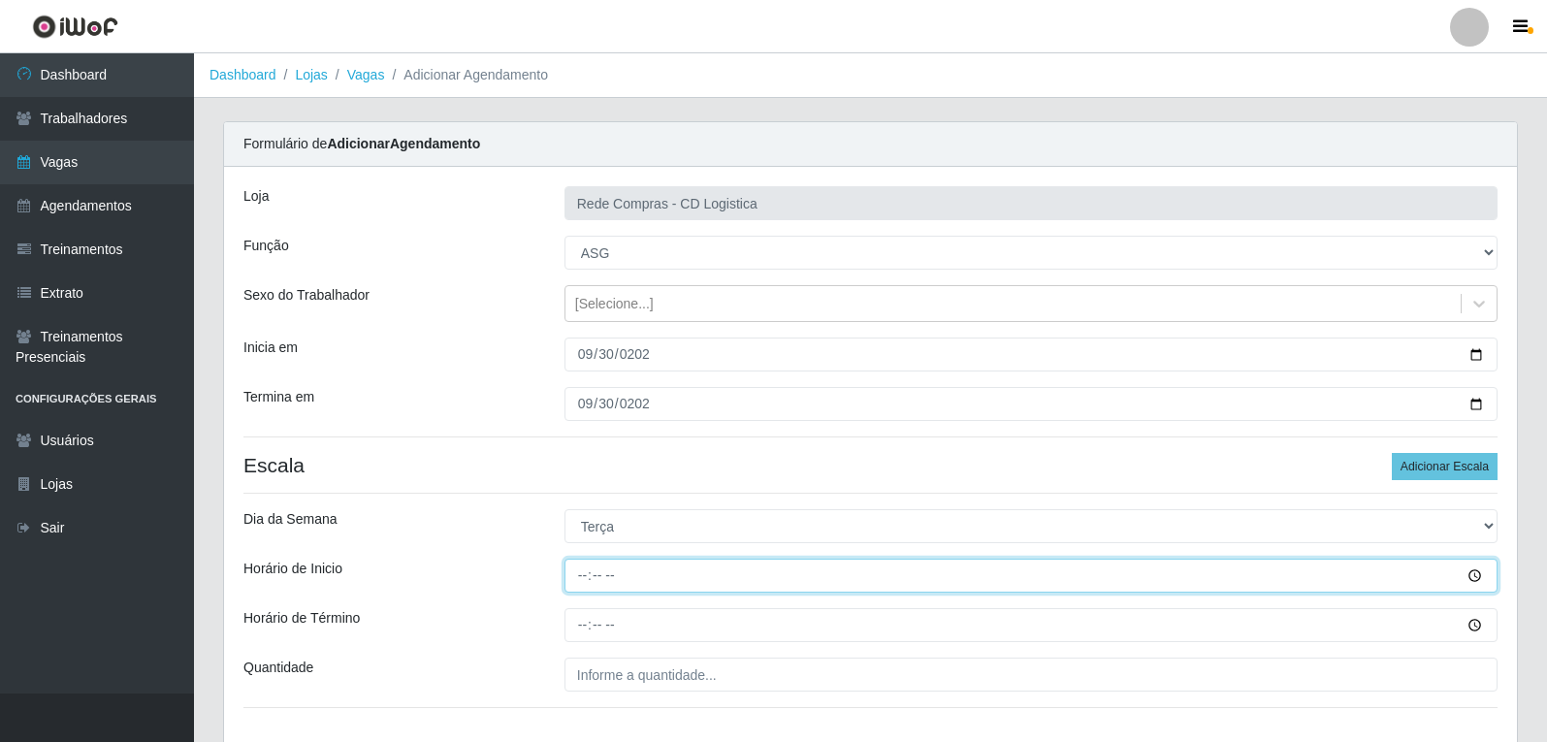
click at [592, 579] on input "Horário de Inicio" at bounding box center [1030, 576] width 933 height 34
type input "08:00"
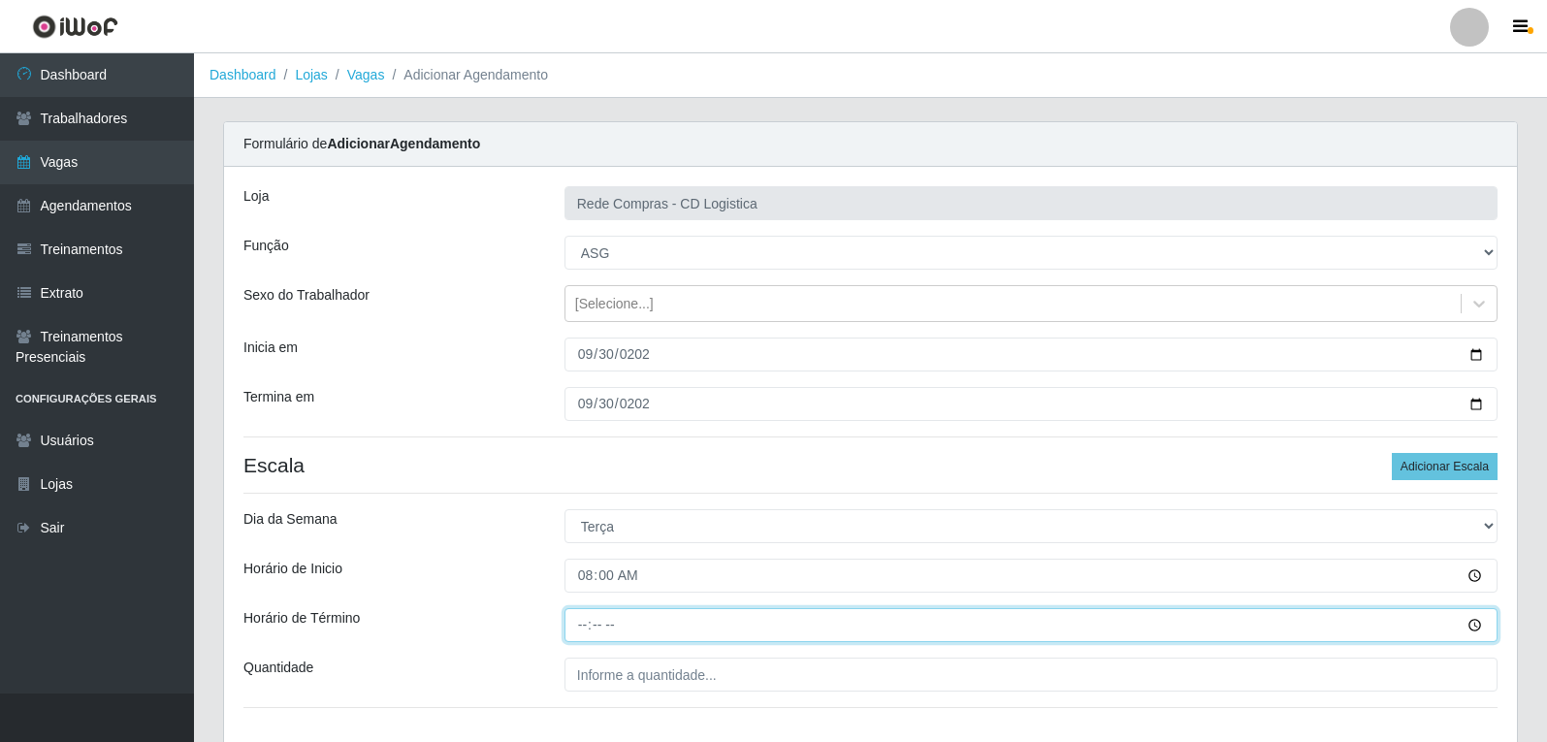
click at [579, 623] on input "Horário de Término" at bounding box center [1030, 625] width 933 height 34
type input "14:00"
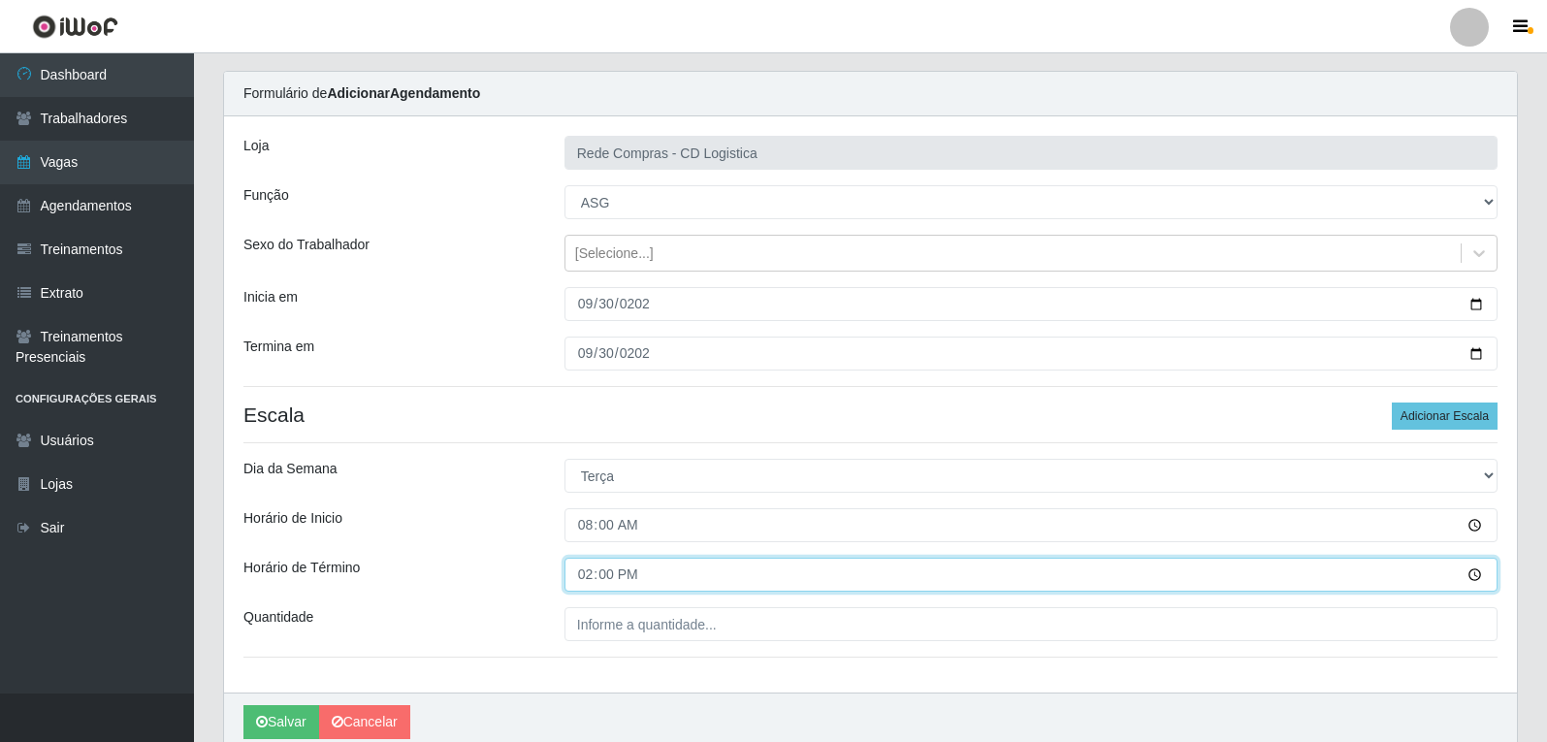
scroll to position [97, 0]
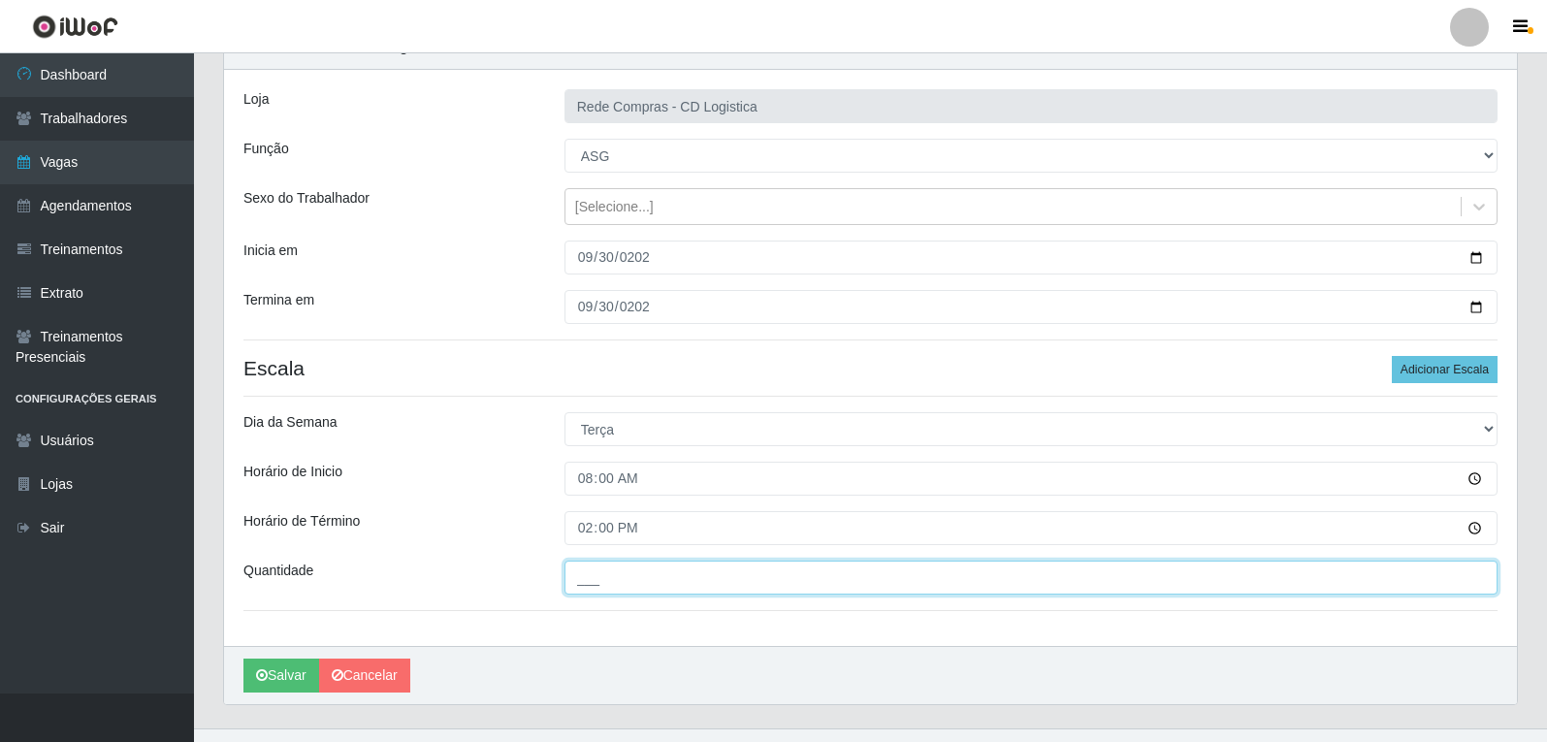
click at [667, 588] on input "___" at bounding box center [1030, 577] width 933 height 34
type input "01_"
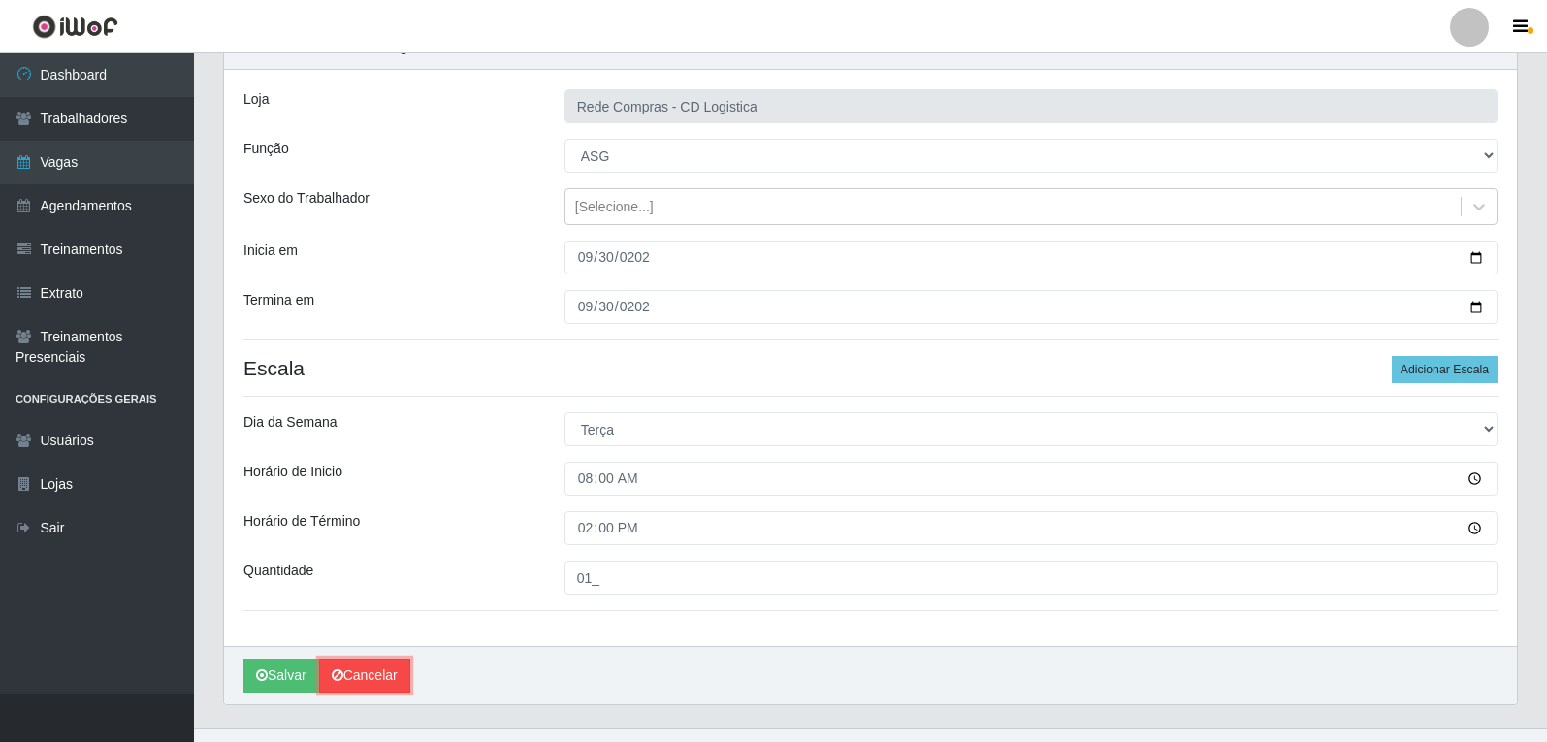
click at [384, 676] on link "Cancelar" at bounding box center [364, 675] width 91 height 34
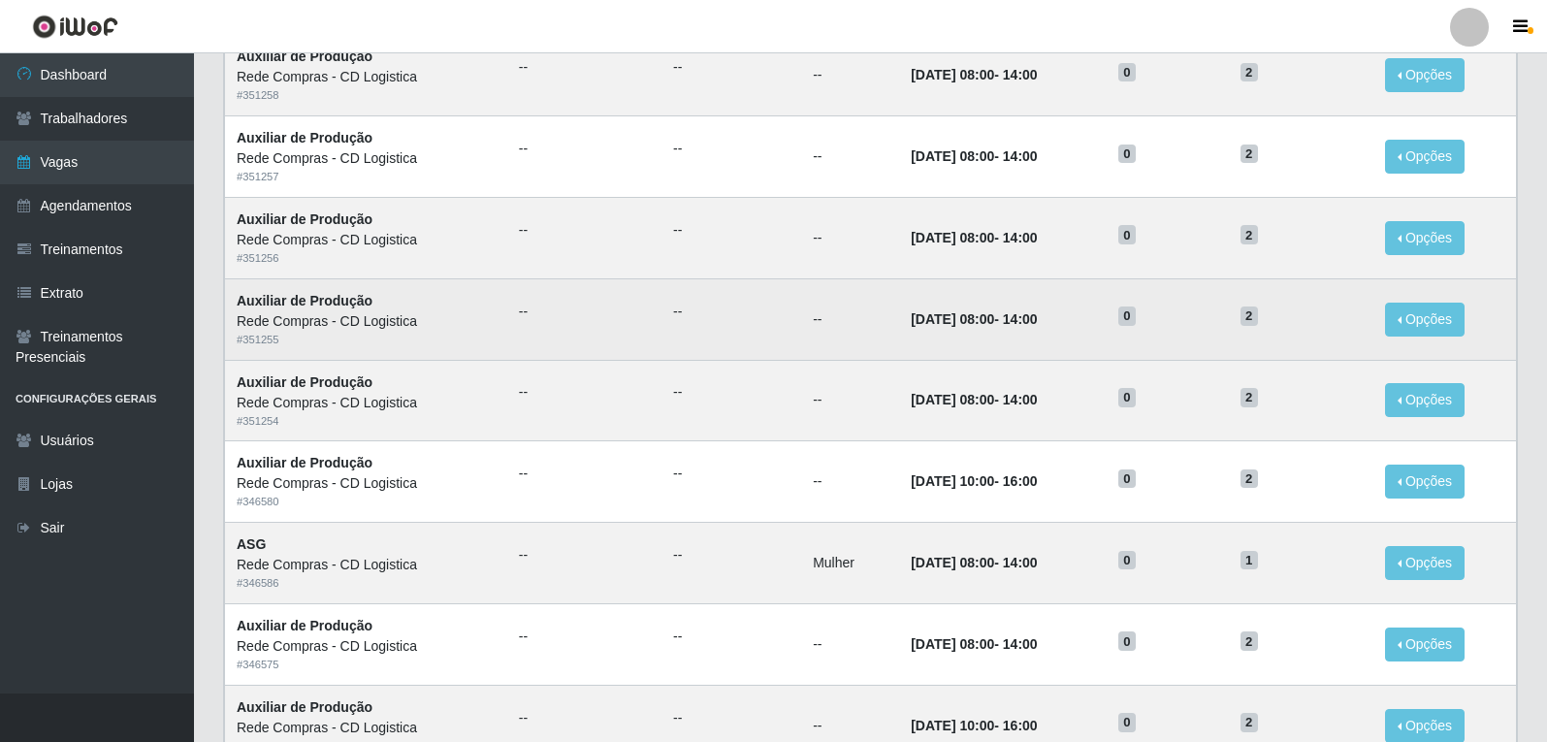
scroll to position [291, 0]
